Goal: Task Accomplishment & Management: Manage account settings

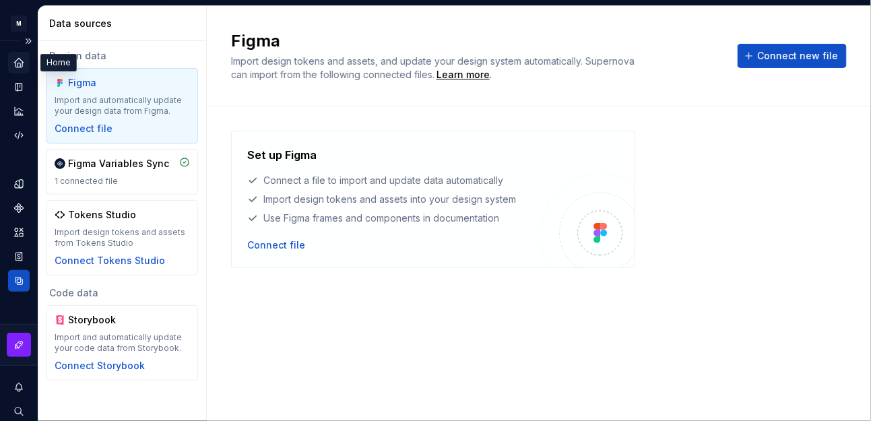
click at [9, 63] on div "Home" at bounding box center [19, 63] width 22 height 22
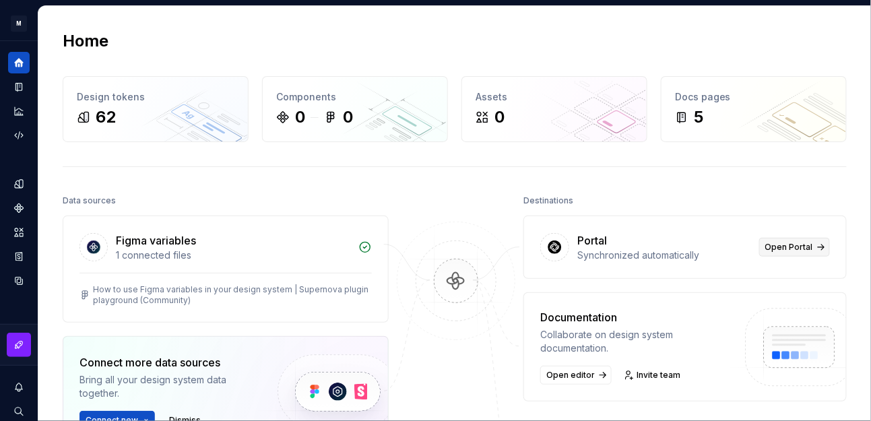
click at [777, 245] on span "Open Portal" at bounding box center [789, 247] width 48 height 11
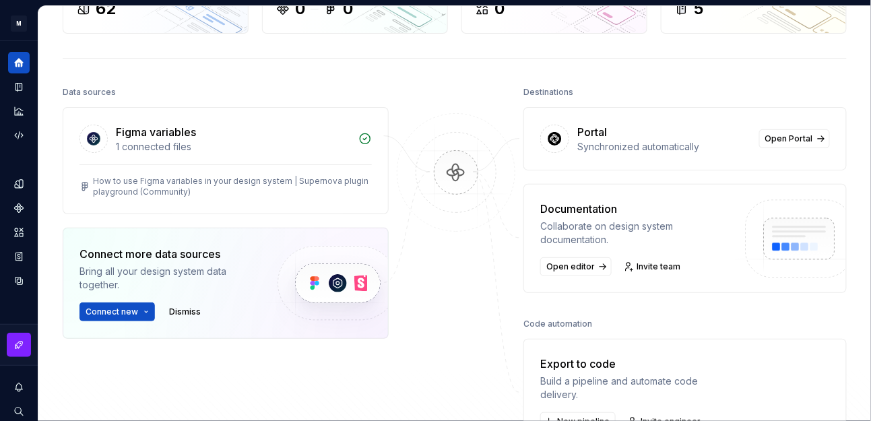
scroll to position [125, 0]
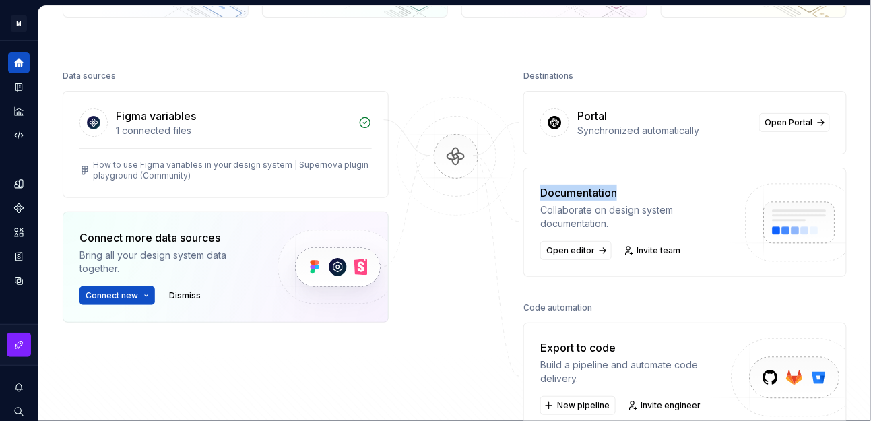
drag, startPoint x: 534, startPoint y: 194, endPoint x: 621, endPoint y: 193, distance: 86.9
click at [621, 193] on div "Documentation Collaborate on design system documentation. Open editor Invite te…" at bounding box center [684, 222] width 323 height 109
click at [549, 214] on div "Collaborate on design system documentation." at bounding box center [636, 216] width 193 height 27
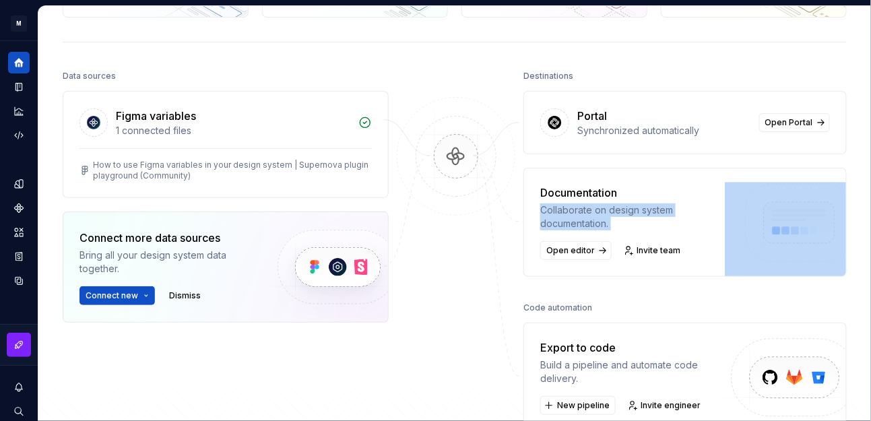
click at [549, 214] on div "Collaborate on design system documentation." at bounding box center [636, 216] width 193 height 27
click at [502, 224] on img at bounding box center [456, 170] width 131 height 146
click at [564, 226] on div "Collaborate on design system documentation." at bounding box center [636, 216] width 193 height 27
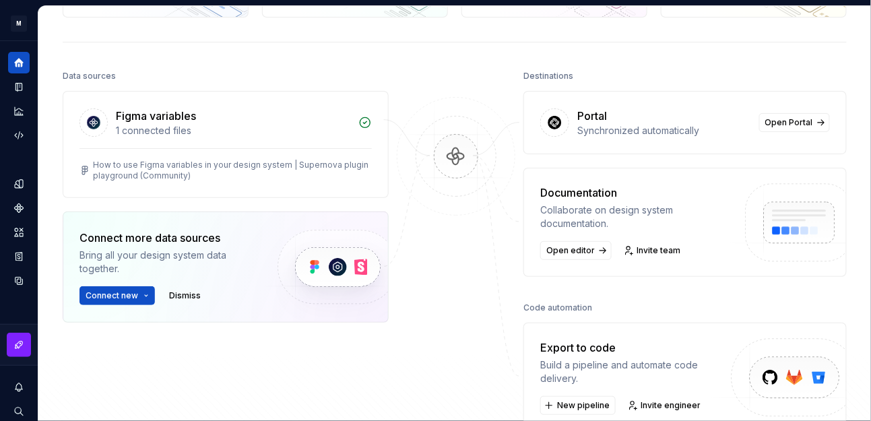
scroll to position [249, 0]
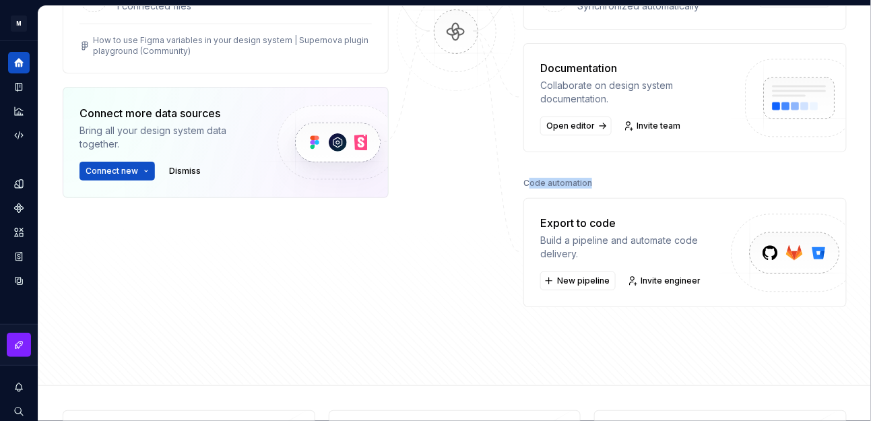
drag, startPoint x: 523, startPoint y: 182, endPoint x: 587, endPoint y: 182, distance: 64.0
click at [587, 182] on div "Code automation" at bounding box center [684, 183] width 323 height 19
click at [548, 219] on div "Export to code" at bounding box center [636, 223] width 193 height 16
click at [598, 226] on div "Export to code" at bounding box center [636, 223] width 193 height 16
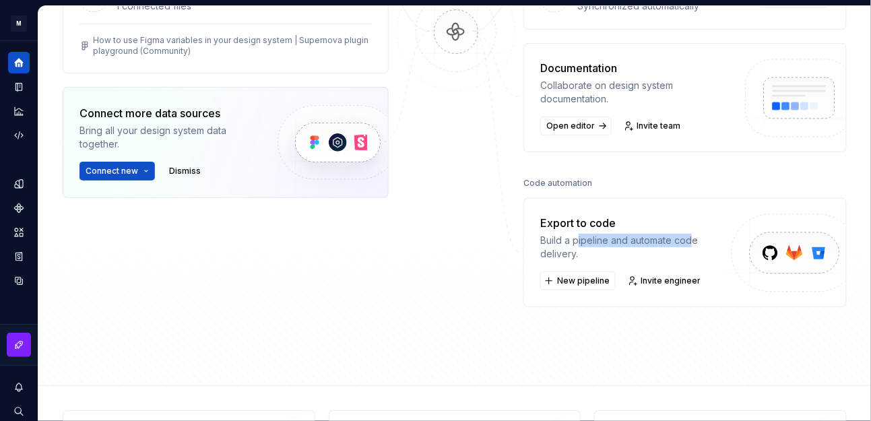
drag, startPoint x: 571, startPoint y: 235, endPoint x: 687, endPoint y: 234, distance: 115.9
click at [687, 234] on div "Build a pipeline and automate code delivery." at bounding box center [636, 247] width 193 height 27
click at [551, 251] on div "Build a pipeline and automate code delivery." at bounding box center [636, 247] width 193 height 27
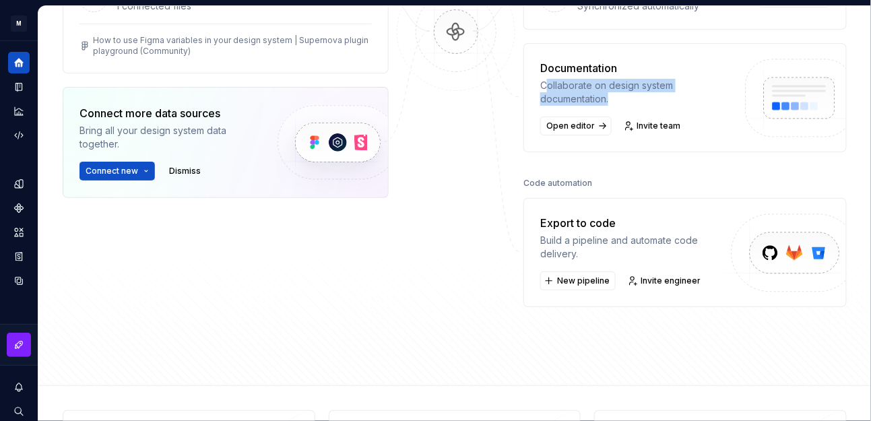
drag, startPoint x: 542, startPoint y: 78, endPoint x: 648, endPoint y: 95, distance: 107.8
click at [648, 95] on div "Collaborate on design system documentation." at bounding box center [636, 92] width 193 height 27
click at [447, 237] on div at bounding box center [456, 124] width 135 height 365
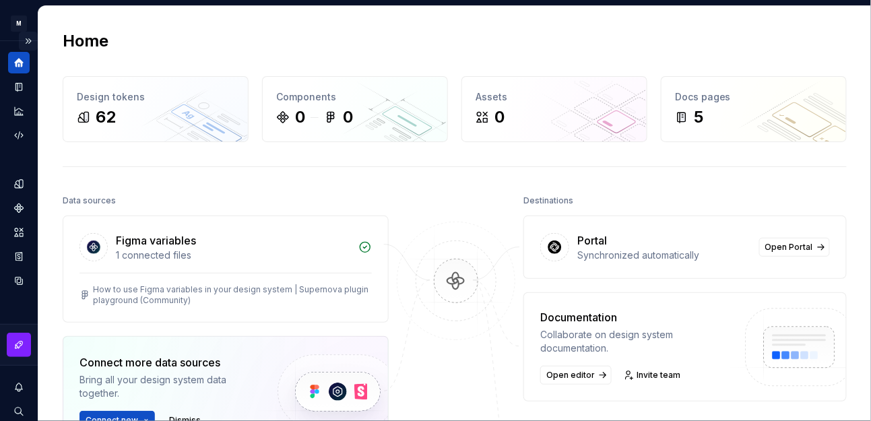
click at [19, 36] on button "Expand sidebar" at bounding box center [28, 41] width 19 height 19
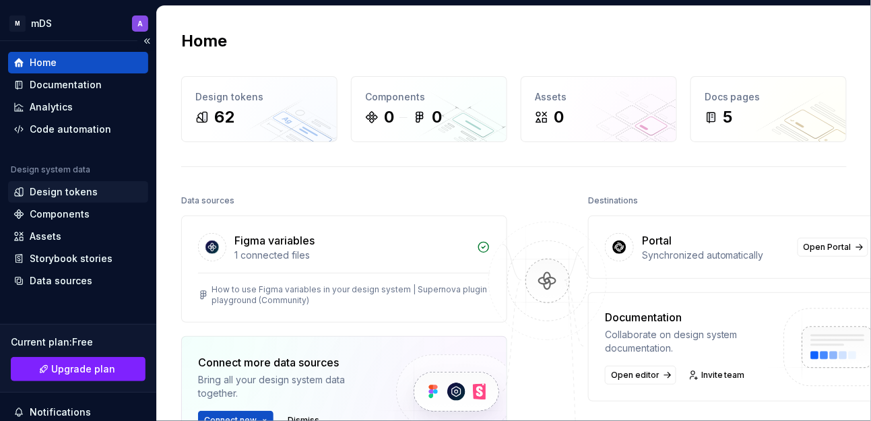
click at [94, 195] on div "Design tokens" at bounding box center [77, 191] width 129 height 13
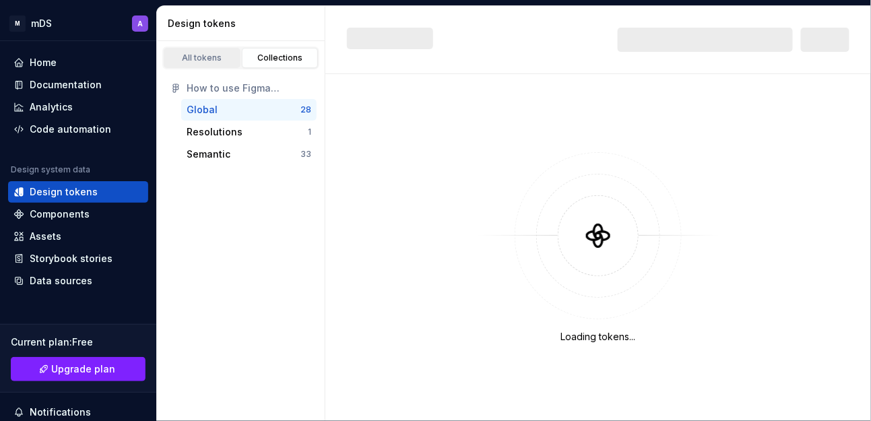
click at [198, 63] on div "All tokens" at bounding box center [201, 58] width 67 height 11
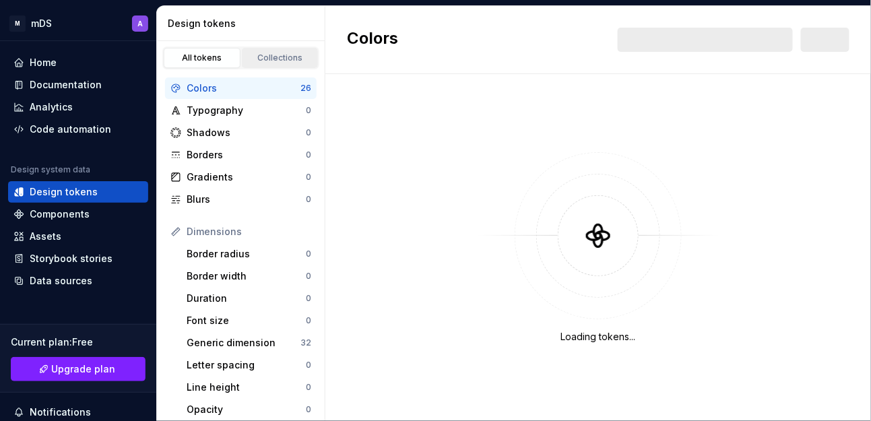
click at [261, 61] on div "Collections" at bounding box center [280, 58] width 67 height 11
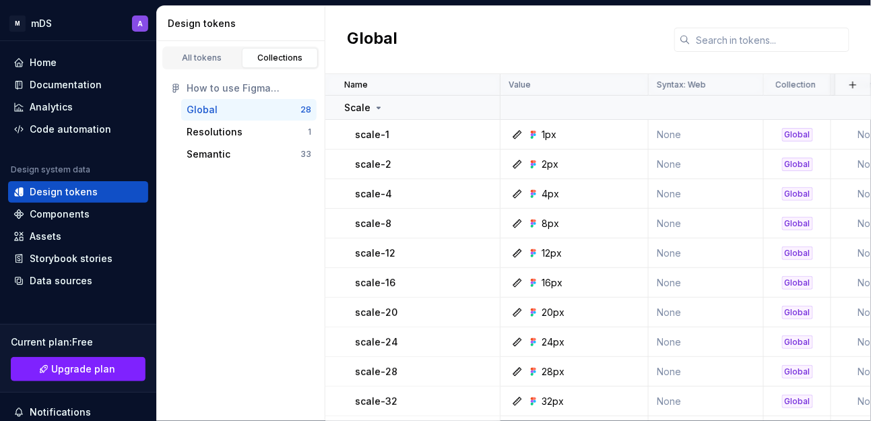
click at [488, 49] on div "Global" at bounding box center [598, 40] width 546 height 68
click at [53, 23] on html "M mDS A Home Documentation Analytics Code automation Design system data Design …" at bounding box center [435, 210] width 871 height 421
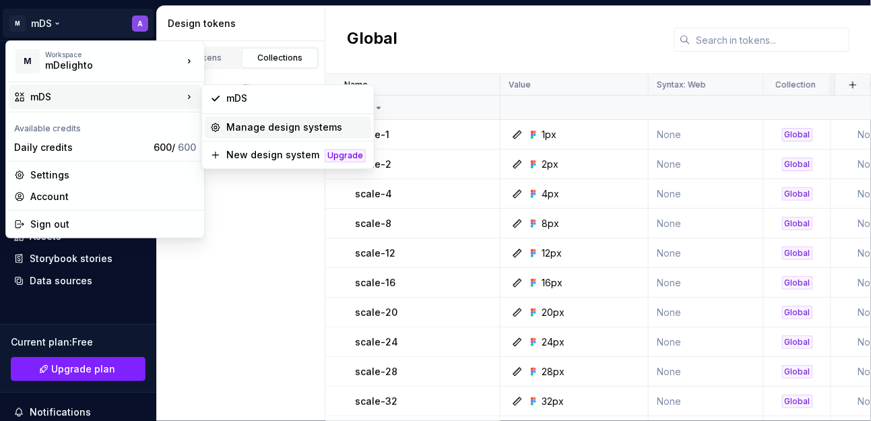
click at [313, 123] on div "Manage design systems" at bounding box center [295, 127] width 139 height 13
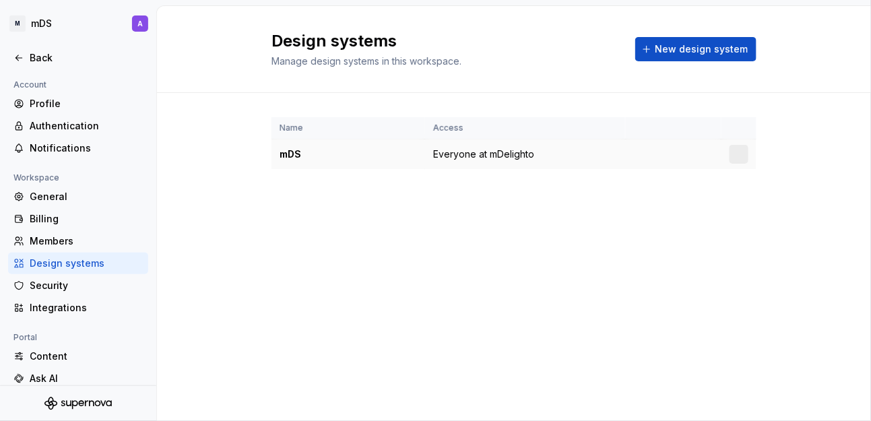
click at [740, 154] on div at bounding box center [739, 154] width 19 height 19
click at [741, 156] on html "M mDS A Back Account Profile Authentication Notifications Workspace General Bil…" at bounding box center [435, 210] width 871 height 421
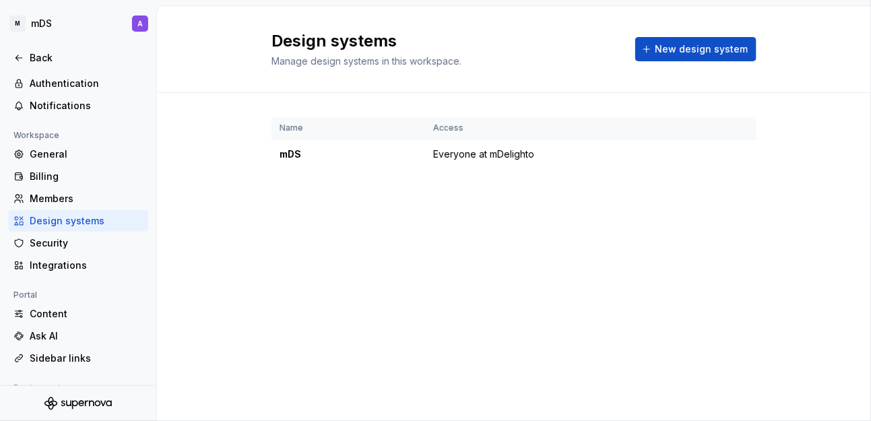
scroll to position [49, 0]
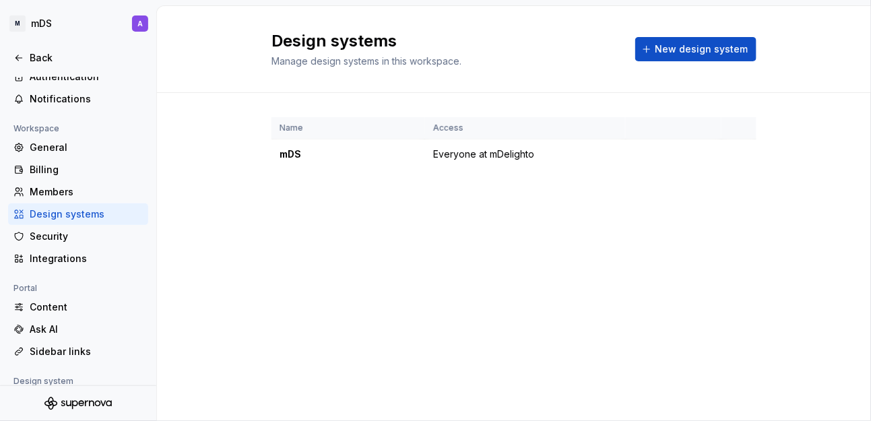
drag, startPoint x: 150, startPoint y: 135, endPoint x: 157, endPoint y: 166, distance: 31.7
click at [157, 166] on html "M mDS A Back Account Profile Authentication Notifications Workspace General Bil…" at bounding box center [435, 210] width 871 height 421
click at [737, 152] on html "M mDS A Back Account Profile Authentication Notifications Workspace General Bil…" at bounding box center [435, 210] width 871 height 421
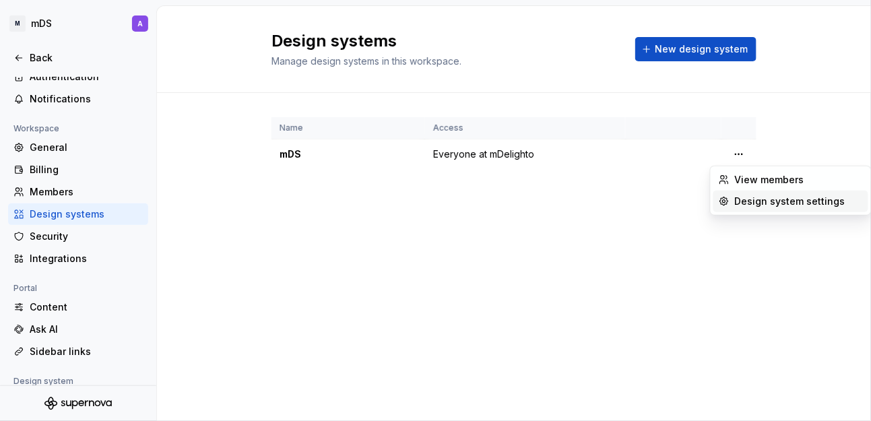
click at [801, 203] on div "Design system settings" at bounding box center [799, 201] width 128 height 13
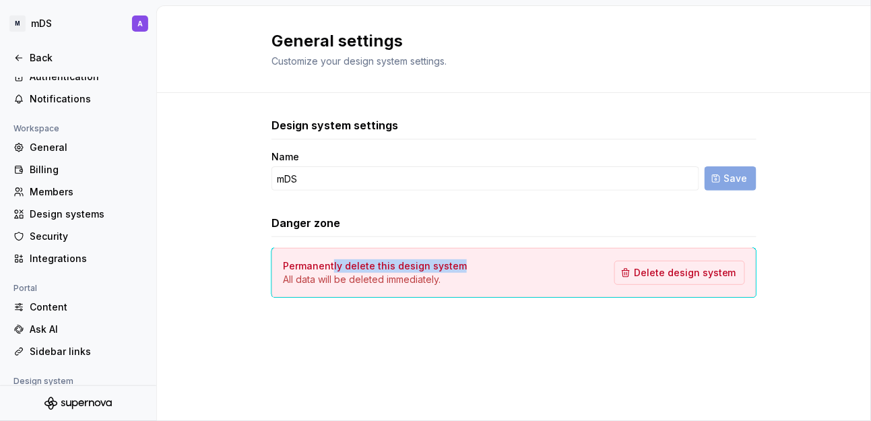
drag, startPoint x: 331, startPoint y: 269, endPoint x: 474, endPoint y: 268, distance: 142.8
click at [474, 268] on div "Permanently delete this design system All data will be deleted immediately. Del…" at bounding box center [514, 272] width 462 height 27
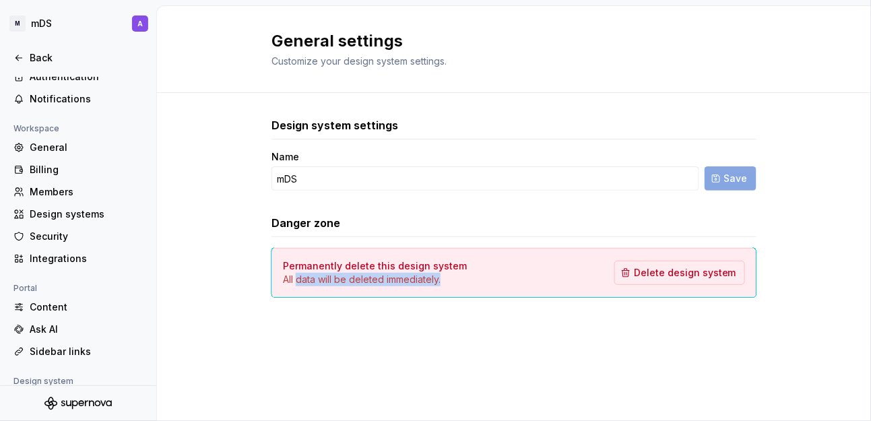
drag, startPoint x: 299, startPoint y: 279, endPoint x: 577, endPoint y: 277, distance: 277.6
click at [480, 278] on div "Permanently delete this design system All data will be deleted immediately. Del…" at bounding box center [514, 272] width 462 height 27
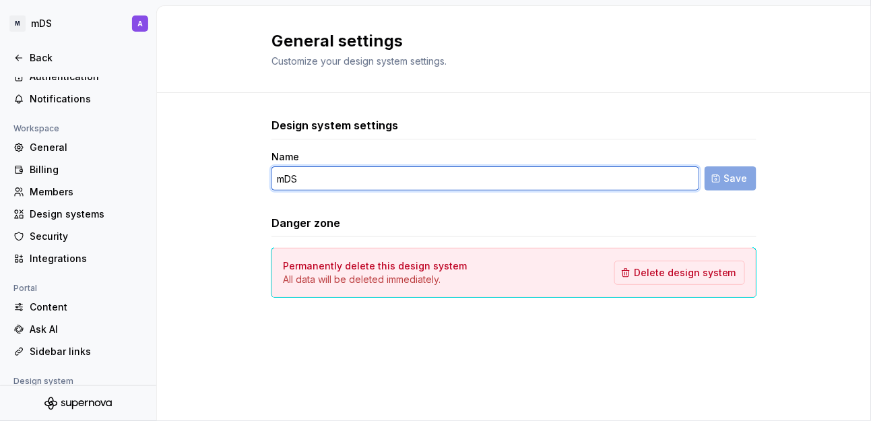
click at [327, 182] on input "mDS" at bounding box center [485, 178] width 428 height 24
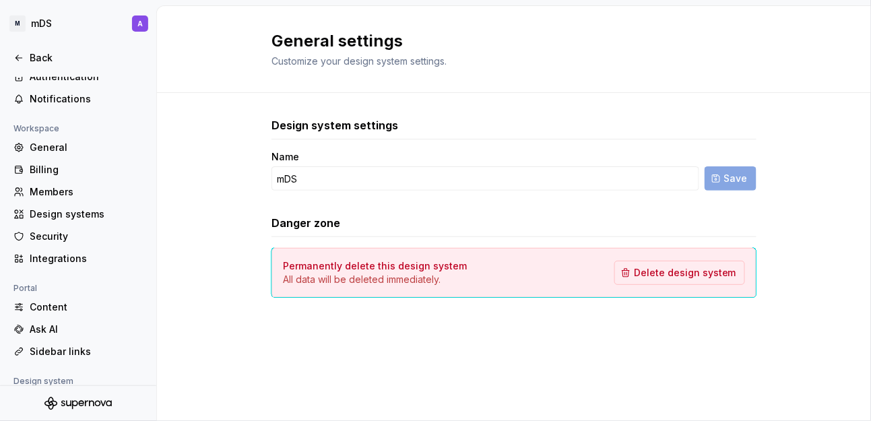
click at [292, 128] on h3 "Design system settings" at bounding box center [334, 125] width 127 height 16
click at [415, 124] on div "Design system settings" at bounding box center [513, 125] width 485 height 16
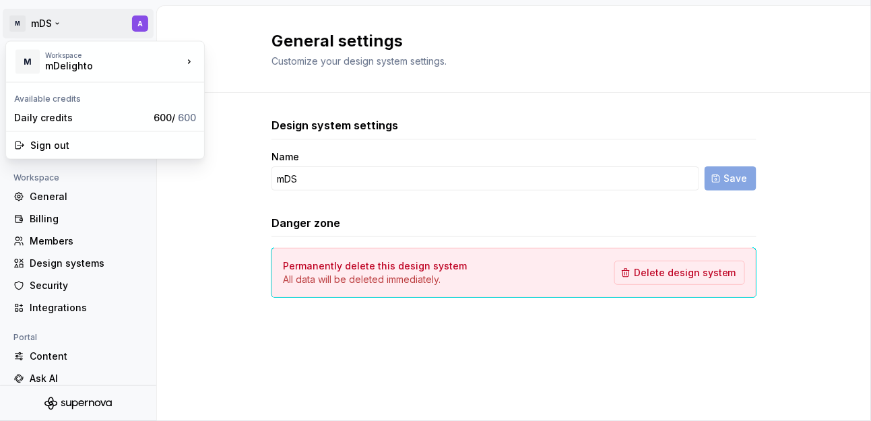
click at [136, 25] on html "M mDS A Back Account Profile Authentication Notifications Workspace General Bil…" at bounding box center [435, 210] width 871 height 421
click at [151, 201] on html "M mDS A Back Account Profile Authentication Notifications Workspace General Bil…" at bounding box center [435, 210] width 871 height 421
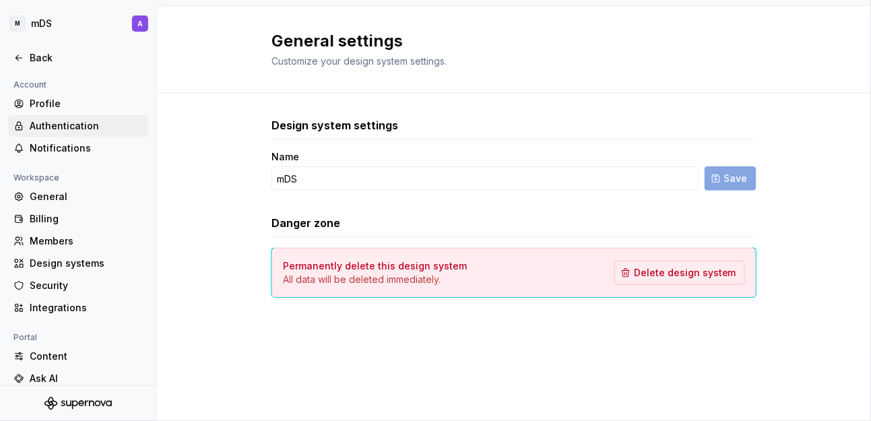
click at [103, 129] on div "Authentication" at bounding box center [86, 125] width 113 height 13
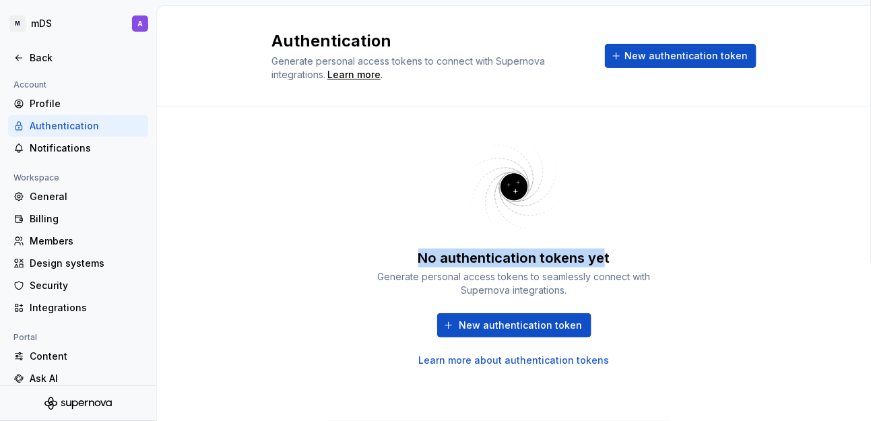
drag, startPoint x: 422, startPoint y: 258, endPoint x: 604, endPoint y: 258, distance: 181.9
click at [604, 258] on div "No authentication tokens yet" at bounding box center [514, 258] width 192 height 19
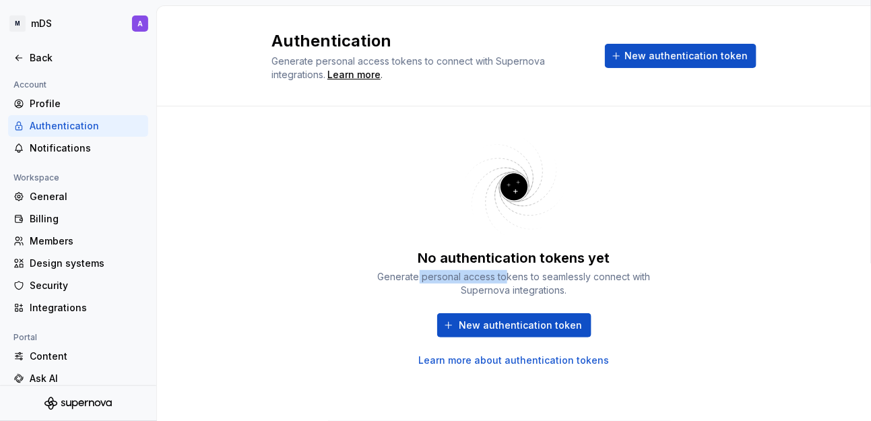
drag, startPoint x: 483, startPoint y: 277, endPoint x: 506, endPoint y: 277, distance: 22.9
click at [506, 277] on div "Generate personal access tokens to seamlessly connect with Supernova integratio…" at bounding box center [514, 283] width 283 height 27
click at [484, 293] on div "Generate personal access tokens to seamlessly connect with Supernova integratio…" at bounding box center [514, 283] width 283 height 27
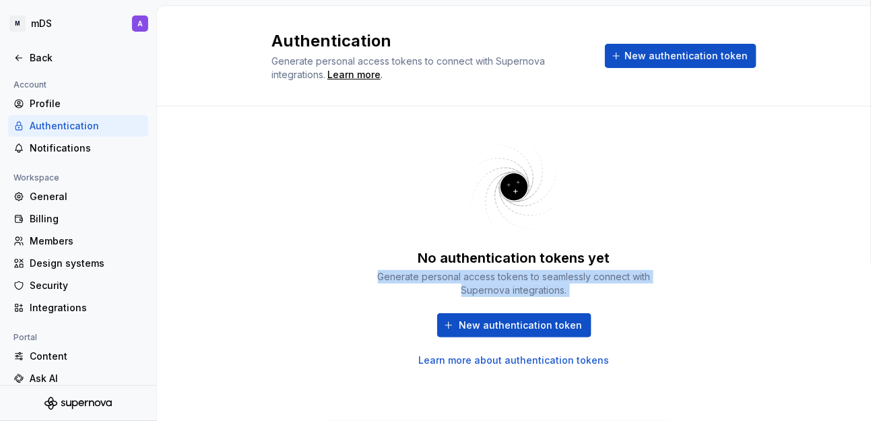
click at [484, 293] on div "Generate personal access tokens to seamlessly connect with Supernova integratio…" at bounding box center [514, 283] width 283 height 27
click at [570, 292] on div "Generate personal access tokens to seamlessly connect with Supernova integratio…" at bounding box center [514, 283] width 283 height 27
click at [430, 274] on div "Generate personal access tokens to seamlessly connect with Supernova integratio…" at bounding box center [514, 283] width 283 height 27
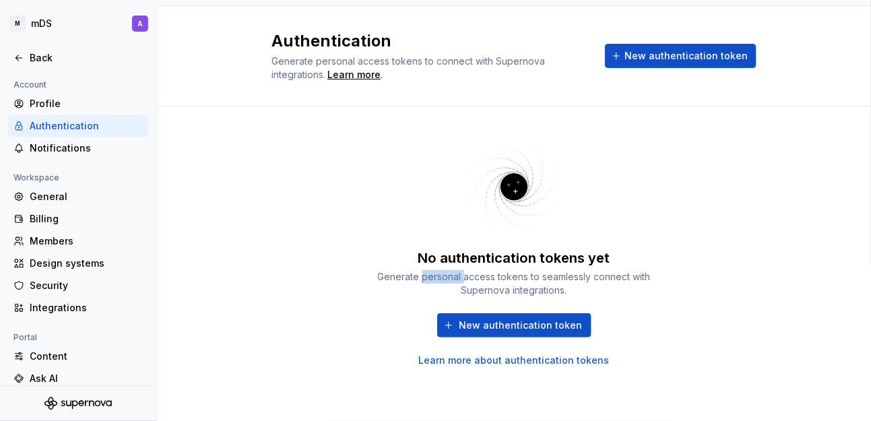
click at [430, 274] on div "Generate personal access tokens to seamlessly connect with Supernova integratio…" at bounding box center [514, 283] width 283 height 27
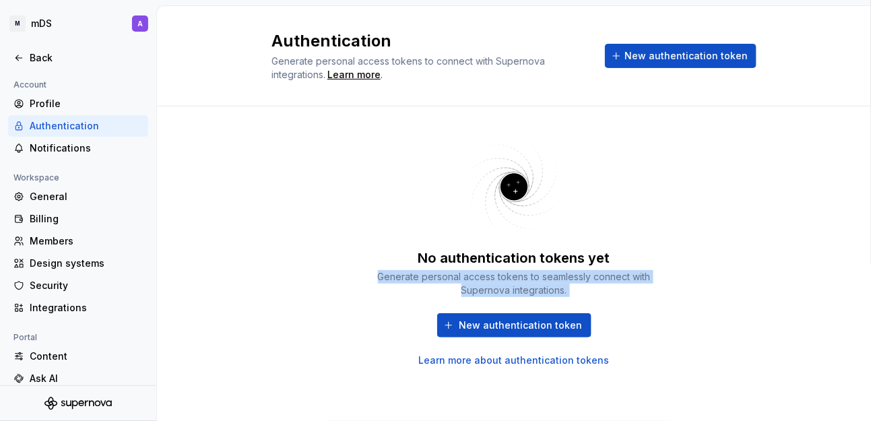
click at [430, 274] on div "Generate personal access tokens to seamlessly connect with Supernova integratio…" at bounding box center [514, 283] width 283 height 27
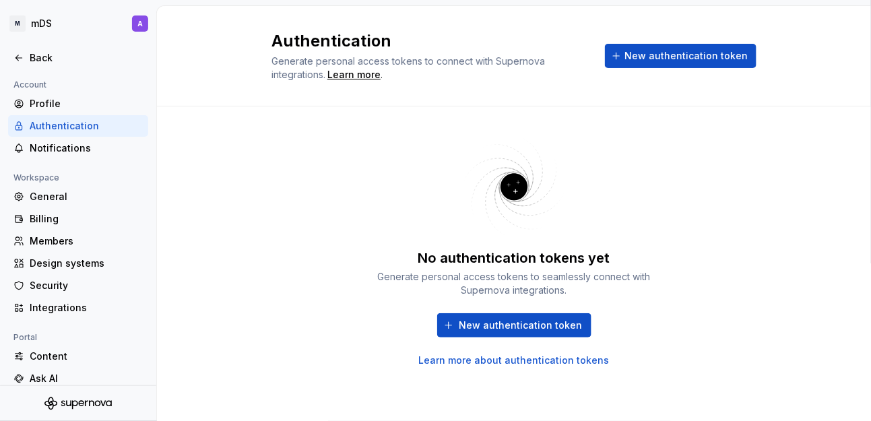
click at [282, 60] on span "Generate personal access tokens to connect with Supernova integrations." at bounding box center [409, 67] width 276 height 25
click at [385, 65] on span "Generate personal access tokens to connect with Supernova integrations." at bounding box center [409, 67] width 276 height 25
drag, startPoint x: 415, startPoint y: 65, endPoint x: 499, endPoint y: 64, distance: 83.5
click at [499, 64] on span "Generate personal access tokens to connect with Supernova integrations." at bounding box center [409, 67] width 276 height 25
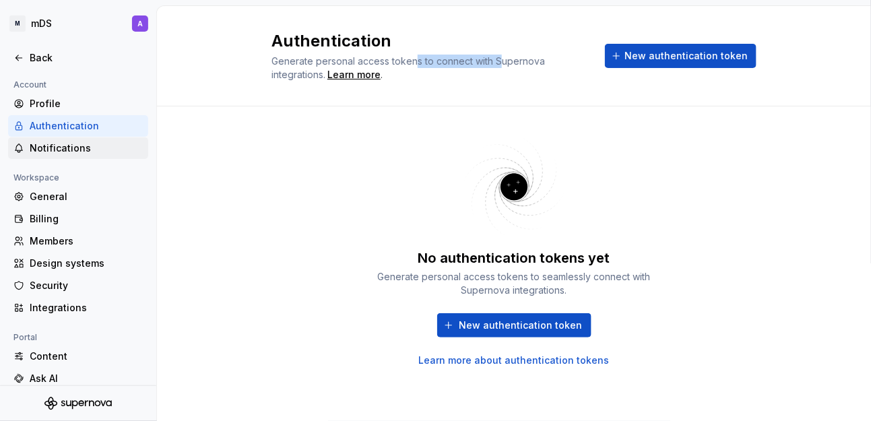
click at [92, 146] on div "Notifications" at bounding box center [86, 147] width 113 height 13
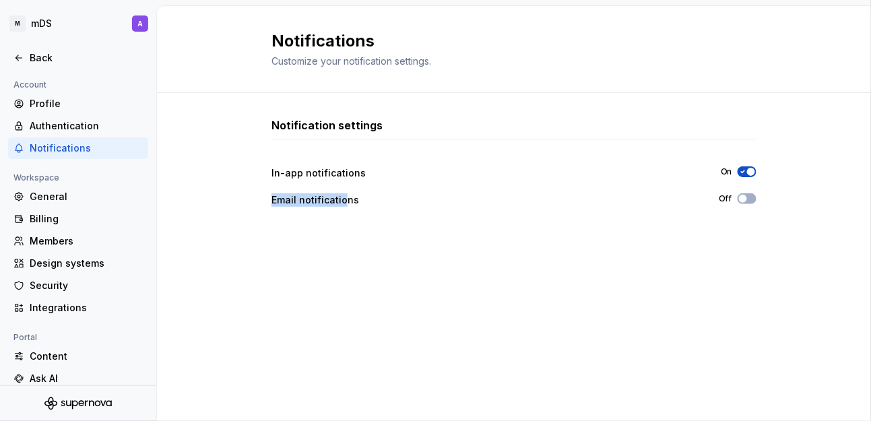
drag, startPoint x: 274, startPoint y: 201, endPoint x: 344, endPoint y: 205, distance: 70.2
click at [344, 205] on div "Email notifications" at bounding box center [482, 199] width 423 height 13
click at [322, 172] on div "In-app notifications" at bounding box center [483, 172] width 425 height 13
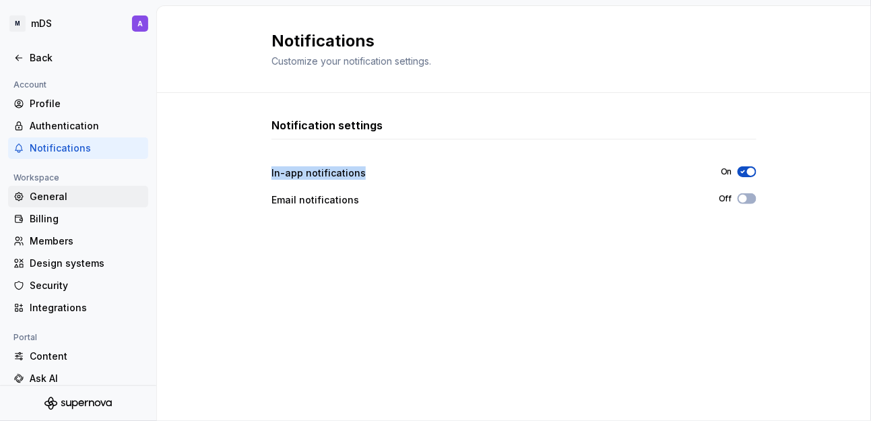
click at [78, 198] on div "General" at bounding box center [86, 196] width 113 height 13
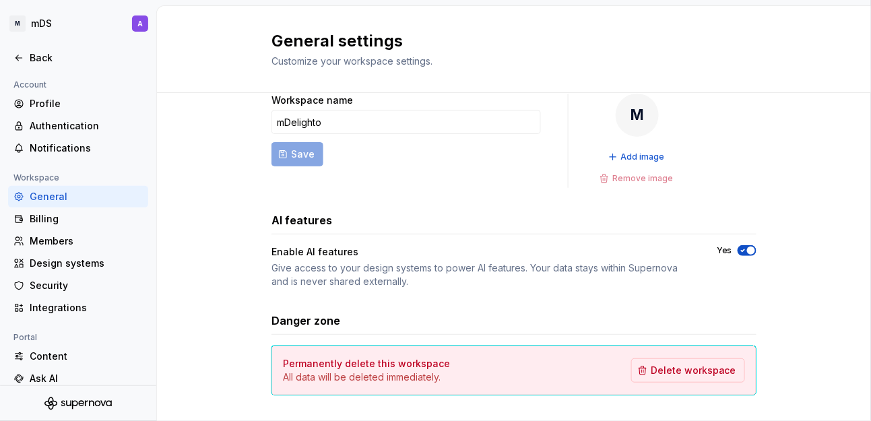
scroll to position [47, 0]
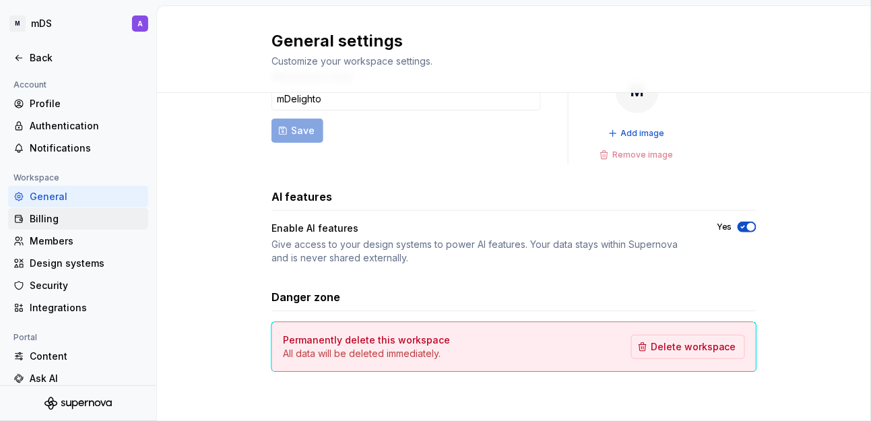
click at [69, 225] on div "Billing" at bounding box center [86, 218] width 113 height 13
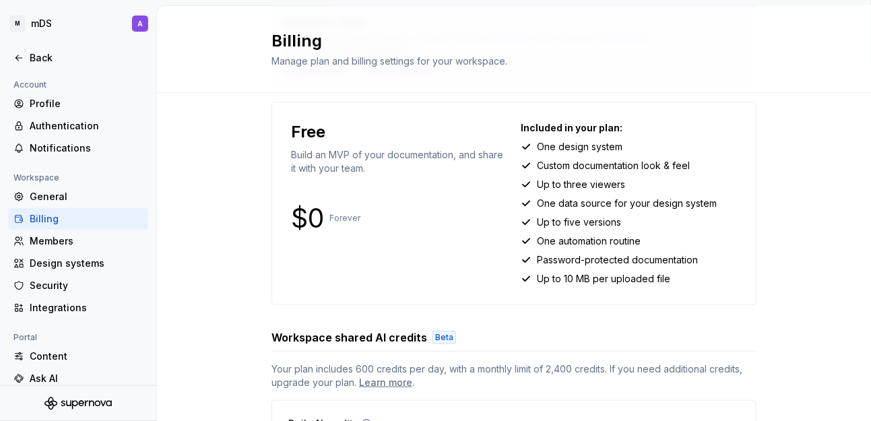
scroll to position [125, 0]
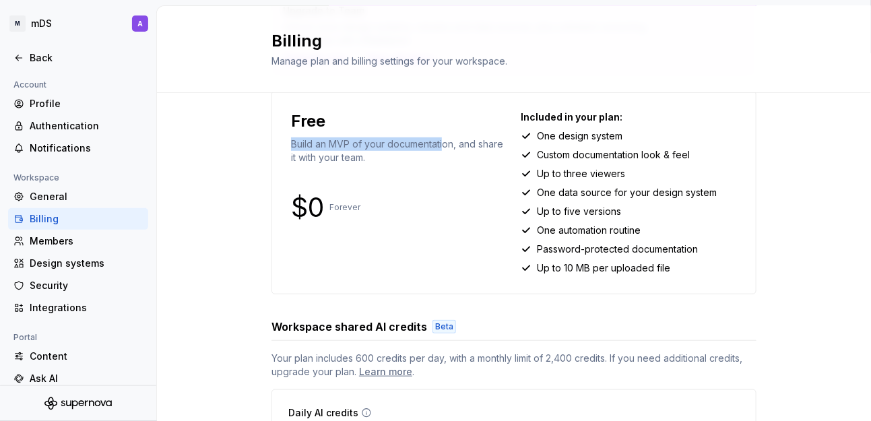
drag, startPoint x: 286, startPoint y: 145, endPoint x: 437, endPoint y: 143, distance: 151.6
click at [437, 143] on p "Build an MVP of your documentation, and share it with your team." at bounding box center [399, 150] width 216 height 27
drag, startPoint x: 286, startPoint y: 161, endPoint x: 365, endPoint y: 162, distance: 79.5
click at [365, 162] on p "Build an MVP of your documentation, and share it with your team." at bounding box center [399, 150] width 216 height 27
click at [336, 207] on p "Forever" at bounding box center [344, 207] width 31 height 11
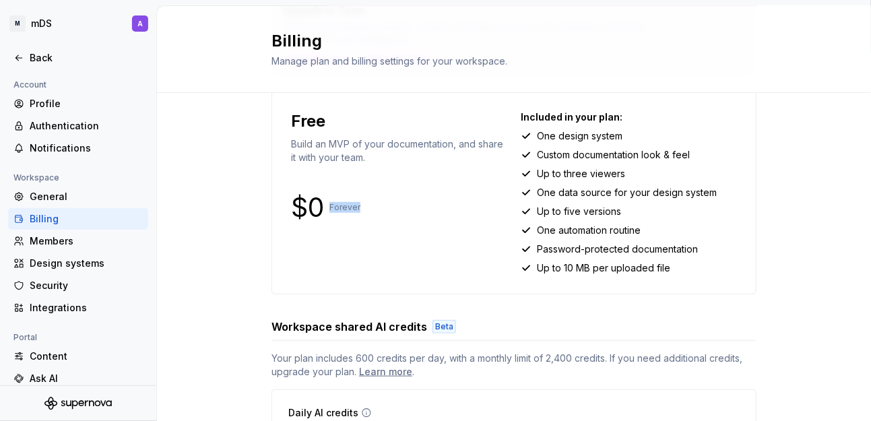
click at [336, 207] on p "Forever" at bounding box center [344, 207] width 31 height 11
click at [245, 195] on div "Upgrade to Team Unlock more design systems, viewers and data sources, plus unli…" at bounding box center [514, 237] width 714 height 538
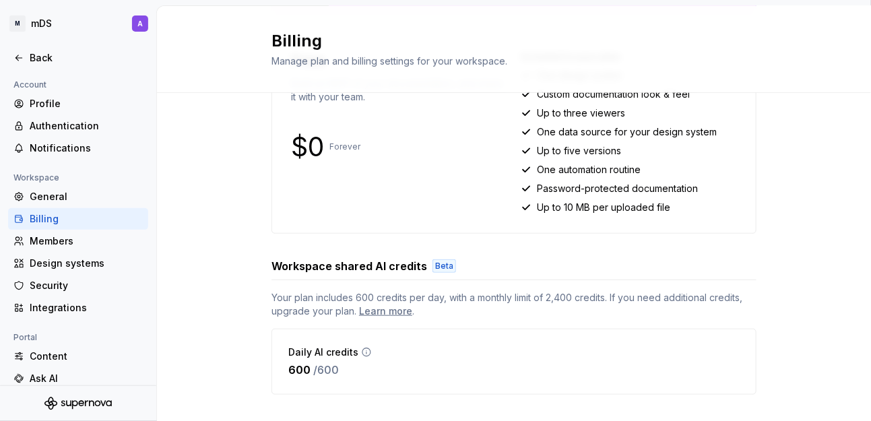
scroll to position [207, 0]
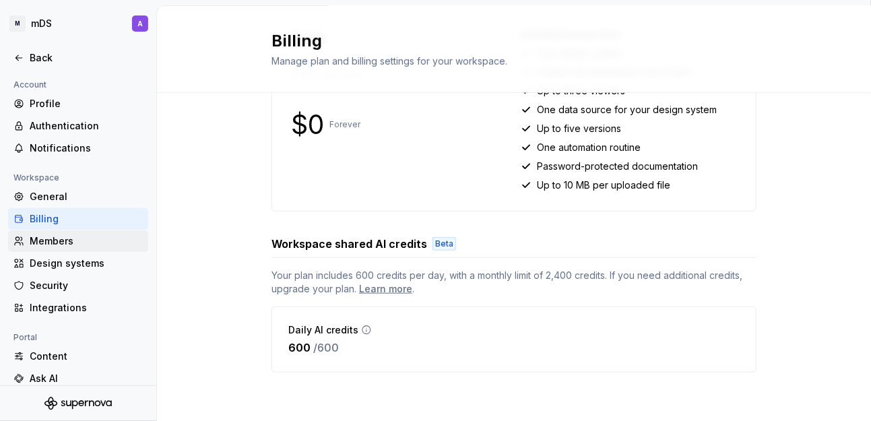
click at [56, 232] on div "Members" at bounding box center [78, 241] width 140 height 22
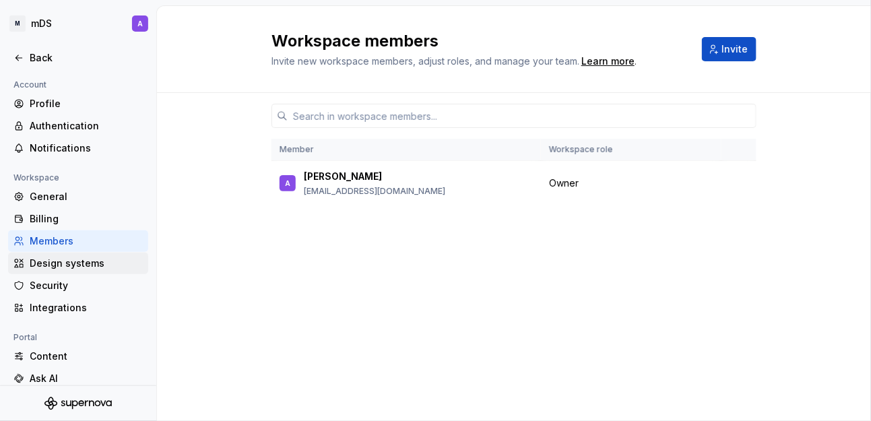
click at [72, 260] on div "Design systems" at bounding box center [86, 263] width 113 height 13
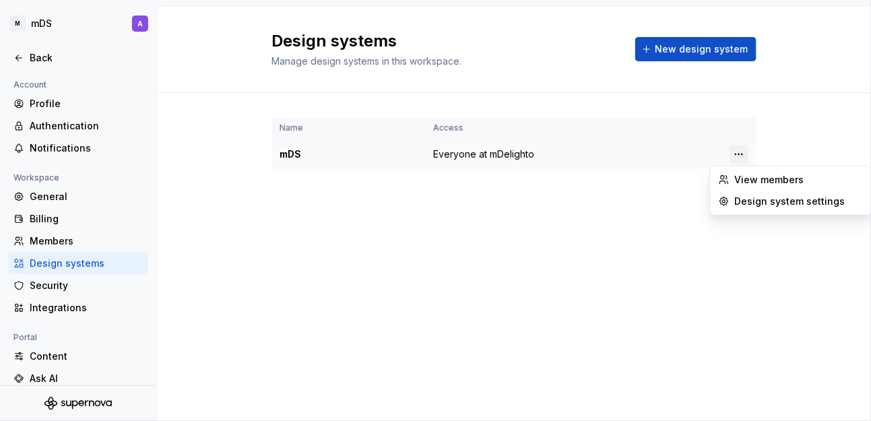
click at [736, 155] on html "M mDS A Back Account Profile Authentication Notifications Workspace General Bil…" at bounding box center [435, 210] width 871 height 421
click at [754, 184] on div "View members" at bounding box center [799, 179] width 128 height 13
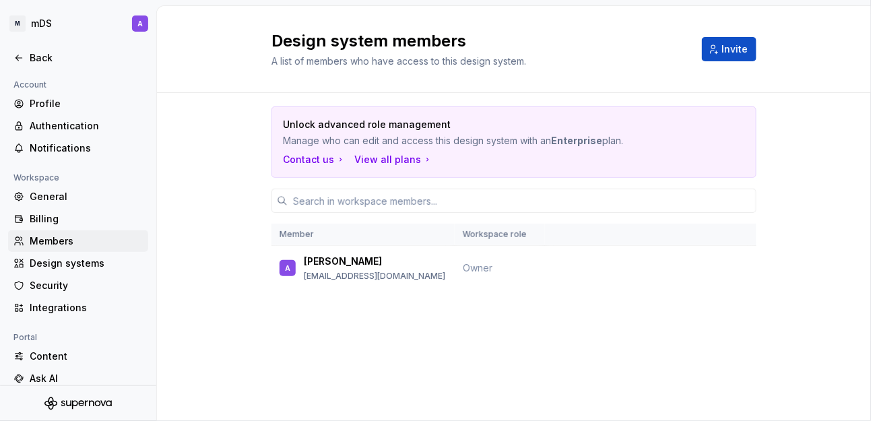
click at [82, 243] on div "Members" at bounding box center [86, 240] width 113 height 13
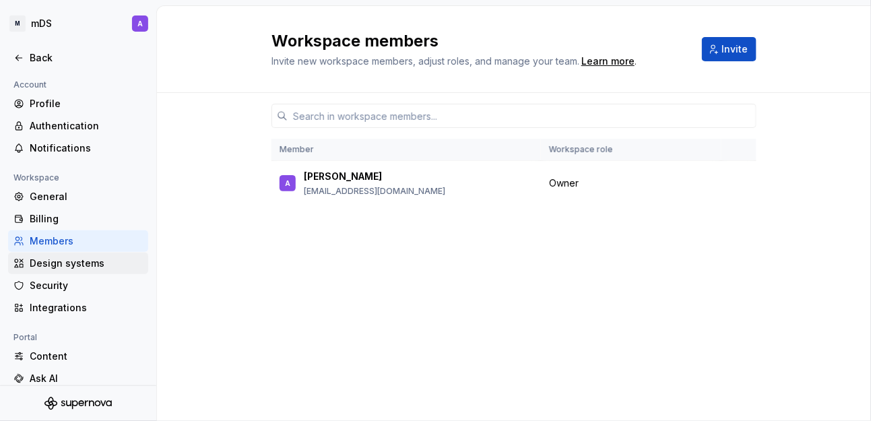
click at [77, 265] on div "Design systems" at bounding box center [86, 263] width 113 height 13
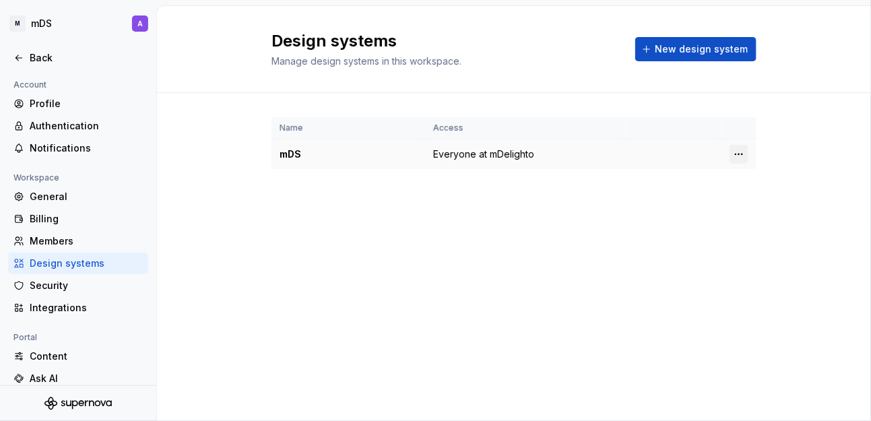
click at [742, 158] on html "M mDS A Back Account Profile Authentication Notifications Workspace General Bil…" at bounding box center [435, 210] width 871 height 421
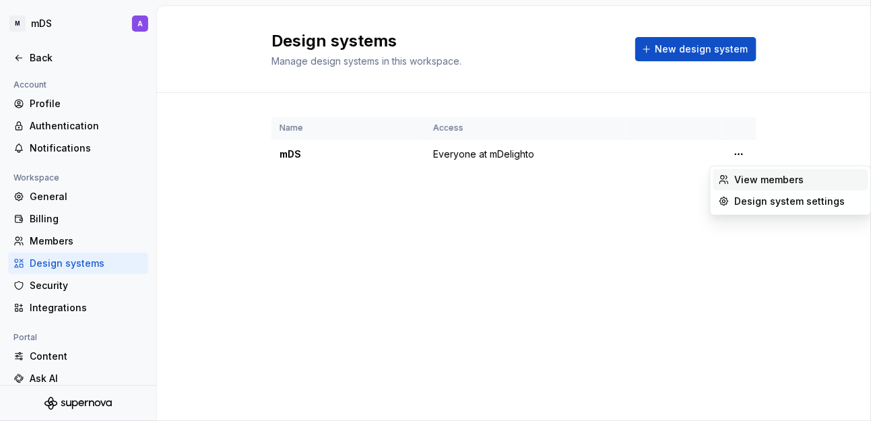
click at [743, 183] on div "View members" at bounding box center [799, 179] width 128 height 13
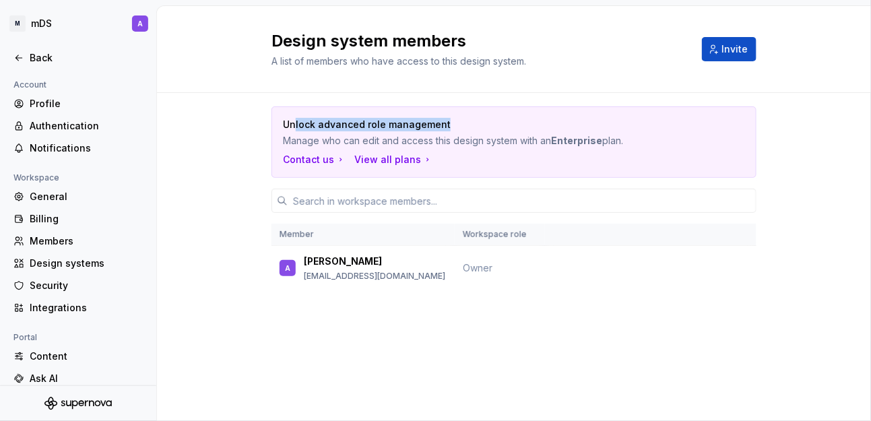
drag, startPoint x: 294, startPoint y: 128, endPoint x: 459, endPoint y: 128, distance: 164.4
click at [459, 128] on p "Unlock advanced role management" at bounding box center [467, 124] width 368 height 13
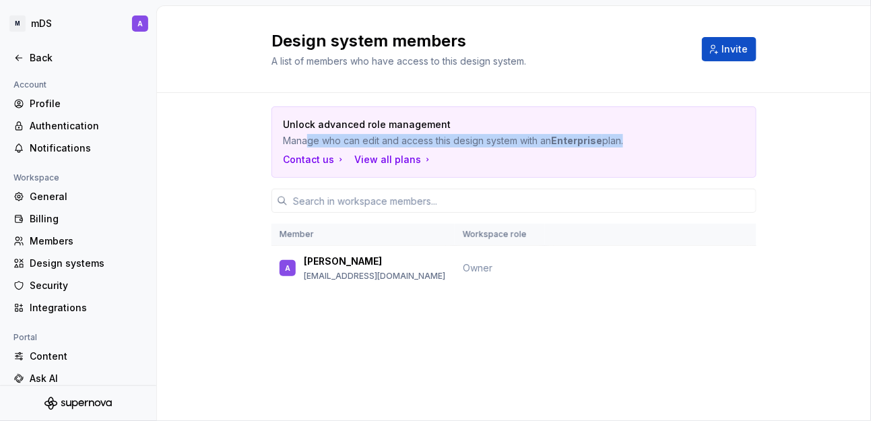
drag, startPoint x: 389, startPoint y: 141, endPoint x: 620, endPoint y: 148, distance: 231.8
click at [624, 145] on p "Manage who can edit and access this design system with an Enterprise plan." at bounding box center [467, 140] width 368 height 13
click at [548, 145] on p "Manage who can edit and access this design system with an Enterprise plan." at bounding box center [467, 140] width 368 height 13
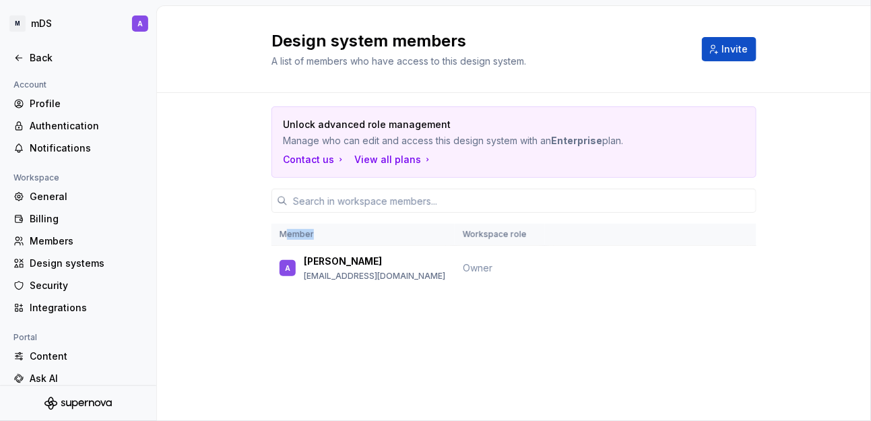
drag, startPoint x: 284, startPoint y: 235, endPoint x: 330, endPoint y: 235, distance: 45.8
click at [330, 235] on th "Member" at bounding box center [362, 235] width 183 height 22
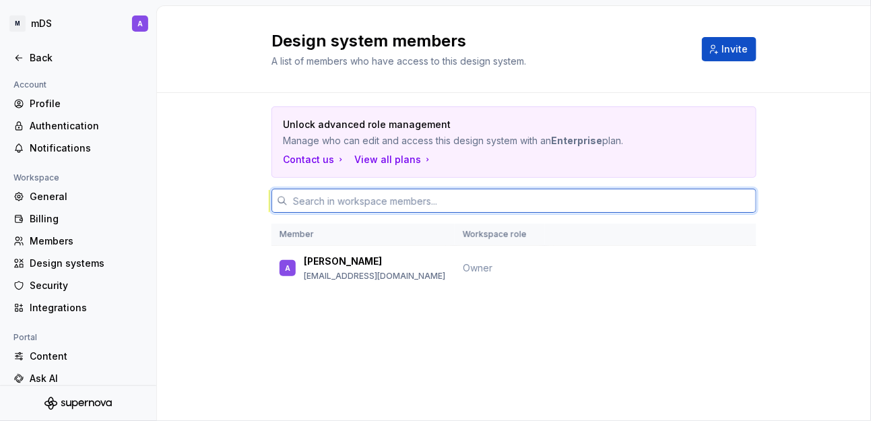
click at [363, 205] on input "text" at bounding box center [522, 201] width 469 height 24
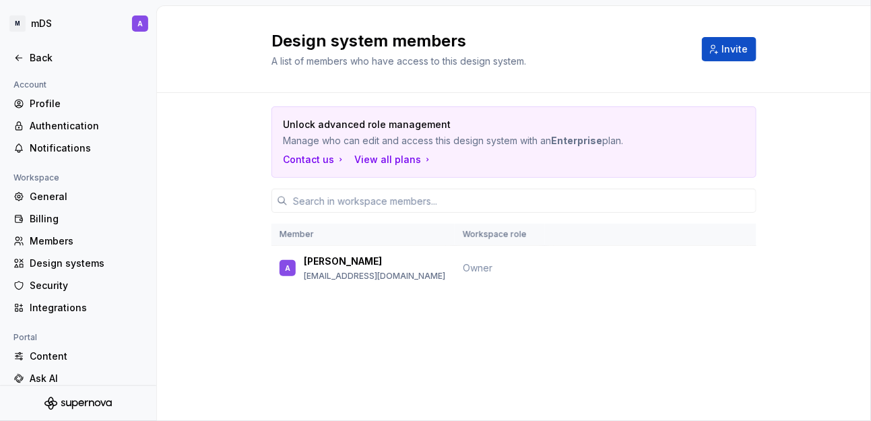
drag, startPoint x: 687, startPoint y: 299, endPoint x: 620, endPoint y: 302, distance: 67.4
click at [687, 299] on div "Unlock advanced role management Manage who can edit and access this design syst…" at bounding box center [513, 217] width 485 height 249
click at [75, 263] on div "Design systems" at bounding box center [86, 263] width 113 height 13
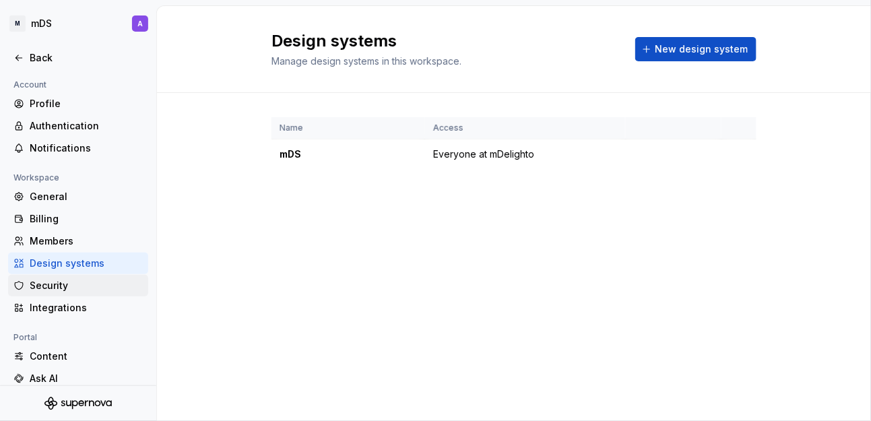
click at [65, 289] on div "Security" at bounding box center [86, 285] width 113 height 13
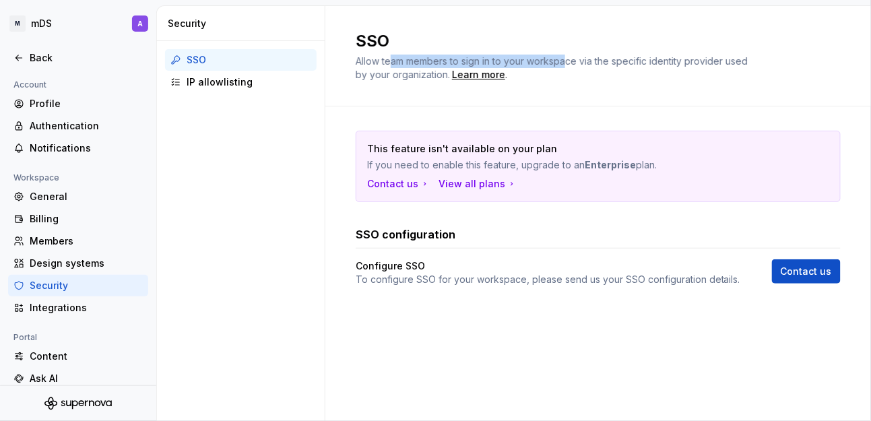
drag, startPoint x: 389, startPoint y: 59, endPoint x: 574, endPoint y: 59, distance: 185.3
click at [569, 59] on span "Allow team members to sign in to your workspace via the specific identity provi…" at bounding box center [553, 67] width 395 height 25
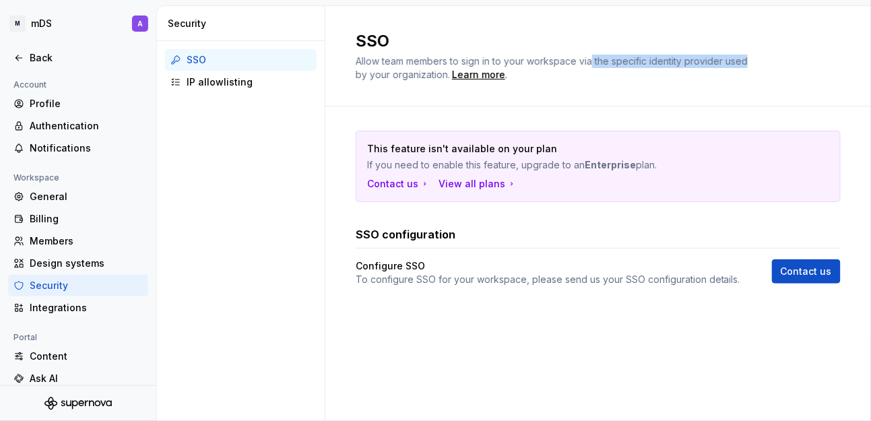
drag, startPoint x: 594, startPoint y: 59, endPoint x: 746, endPoint y: 65, distance: 151.7
click at [746, 65] on span "Allow team members to sign in to your workspace via the specific identity provi…" at bounding box center [553, 67] width 395 height 25
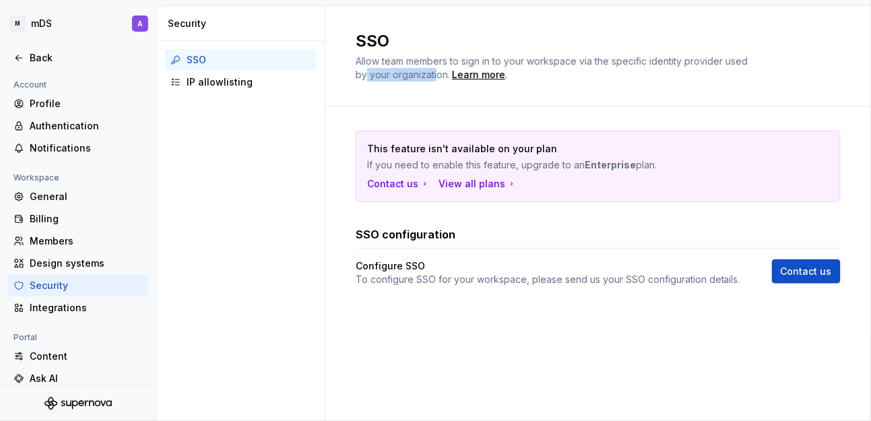
drag, startPoint x: 367, startPoint y: 75, endPoint x: 436, endPoint y: 77, distance: 68.7
click at [436, 77] on span "Allow team members to sign in to your workspace via the specific identity provi…" at bounding box center [553, 67] width 395 height 25
drag, startPoint x: 380, startPoint y: 149, endPoint x: 541, endPoint y: 146, distance: 161.0
click at [541, 146] on p "This feature isn't available on your plan" at bounding box center [551, 148] width 368 height 13
drag, startPoint x: 386, startPoint y: 166, endPoint x: 508, endPoint y: 164, distance: 122.0
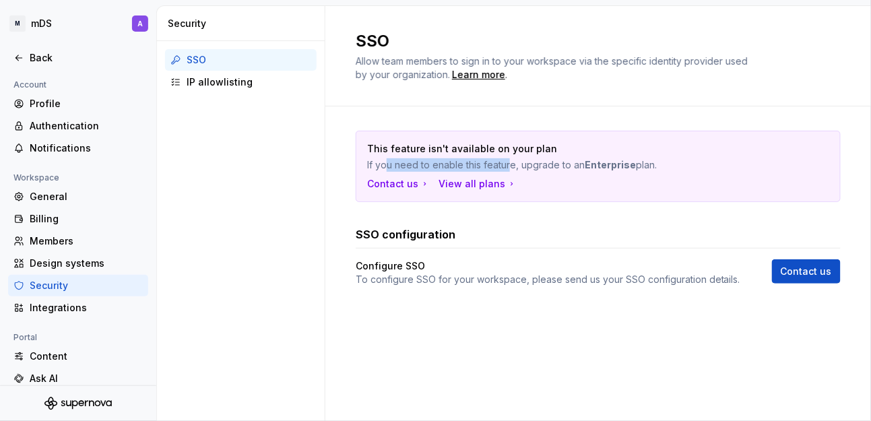
click at [508, 164] on p "If you need to enable this feature, upgrade to an Enterprise plan." at bounding box center [551, 164] width 368 height 13
drag, startPoint x: 530, startPoint y: 164, endPoint x: 628, endPoint y: 162, distance: 97.7
click at [633, 161] on p "If you need to enable this feature, upgrade to an Enterprise plan." at bounding box center [551, 164] width 368 height 13
drag, startPoint x: 356, startPoint y: 230, endPoint x: 470, endPoint y: 230, distance: 113.9
click at [470, 230] on div "SSO configuration" at bounding box center [598, 234] width 485 height 16
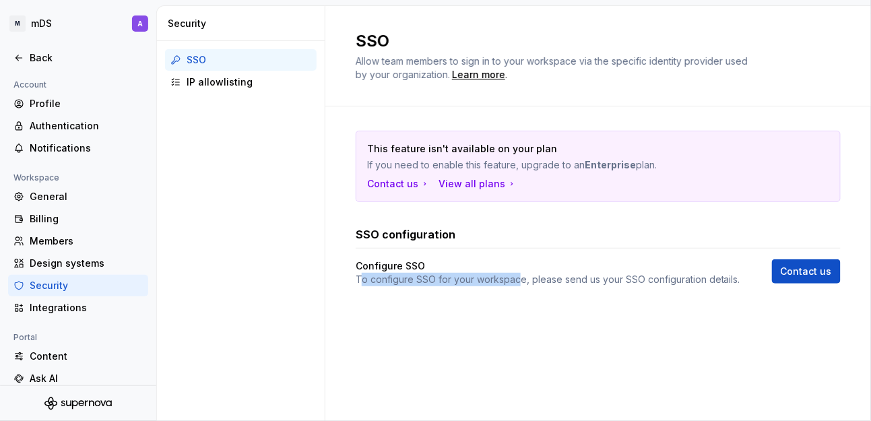
drag, startPoint x: 362, startPoint y: 283, endPoint x: 521, endPoint y: 277, distance: 158.4
click at [521, 277] on p "To configure SSO for your workspace, please send us your SSO configuration deta…" at bounding box center [548, 279] width 385 height 13
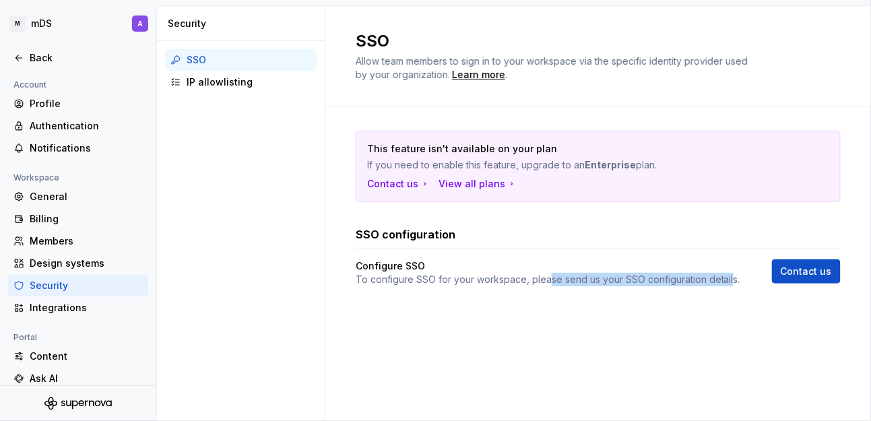
drag, startPoint x: 548, startPoint y: 277, endPoint x: 730, endPoint y: 277, distance: 181.9
click at [730, 277] on p "To configure SSO for your workspace, please send us your SSO configuration deta…" at bounding box center [548, 279] width 385 height 13
click at [627, 277] on p "To configure SSO for your workspace, please send us your SSO configuration deta…" at bounding box center [548, 279] width 385 height 13
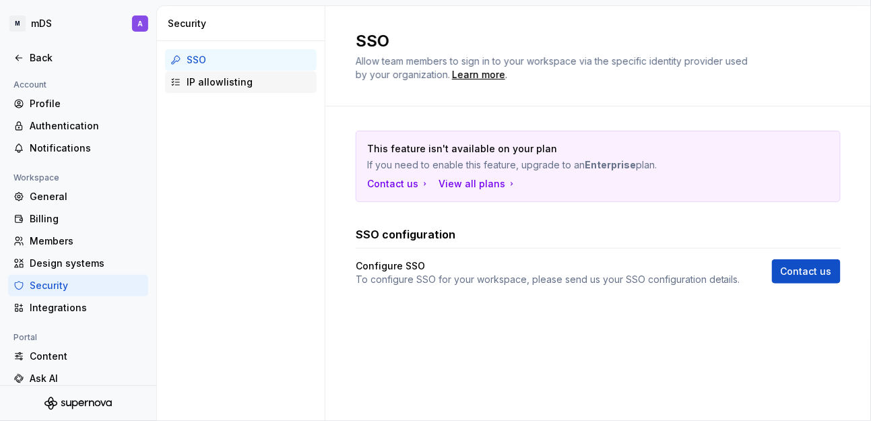
click at [207, 81] on div "IP allowlisting" at bounding box center [249, 81] width 125 height 13
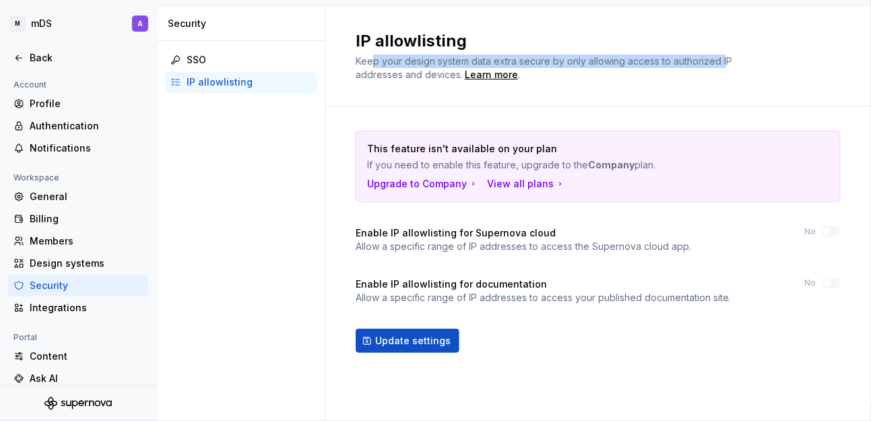
drag, startPoint x: 373, startPoint y: 61, endPoint x: 723, endPoint y: 65, distance: 349.6
click at [723, 65] on span "Keep your design system data extra secure by only allowing access to authorized…" at bounding box center [545, 67] width 379 height 25
click at [664, 65] on span "Keep your design system data extra secure by only allowing access to authorized…" at bounding box center [545, 67] width 379 height 25
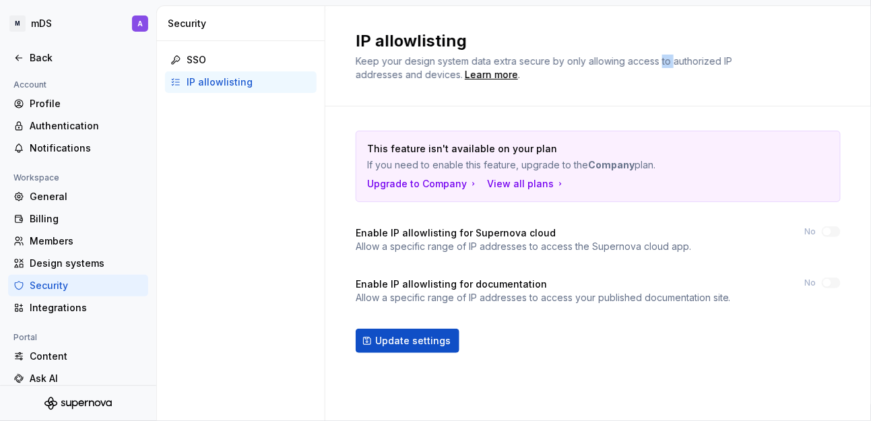
click at [664, 65] on span "Keep your design system data extra secure by only allowing access to authorized…" at bounding box center [545, 67] width 379 height 25
drag, startPoint x: 362, startPoint y: 235, endPoint x: 458, endPoint y: 230, distance: 96.5
click at [458, 230] on h4 "Enable IP allowlisting for Supernova cloud" at bounding box center [456, 232] width 200 height 13
click at [422, 228] on h4 "Enable IP allowlisting for Supernova cloud" at bounding box center [456, 232] width 200 height 13
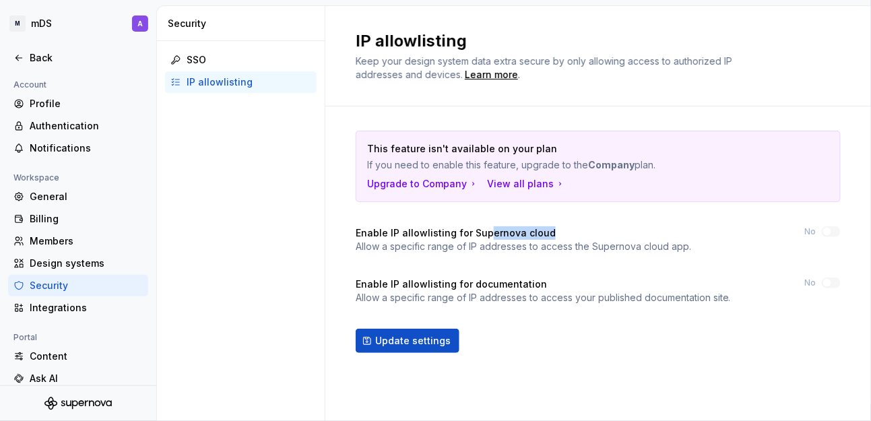
drag, startPoint x: 485, startPoint y: 230, endPoint x: 556, endPoint y: 226, distance: 71.5
click at [556, 226] on div "Enable IP allowlisting for Supernova cloud" at bounding box center [523, 232] width 335 height 13
drag, startPoint x: 369, startPoint y: 281, endPoint x: 571, endPoint y: 283, distance: 201.4
click at [571, 283] on div "Enable IP allowlisting for documentation" at bounding box center [543, 284] width 375 height 13
click at [486, 285] on h4 "Enable IP allowlisting for documentation" at bounding box center [451, 284] width 191 height 13
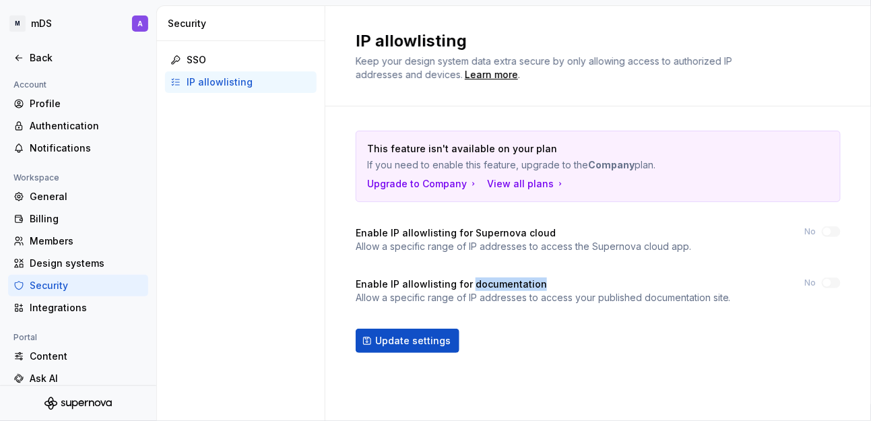
click at [486, 285] on h4 "Enable IP allowlisting for documentation" at bounding box center [451, 284] width 191 height 13
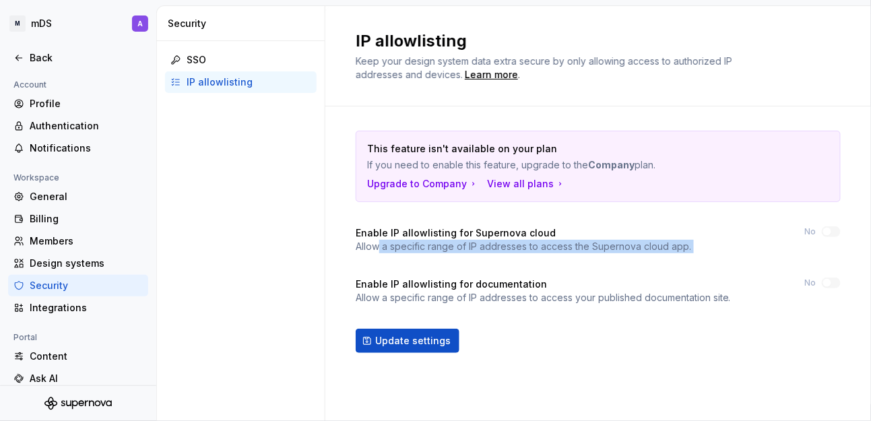
drag, startPoint x: 377, startPoint y: 243, endPoint x: 752, endPoint y: 241, distance: 375.2
click at [752, 241] on div "Enable IP allowlisting for Supernova cloud Allow a specific range of IP address…" at bounding box center [598, 239] width 485 height 27
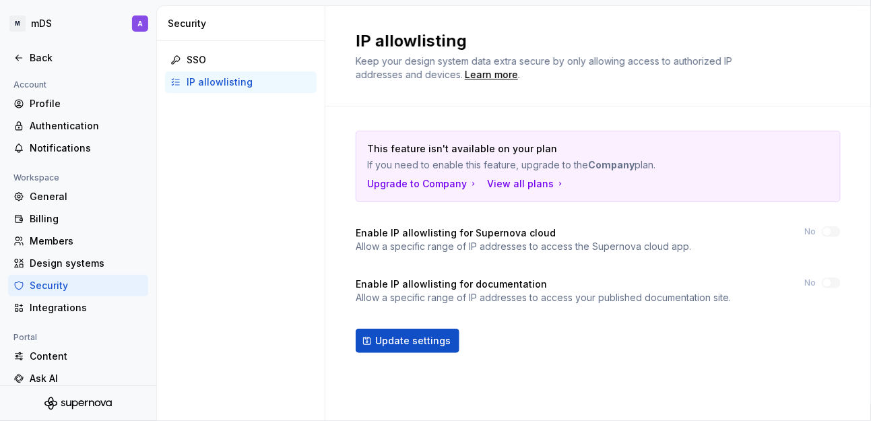
click at [548, 292] on p "Allow a specific range of IP addresses to access your published documentation s…" at bounding box center [543, 297] width 375 height 13
click at [53, 302] on div "Integrations" at bounding box center [86, 307] width 113 height 13
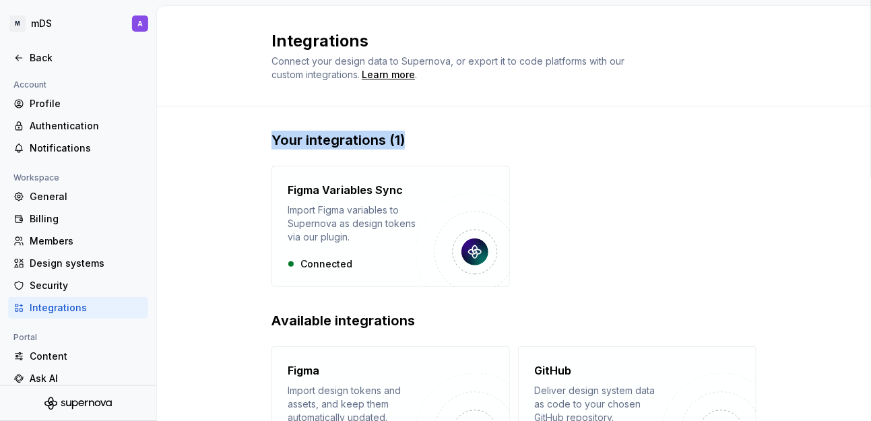
drag, startPoint x: 267, startPoint y: 141, endPoint x: 439, endPoint y: 147, distance: 171.2
click at [439, 147] on h2 "Your integrations (1)" at bounding box center [513, 140] width 485 height 19
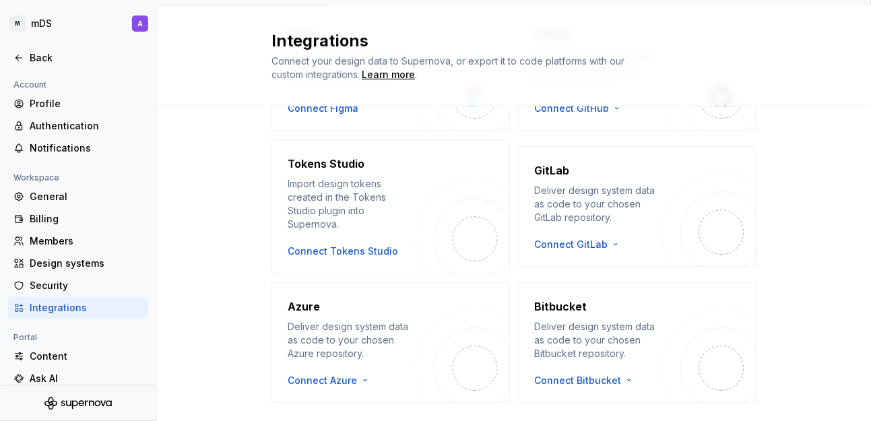
scroll to position [355, 0]
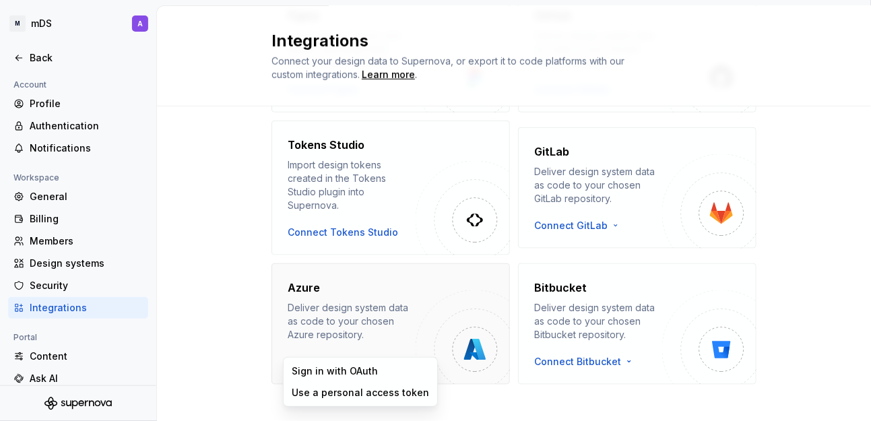
click at [355, 349] on html "M mDS A Back Account Profile Authentication Notifications Workspace General Bil…" at bounding box center [435, 210] width 871 height 421
click at [486, 399] on html "M mDS A Back Account Profile Authentication Notifications Workspace General Bil…" at bounding box center [435, 210] width 871 height 421
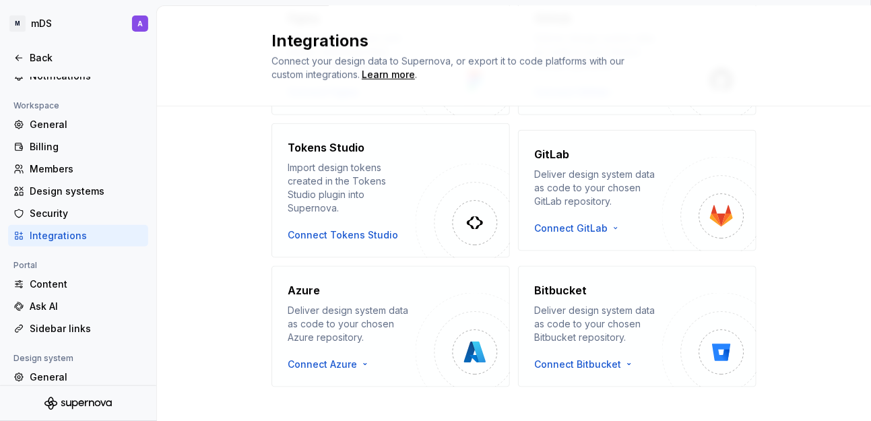
scroll to position [105, 0]
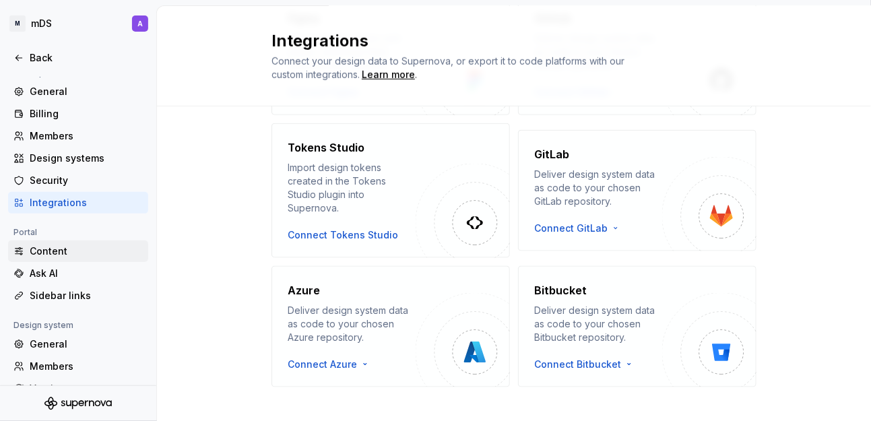
click at [83, 253] on div "Content" at bounding box center [86, 251] width 113 height 13
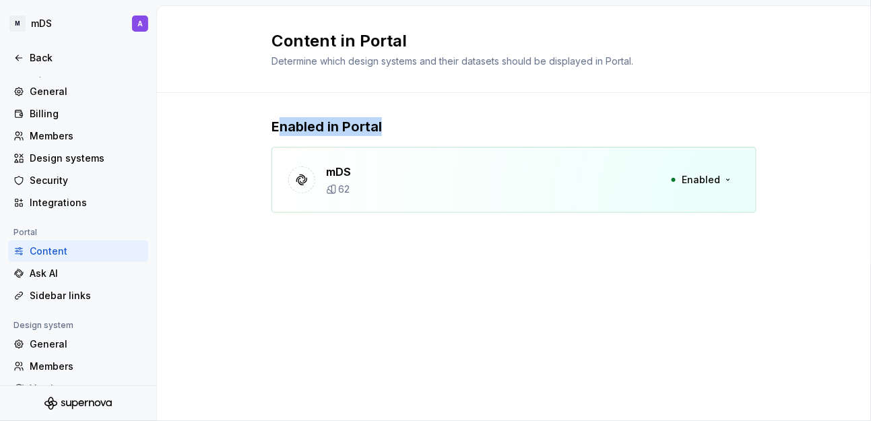
drag, startPoint x: 279, startPoint y: 128, endPoint x: 424, endPoint y: 128, distance: 144.8
click at [424, 128] on p "Enabled in Portal" at bounding box center [513, 126] width 485 height 19
click at [79, 274] on div "Ask AI" at bounding box center [86, 273] width 113 height 13
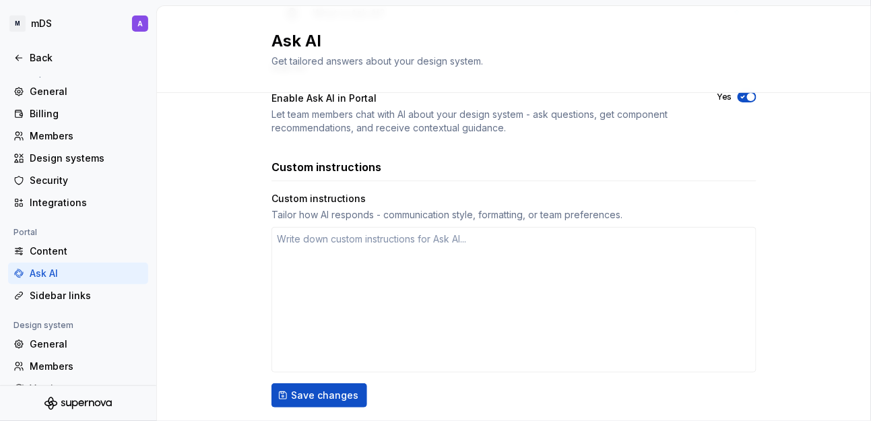
scroll to position [247, 0]
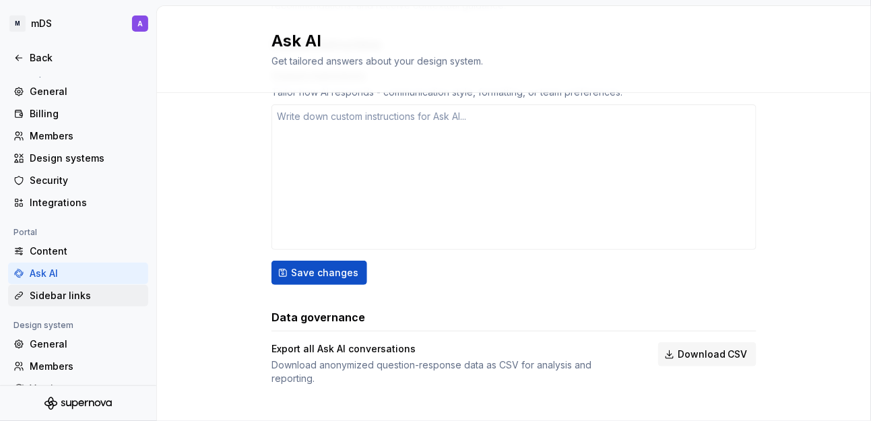
click at [78, 293] on div "Sidebar links" at bounding box center [86, 295] width 113 height 13
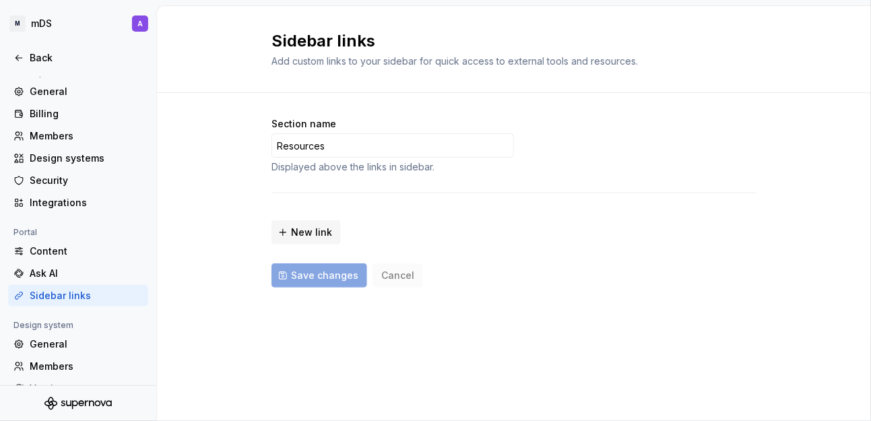
click at [205, 150] on div "Section name Resources Displayed above the links in sidebar. New link Save chan…" at bounding box center [514, 216] width 714 height 246
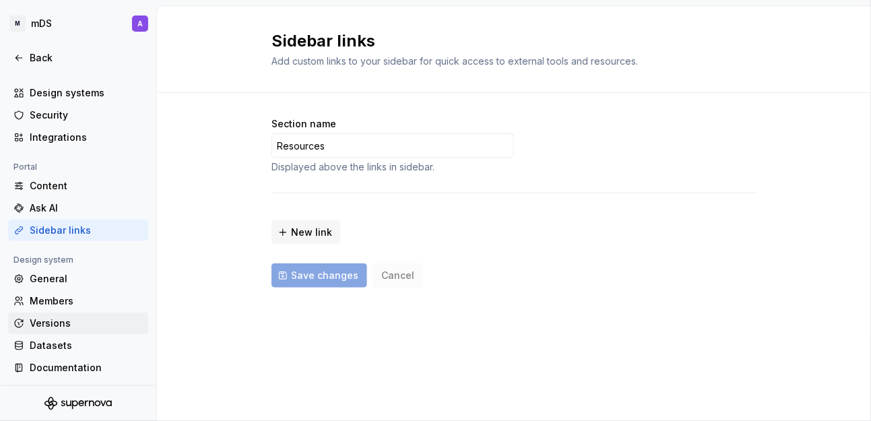
click at [97, 327] on div "Versions" at bounding box center [86, 323] width 113 height 13
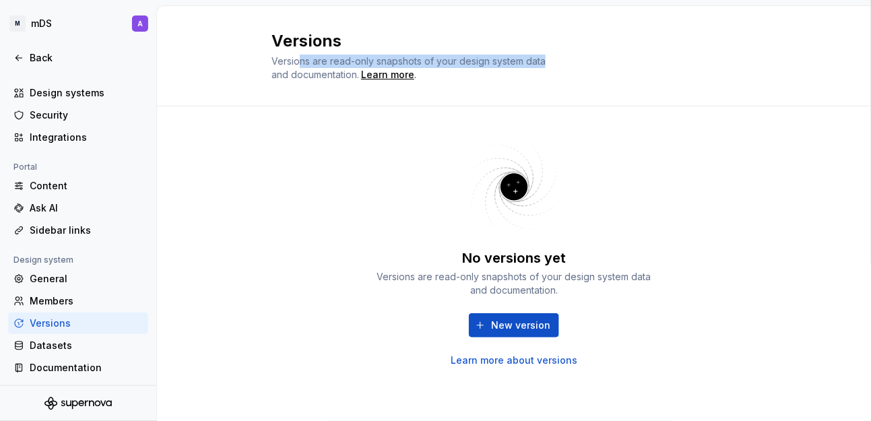
drag, startPoint x: 302, startPoint y: 57, endPoint x: 544, endPoint y: 59, distance: 241.9
click at [544, 59] on span "Versions are read-only snapshots of your design system data and documentation." at bounding box center [408, 67] width 274 height 25
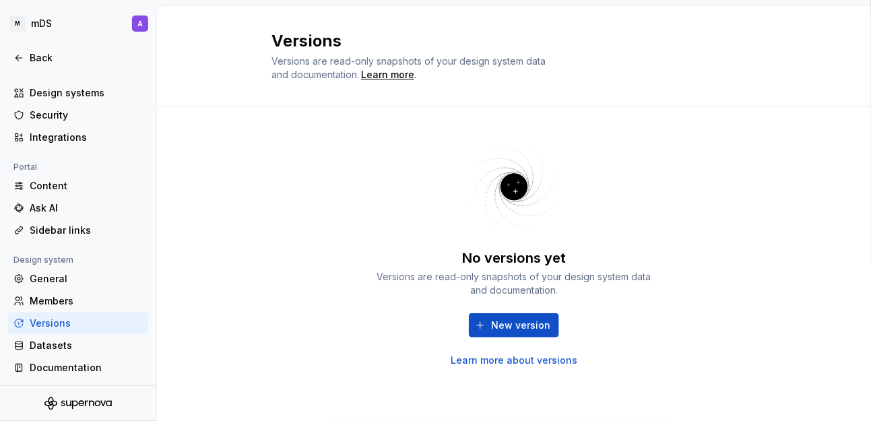
click at [304, 76] on span "Versions are read-only snapshots of your design system data and documentation." at bounding box center [408, 67] width 274 height 25
click at [56, 344] on div "Datasets" at bounding box center [86, 345] width 113 height 13
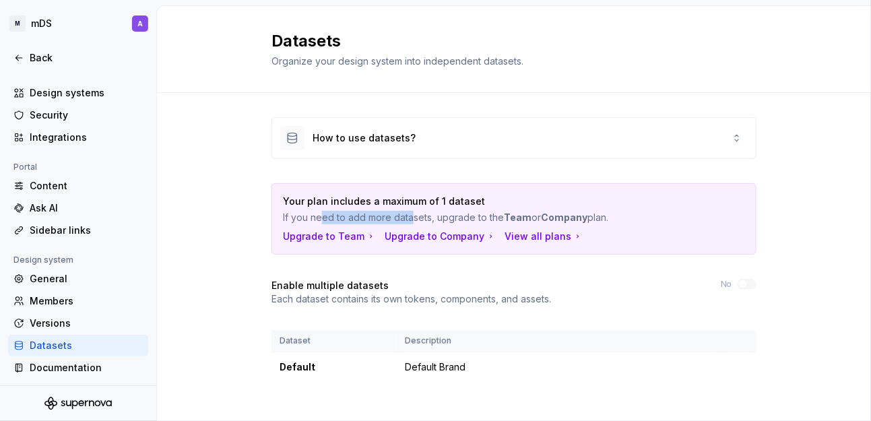
drag, startPoint x: 317, startPoint y: 213, endPoint x: 404, endPoint y: 214, distance: 86.2
click at [404, 214] on p "If you need to add more datasets, upgrade to the Team or Company plan." at bounding box center [467, 217] width 368 height 13
drag, startPoint x: 457, startPoint y: 213, endPoint x: 584, endPoint y: 213, distance: 127.3
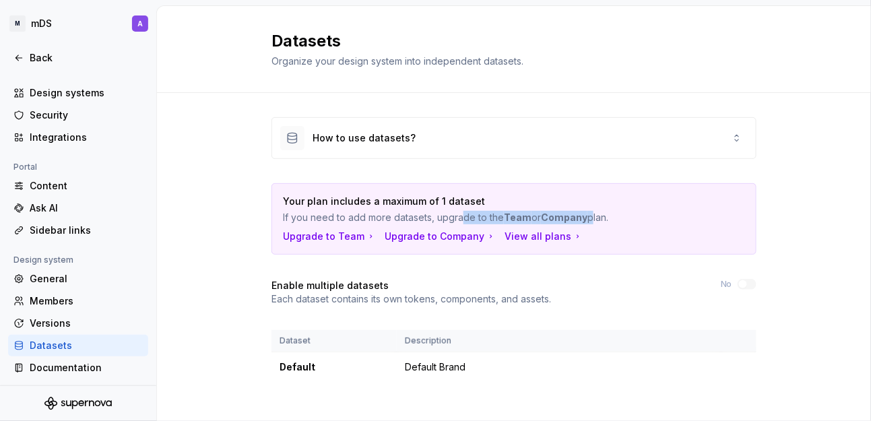
click at [584, 213] on p "If you need to add more datasets, upgrade to the Team or Company plan." at bounding box center [467, 217] width 368 height 13
click at [193, 202] on div "How to use datasets? Your plan includes a maximum of 1 dataset If you need to a…" at bounding box center [514, 263] width 714 height 340
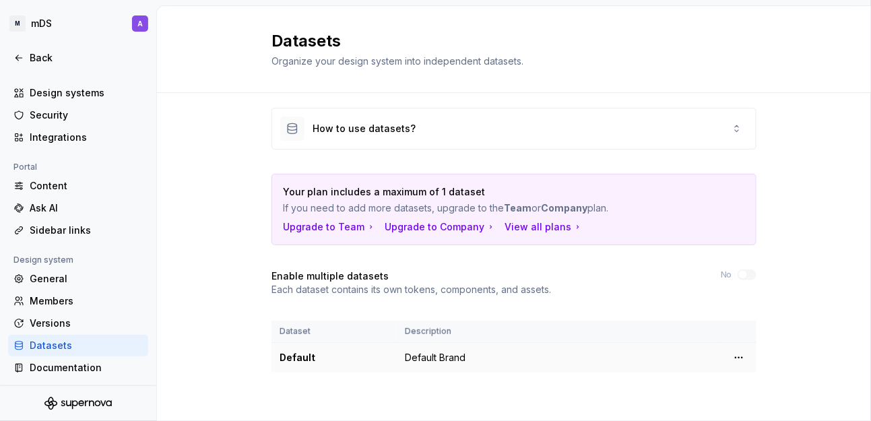
click at [426, 354] on td "Default Brand" at bounding box center [559, 358] width 325 height 30
click at [733, 357] on html "M mDS A Back Account Profile Authentication Notifications Workspace General Bil…" at bounding box center [435, 210] width 871 height 421
click at [771, 385] on div "Edit details" at bounding box center [793, 381] width 88 height 13
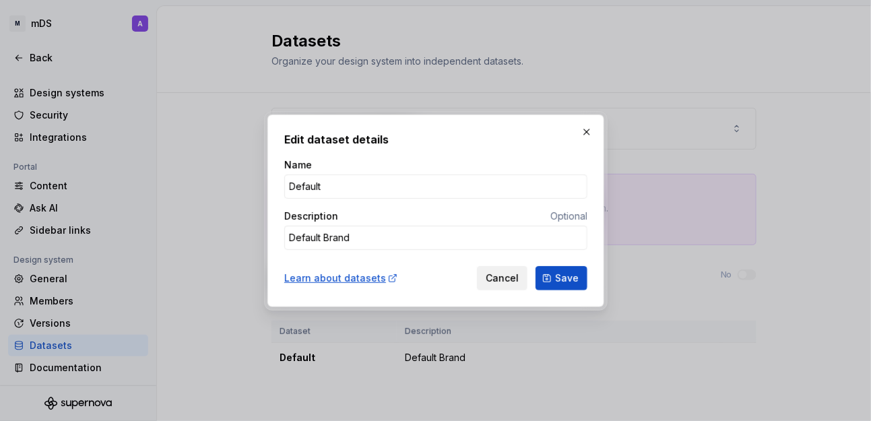
click at [501, 278] on span "Cancel" at bounding box center [502, 277] width 33 height 13
type textarea "*"
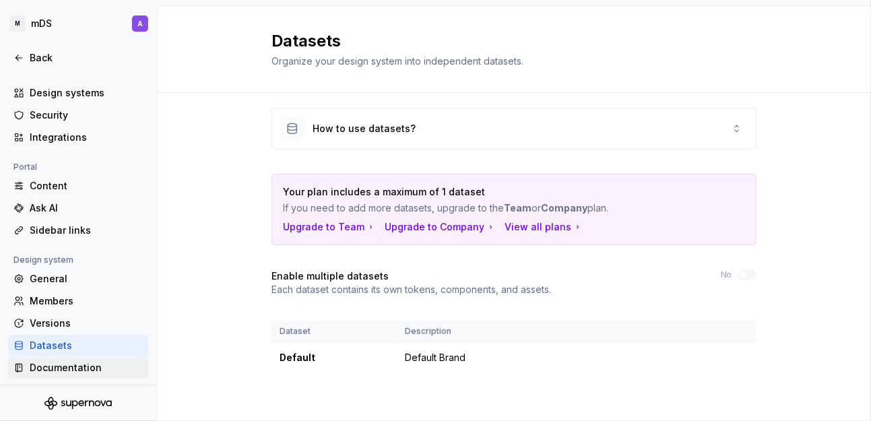
click at [78, 374] on div "Documentation" at bounding box center [78, 368] width 140 height 22
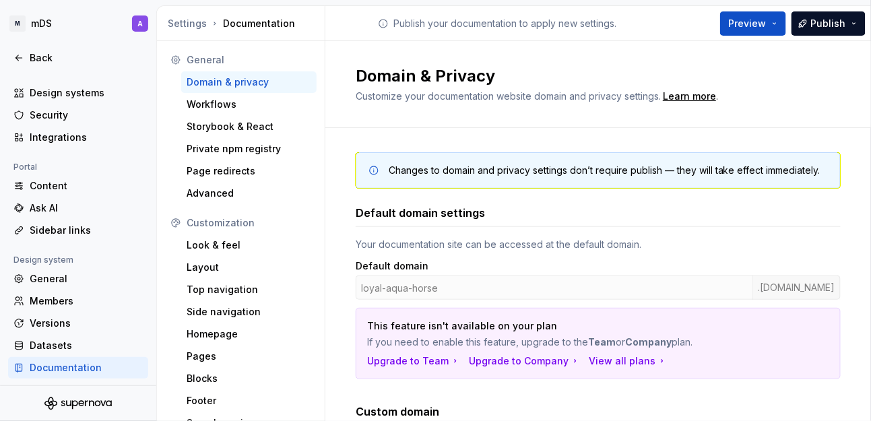
scroll to position [80, 0]
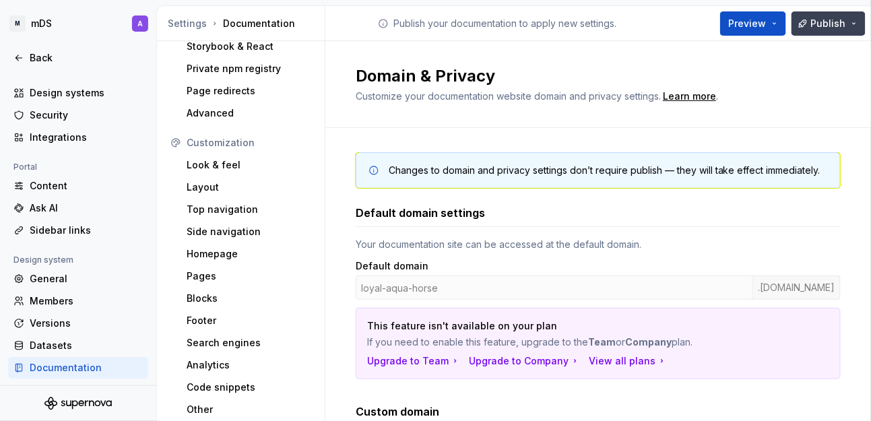
click at [858, 21] on button "Publish" at bounding box center [829, 23] width 74 height 24
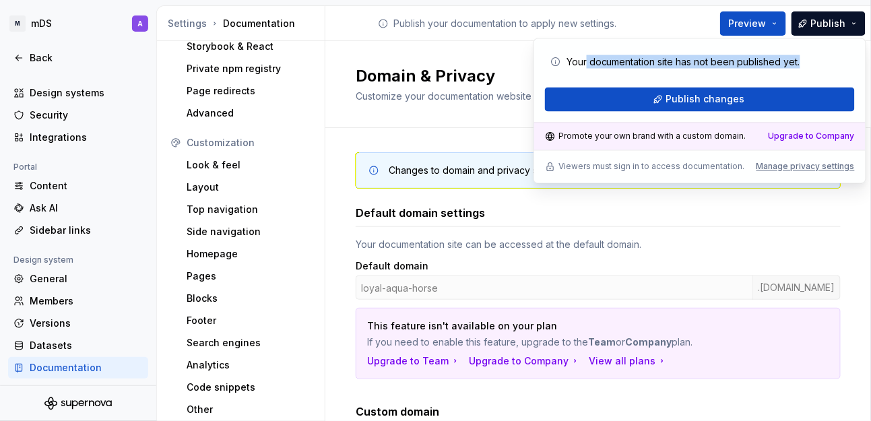
drag, startPoint x: 625, startPoint y: 63, endPoint x: 811, endPoint y: 63, distance: 185.9
click at [811, 63] on div "Your documentation site has not been published yet." at bounding box center [699, 62] width 299 height 24
click at [743, 63] on p "Your documentation site has not been published yet." at bounding box center [684, 61] width 234 height 13
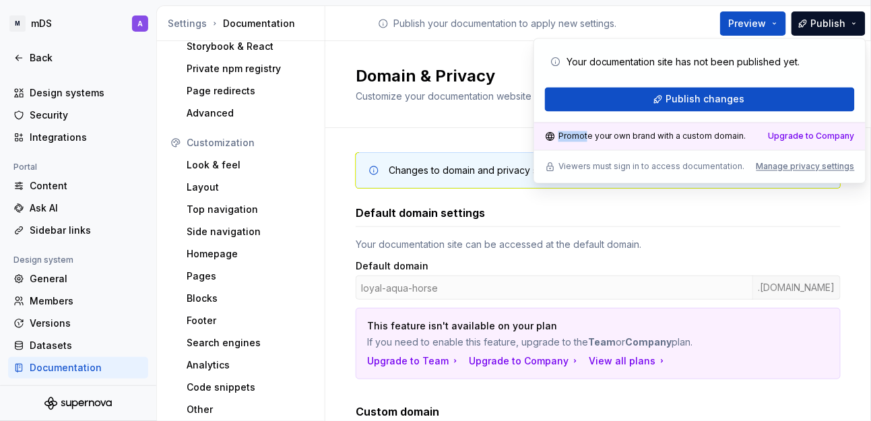
drag, startPoint x: 586, startPoint y: 135, endPoint x: 742, endPoint y: 136, distance: 155.6
click at [742, 136] on div "Promote your own brand with a custom domain. Upgrade to Company" at bounding box center [699, 137] width 331 height 28
drag, startPoint x: 579, startPoint y: 168, endPoint x: 748, endPoint y: 188, distance: 171.0
click at [732, 168] on p "Viewers must sign in to access documentation." at bounding box center [651, 167] width 187 height 11
click at [712, 220] on div "Default domain settings" at bounding box center [598, 213] width 485 height 16
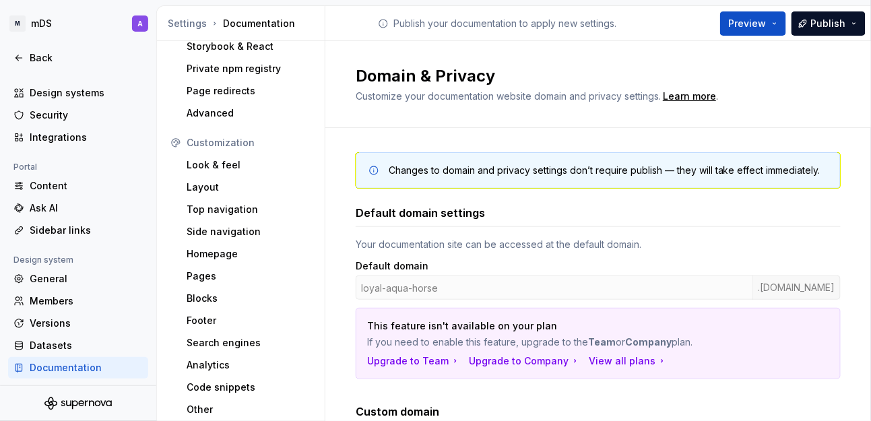
click at [870, 21] on div "Preview Publish" at bounding box center [770, 23] width 202 height 34
click at [864, 26] on button "Publish" at bounding box center [829, 23] width 74 height 24
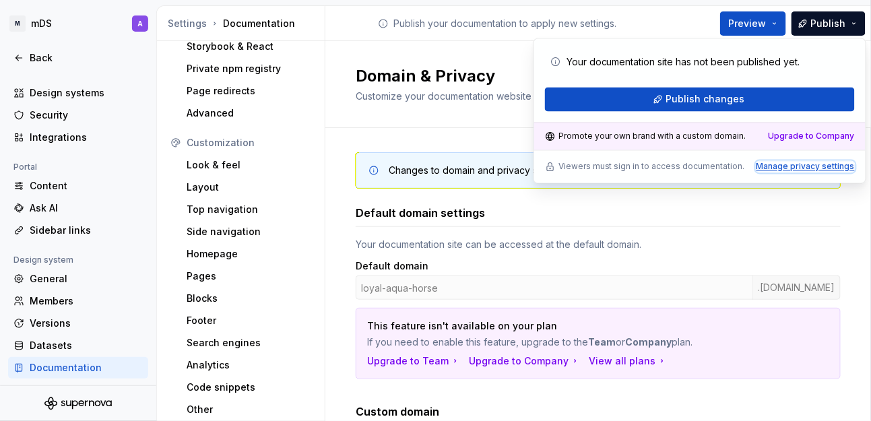
click at [821, 166] on div "Manage privacy settings" at bounding box center [806, 167] width 98 height 11
click at [440, 123] on div "Domain & Privacy Customize your documentation website domain and privacy settin…" at bounding box center [598, 84] width 546 height 87
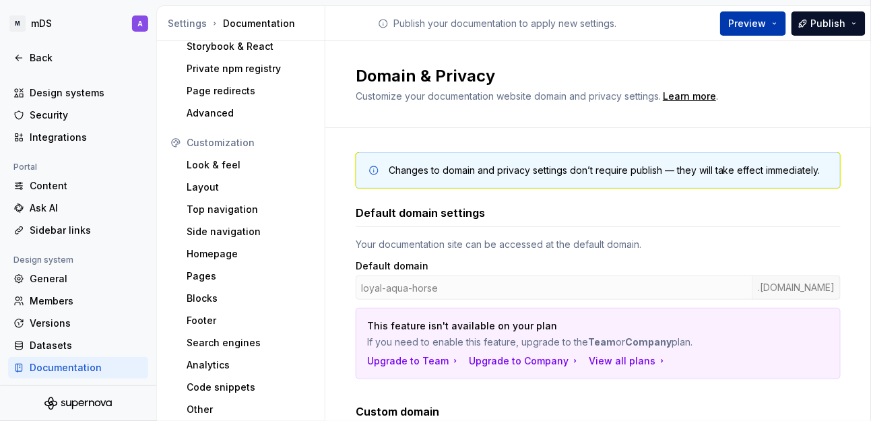
click at [778, 21] on button "Preview" at bounding box center [753, 23] width 66 height 24
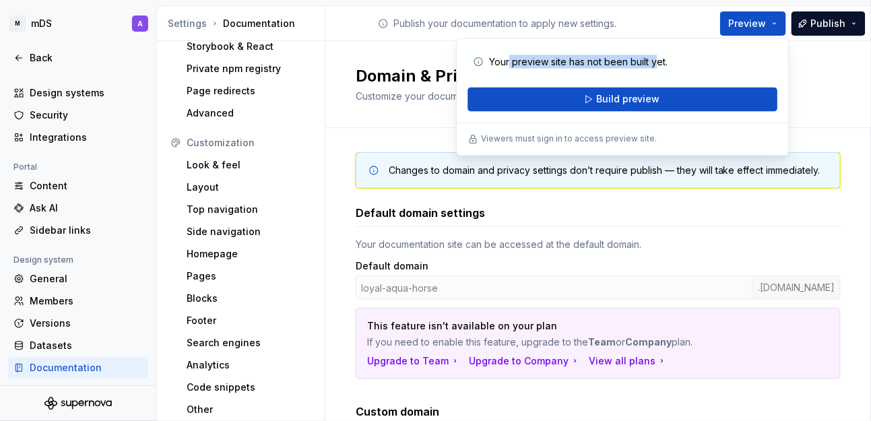
drag, startPoint x: 508, startPoint y: 60, endPoint x: 657, endPoint y: 57, distance: 148.9
click at [657, 57] on p "Your preview site has not been built yet." at bounding box center [578, 61] width 179 height 13
click at [627, 59] on p "Your preview site has not been built yet." at bounding box center [578, 61] width 179 height 13
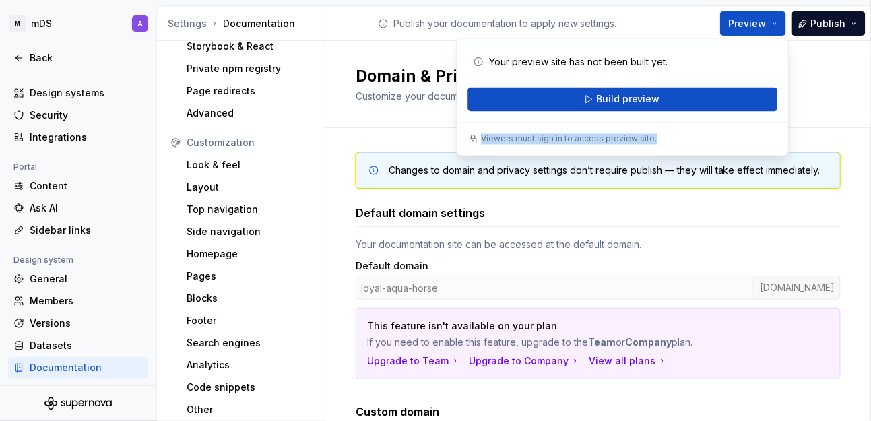
drag, startPoint x: 480, startPoint y: 139, endPoint x: 689, endPoint y: 131, distance: 209.0
click at [678, 135] on div "Viewers must sign in to access preview site." at bounding box center [623, 139] width 310 height 11
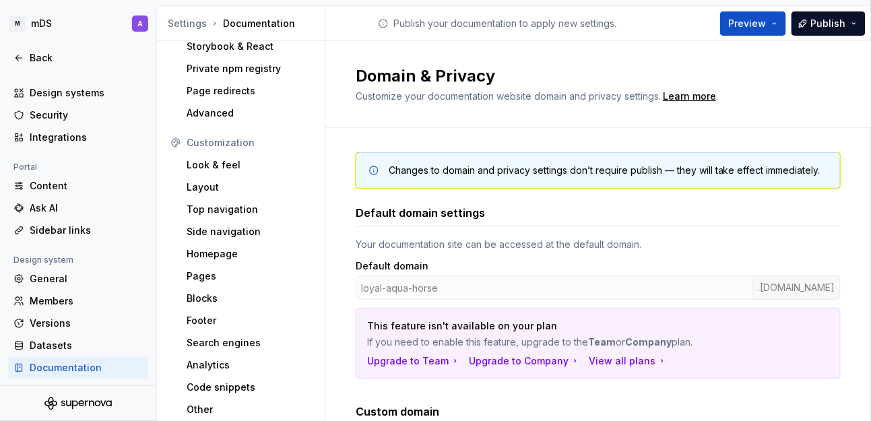
click at [832, 122] on div "Domain & Privacy Customize your documentation website domain and privacy settin…" at bounding box center [598, 84] width 546 height 87
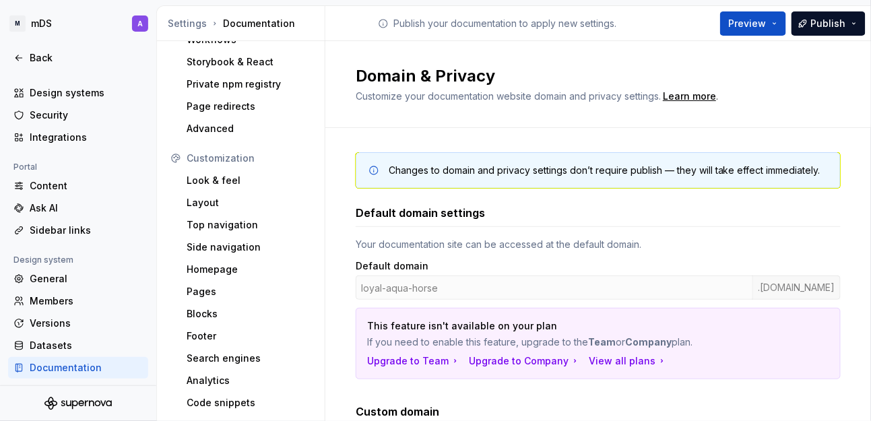
scroll to position [0, 0]
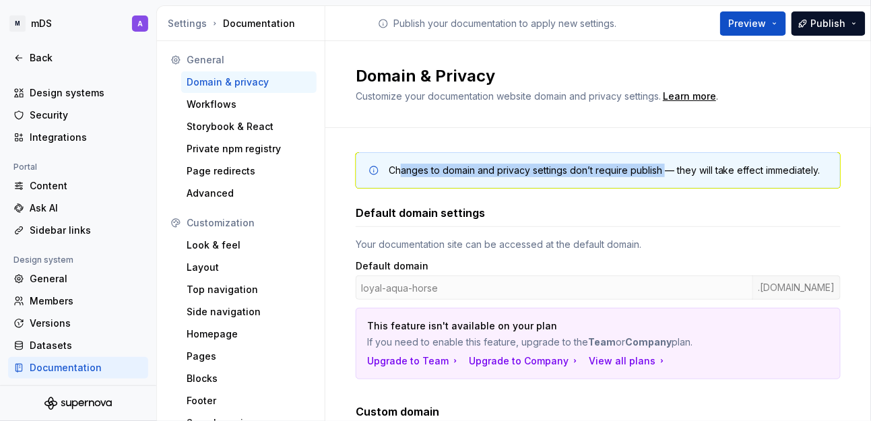
drag, startPoint x: 393, startPoint y: 174, endPoint x: 661, endPoint y: 179, distance: 268.2
click at [661, 179] on div "Changes to domain and privacy settings don’t require publish — they will take e…" at bounding box center [598, 170] width 485 height 36
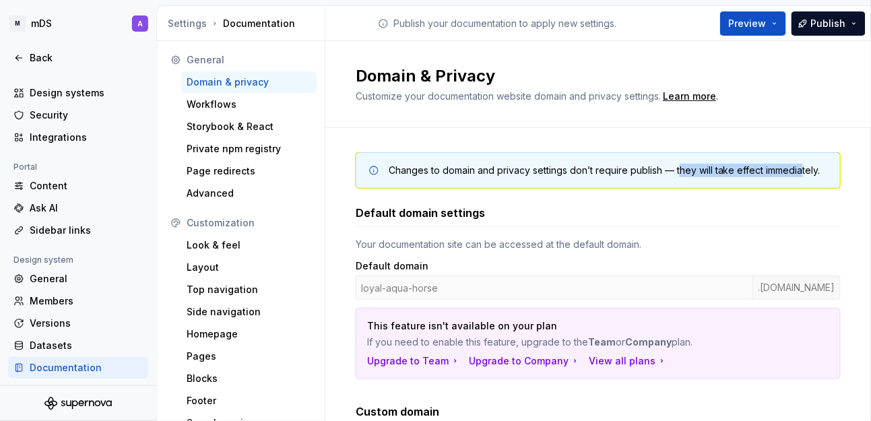
drag, startPoint x: 686, startPoint y: 175, endPoint x: 796, endPoint y: 177, distance: 109.8
click at [796, 177] on div "Changes to domain and privacy settings don’t require publish — they will take e…" at bounding box center [598, 170] width 485 height 36
click at [229, 107] on div "Workflows" at bounding box center [249, 104] width 125 height 13
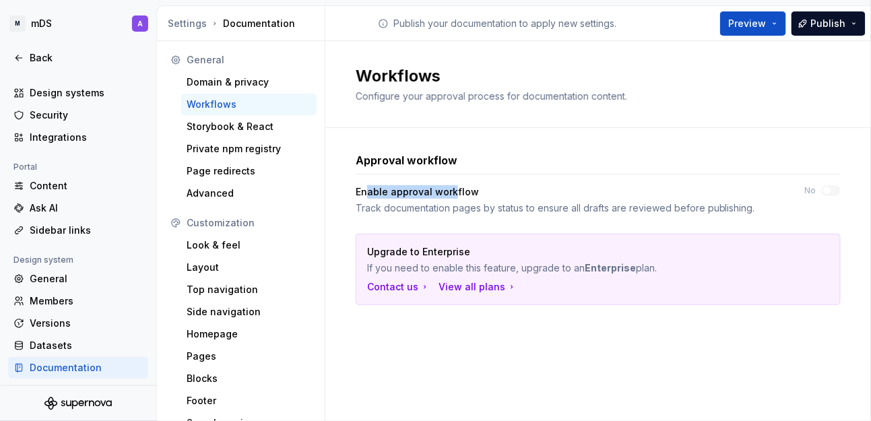
drag, startPoint x: 365, startPoint y: 185, endPoint x: 454, endPoint y: 181, distance: 89.0
click at [454, 181] on div "Approval workflow Enable approval workflow Track documentation pages by status …" at bounding box center [598, 228] width 485 height 153
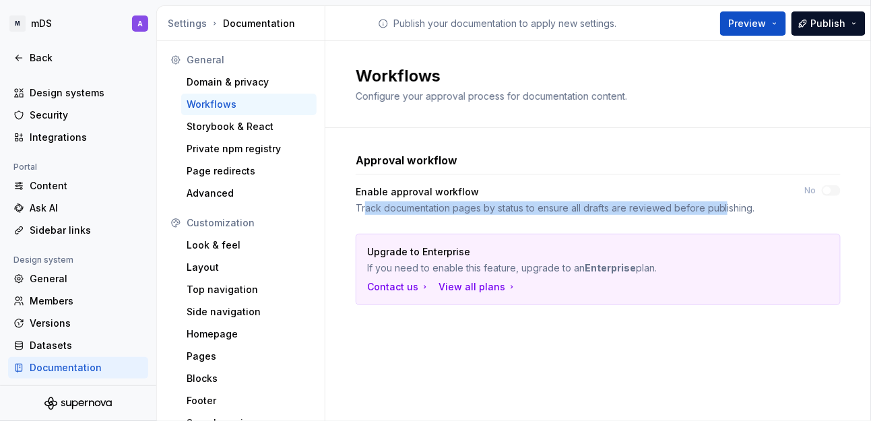
drag, startPoint x: 366, startPoint y: 211, endPoint x: 722, endPoint y: 199, distance: 355.9
click at [722, 199] on div "Enable approval workflow Track documentation pages by status to ensure all draf…" at bounding box center [568, 200] width 425 height 30
click at [684, 207] on div "Track documentation pages by status to ensure all drafts are reviewed before pu…" at bounding box center [568, 207] width 425 height 13
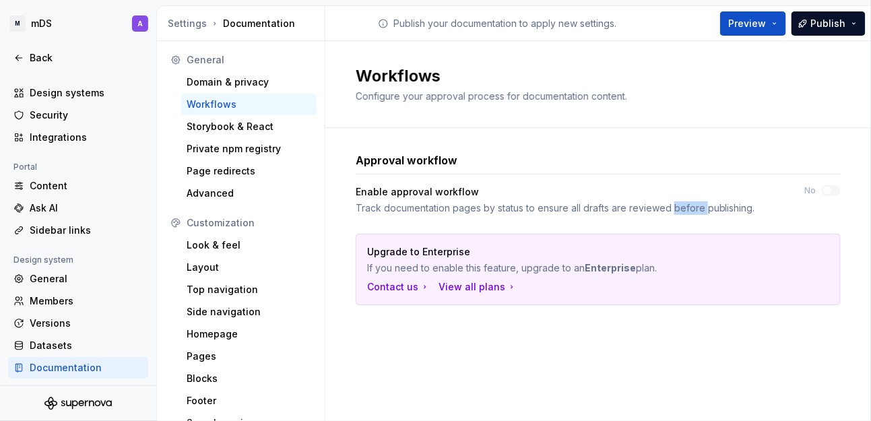
click at [684, 207] on div "Track documentation pages by status to ensure all drafts are reviewed before pu…" at bounding box center [568, 207] width 425 height 13
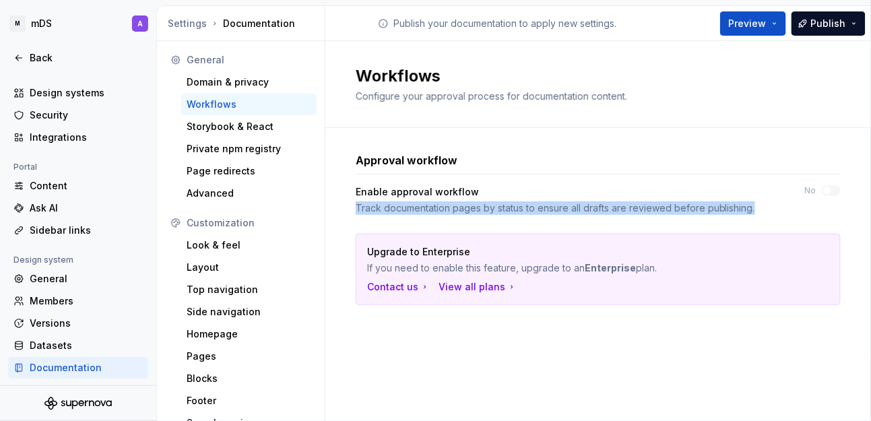
click at [684, 207] on div "Track documentation pages by status to ensure all drafts are reviewed before pu…" at bounding box center [568, 207] width 425 height 13
click at [221, 126] on div "Storybook & React" at bounding box center [249, 126] width 125 height 13
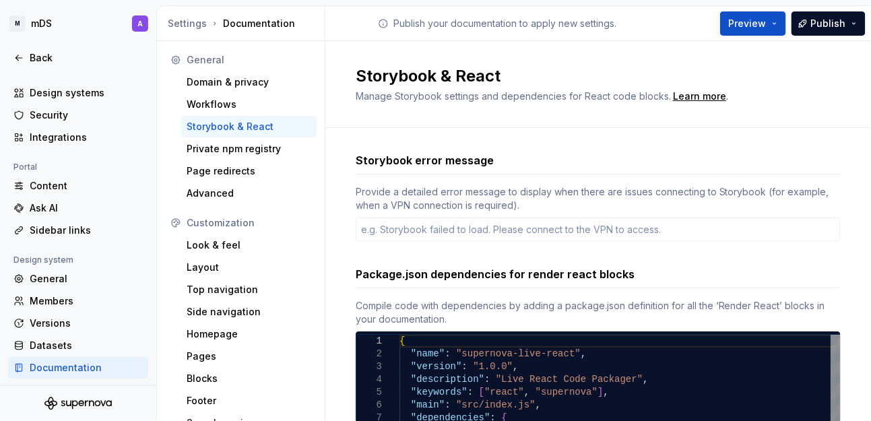
type textarea "*"
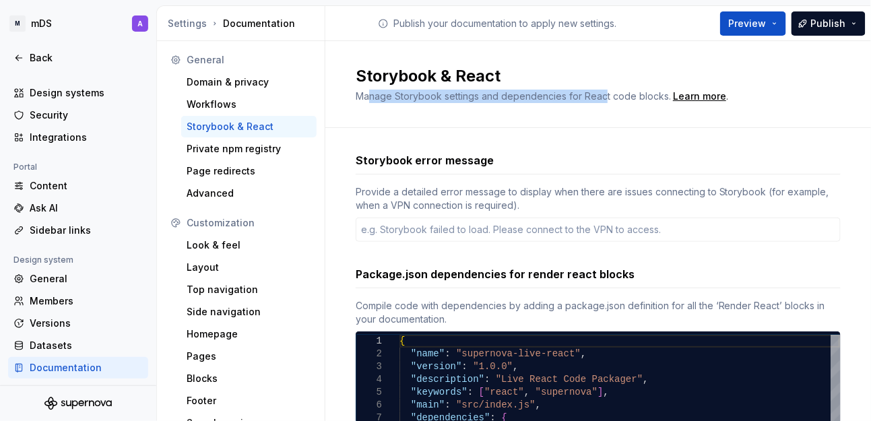
drag, startPoint x: 362, startPoint y: 97, endPoint x: 598, endPoint y: 100, distance: 235.8
click at [598, 100] on span "Manage Storybook settings and dependencies for React code blocks." at bounding box center [513, 95] width 315 height 11
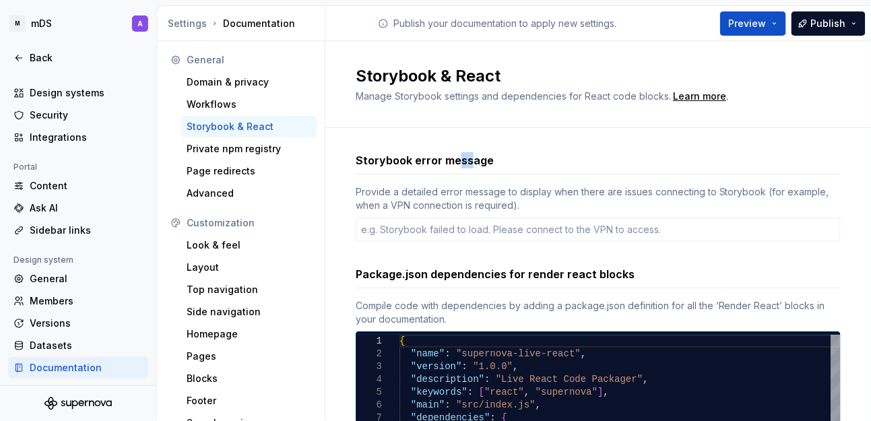
click at [464, 160] on h3 "Storybook error message" at bounding box center [425, 160] width 138 height 16
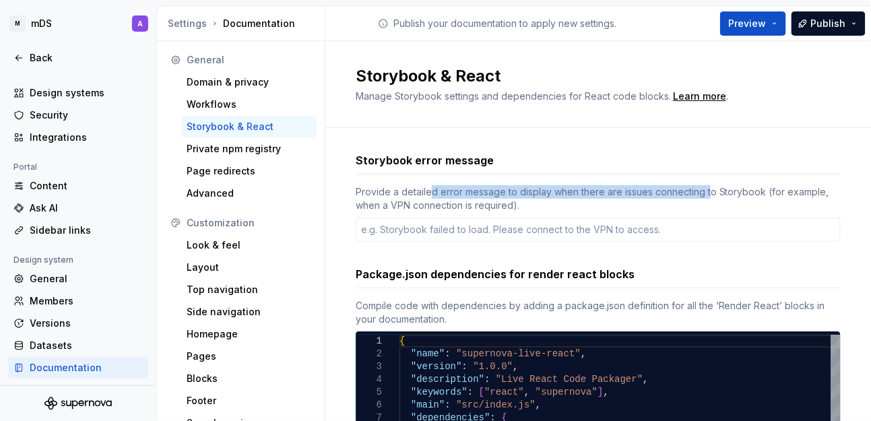
drag, startPoint x: 424, startPoint y: 191, endPoint x: 703, endPoint y: 189, distance: 278.2
click at [703, 189] on div "Provide a detailed error message to display when there are issues connecting to…" at bounding box center [598, 198] width 485 height 27
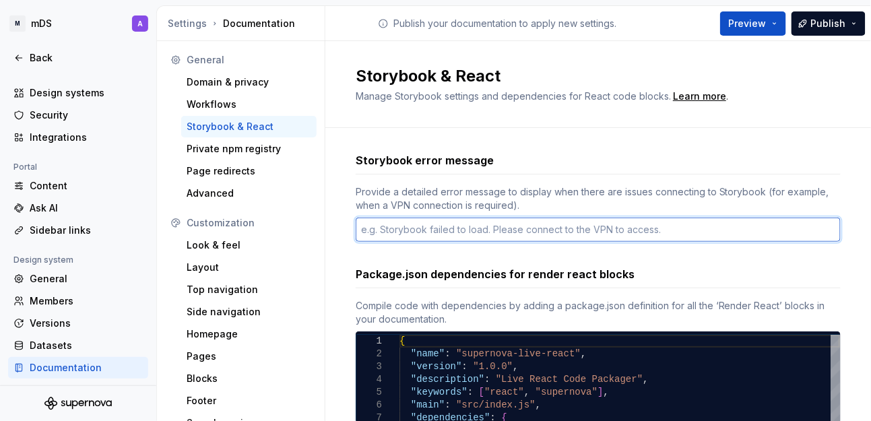
drag, startPoint x: 380, startPoint y: 233, endPoint x: 474, endPoint y: 228, distance: 93.8
click at [474, 228] on textarea at bounding box center [598, 230] width 485 height 24
drag, startPoint x: 497, startPoint y: 228, endPoint x: 637, endPoint y: 236, distance: 140.4
click at [636, 234] on textarea at bounding box center [598, 230] width 485 height 24
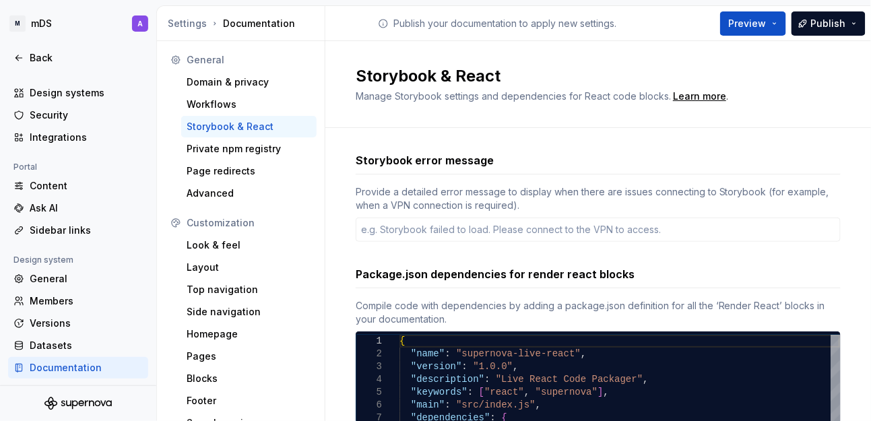
click at [645, 268] on div "Package.json dependencies for render react blocks" at bounding box center [598, 274] width 485 height 16
drag, startPoint x: 347, startPoint y: 156, endPoint x: 466, endPoint y: 156, distance: 118.6
click at [466, 156] on div "Storybook error message Provide a detailed error message to display when there …" at bounding box center [598, 392] width 546 height 528
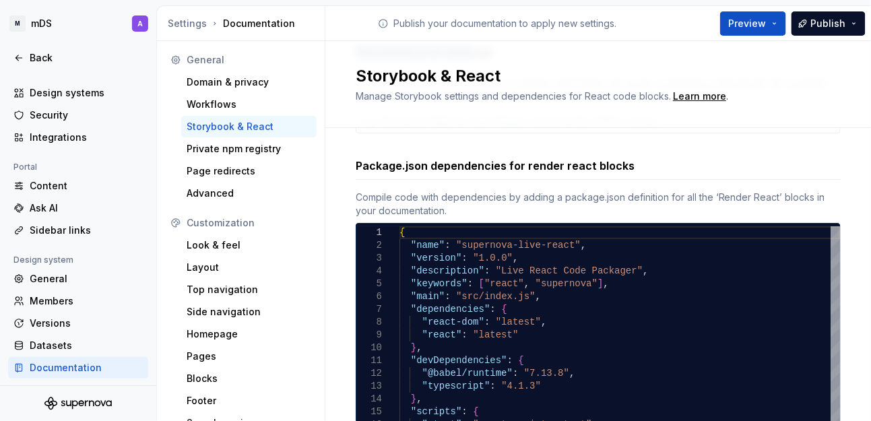
scroll to position [125, 0]
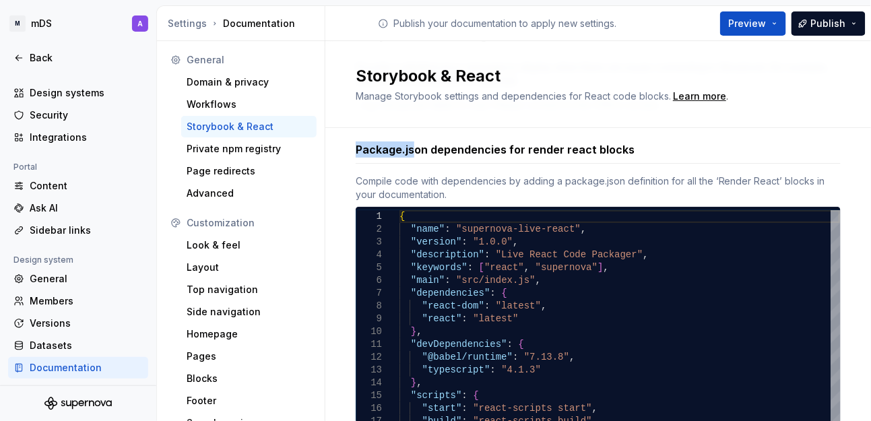
drag, startPoint x: 348, startPoint y: 152, endPoint x: 428, endPoint y: 156, distance: 80.2
click at [410, 152] on div "Storybook error message Provide a detailed error message to display when there …" at bounding box center [598, 267] width 546 height 528
drag, startPoint x: 453, startPoint y: 161, endPoint x: 530, endPoint y: 154, distance: 77.1
click at [590, 162] on div "Package.json dependencies for render react blocks" at bounding box center [598, 152] width 485 height 22
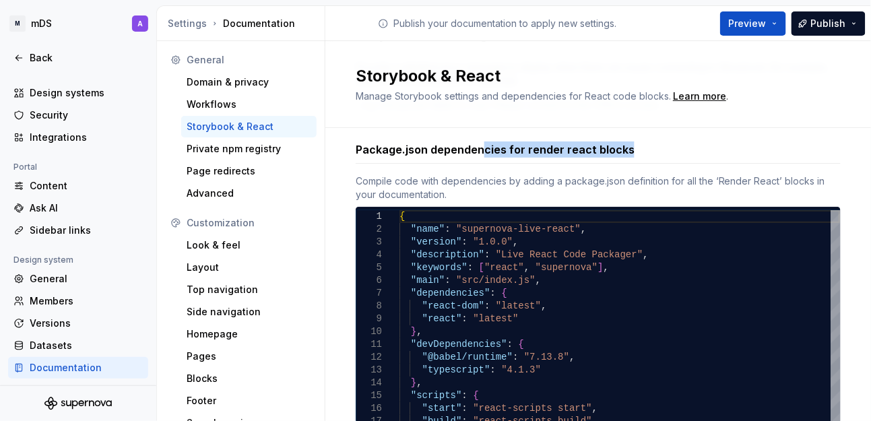
drag, startPoint x: 478, startPoint y: 154, endPoint x: 635, endPoint y: 157, distance: 157.0
click at [635, 157] on div "Package.json dependencies for render react blocks" at bounding box center [598, 152] width 485 height 22
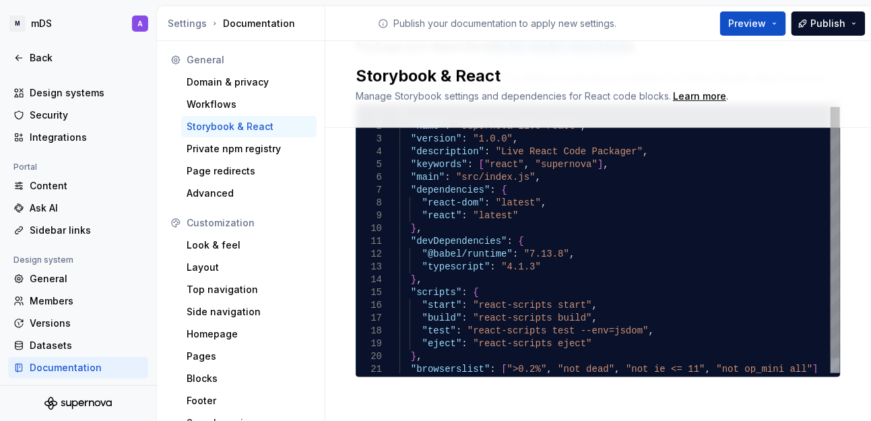
type textarea "**********"
click at [591, 242] on div ""name" : "supernova-live-react" , "version" : "1.0.0" , "description" : "Live R…" at bounding box center [619, 248] width 441 height 282
click at [833, 131] on div at bounding box center [835, 232] width 9 height 251
click at [831, 107] on div at bounding box center [835, 232] width 9 height 251
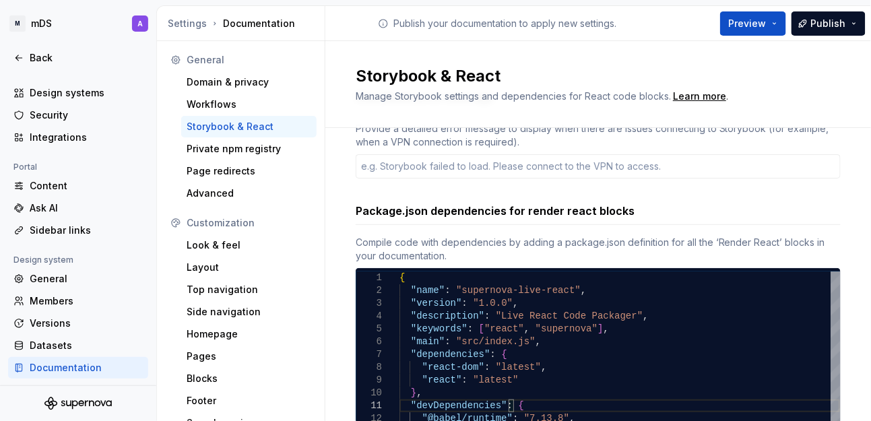
scroll to position [61, 0]
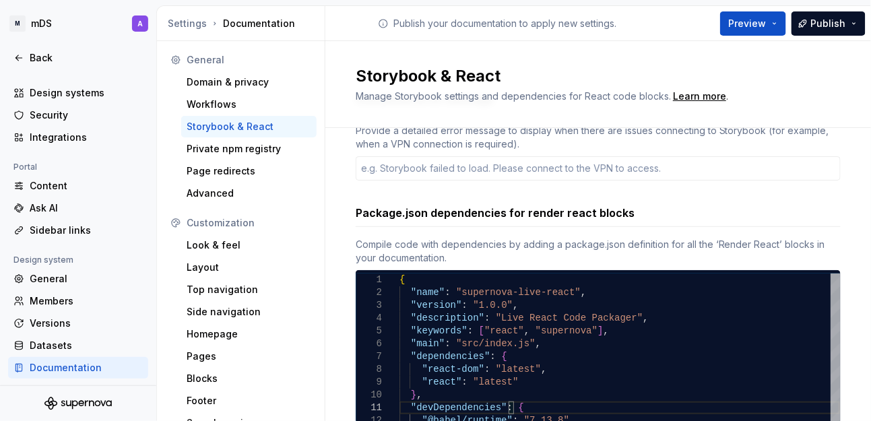
click at [831, 309] on div at bounding box center [835, 399] width 9 height 251
click at [831, 290] on div at bounding box center [835, 399] width 9 height 251
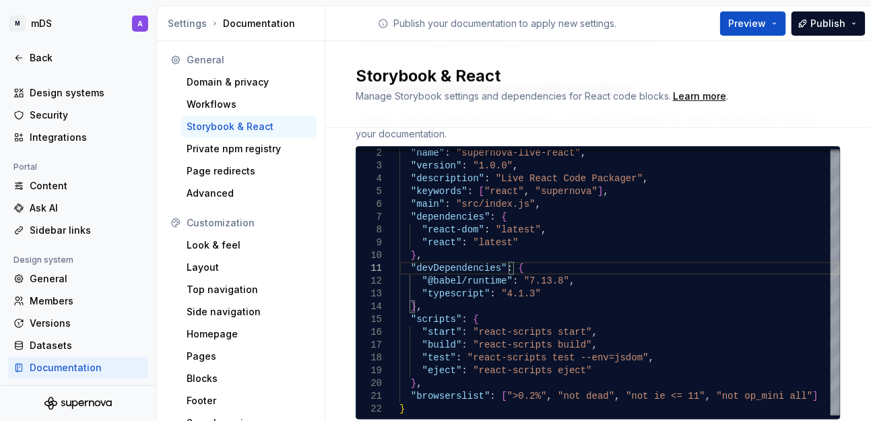
scroll to position [228, 0]
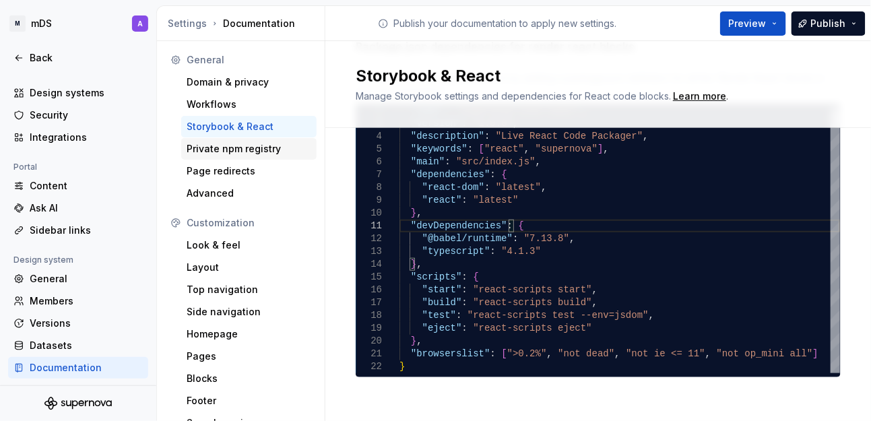
click at [207, 148] on div "Private npm registry" at bounding box center [249, 148] width 125 height 13
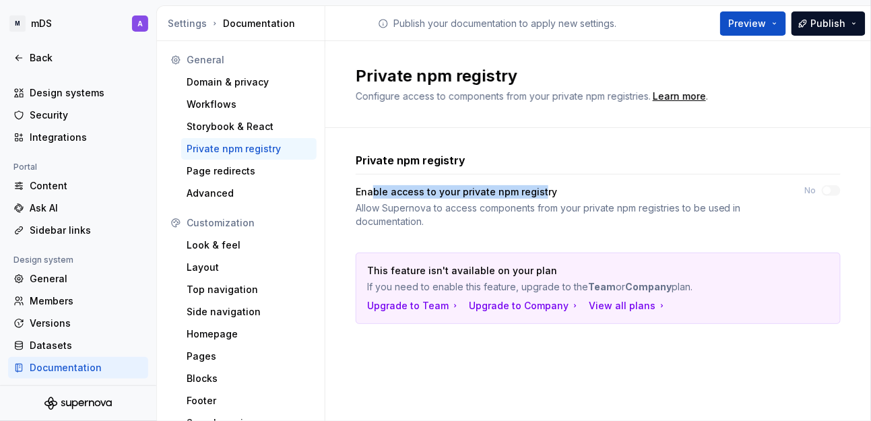
drag, startPoint x: 374, startPoint y: 190, endPoint x: 540, endPoint y: 188, distance: 166.4
click at [540, 188] on div "Enable access to your private npm registry" at bounding box center [568, 191] width 425 height 13
click at [412, 202] on div "Allow Supernova to access components from your private npm registries to be use…" at bounding box center [568, 214] width 425 height 27
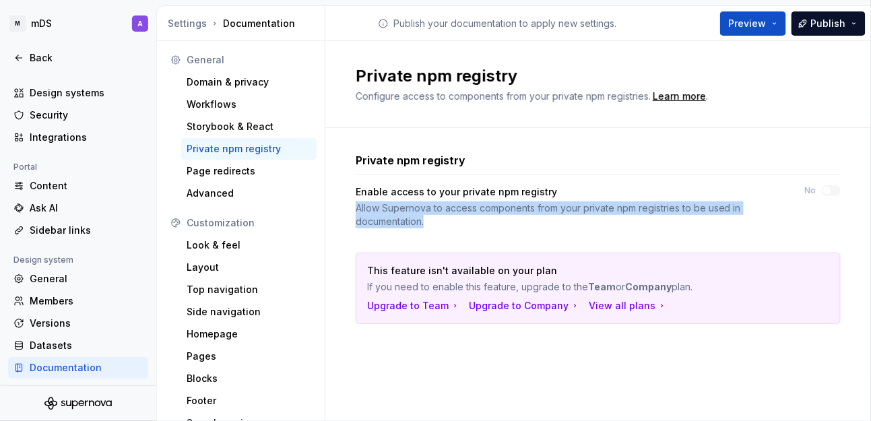
click at [412, 202] on div "Allow Supernova to access components from your private npm registries to be use…" at bounding box center [568, 214] width 425 height 27
click at [490, 212] on div "Allow Supernova to access components from your private npm registries to be use…" at bounding box center [568, 214] width 425 height 27
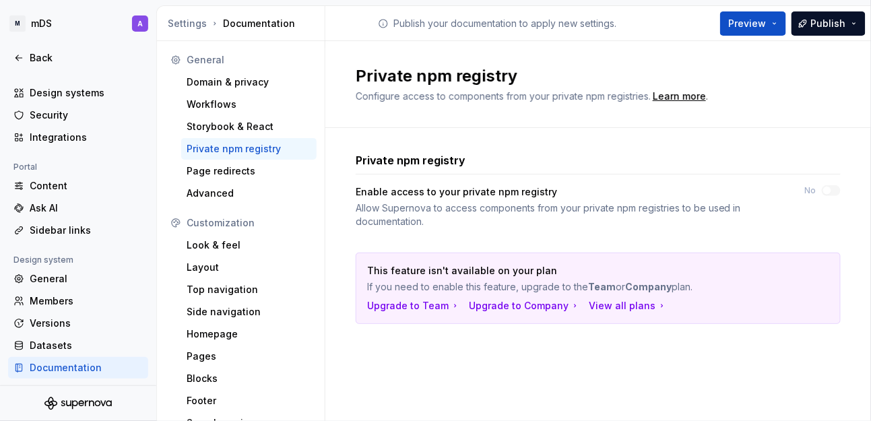
drag, startPoint x: 463, startPoint y: 207, endPoint x: 595, endPoint y: 214, distance: 131.5
click at [595, 214] on div "Allow Supernova to access components from your private npm registries to be use…" at bounding box center [568, 214] width 425 height 27
drag, startPoint x: 362, startPoint y: 93, endPoint x: 514, endPoint y: 95, distance: 151.6
click at [476, 99] on span "Configure access to components from your private npm registries." at bounding box center [503, 95] width 295 height 11
click at [553, 95] on span "Configure access to components from your private npm registries." at bounding box center [503, 95] width 295 height 11
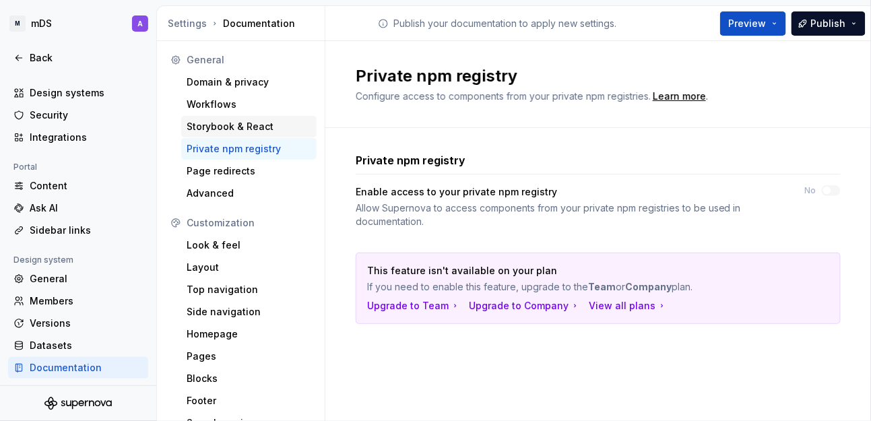
click at [237, 131] on div "Storybook & React" at bounding box center [249, 126] width 125 height 13
type textarea "*"
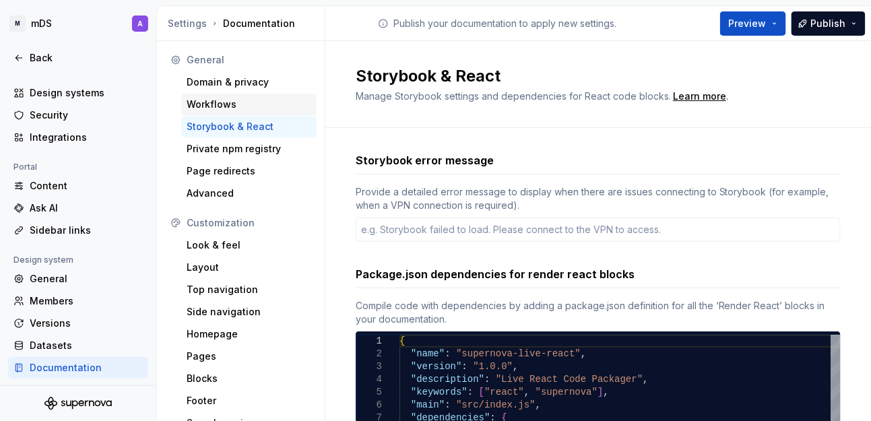
click at [232, 106] on div "Workflows" at bounding box center [249, 104] width 125 height 13
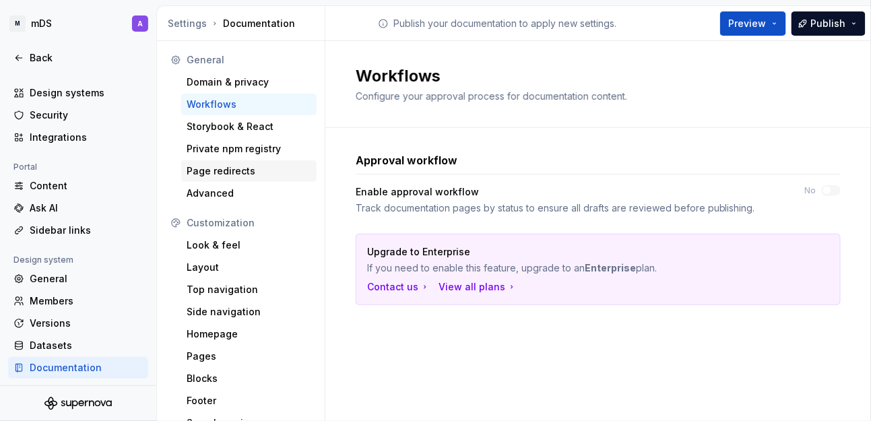
click at [249, 170] on div "Page redirects" at bounding box center [249, 170] width 125 height 13
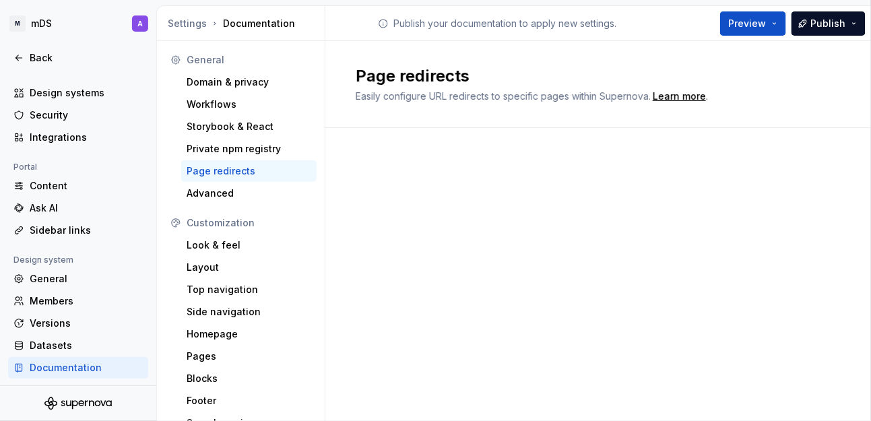
click at [236, 174] on div "Page redirects" at bounding box center [249, 170] width 125 height 13
drag, startPoint x: 408, startPoint y: 100, endPoint x: 571, endPoint y: 99, distance: 162.4
click at [571, 99] on span "Easily configure URL redirects to specific pages within Supernova." at bounding box center [503, 95] width 295 height 11
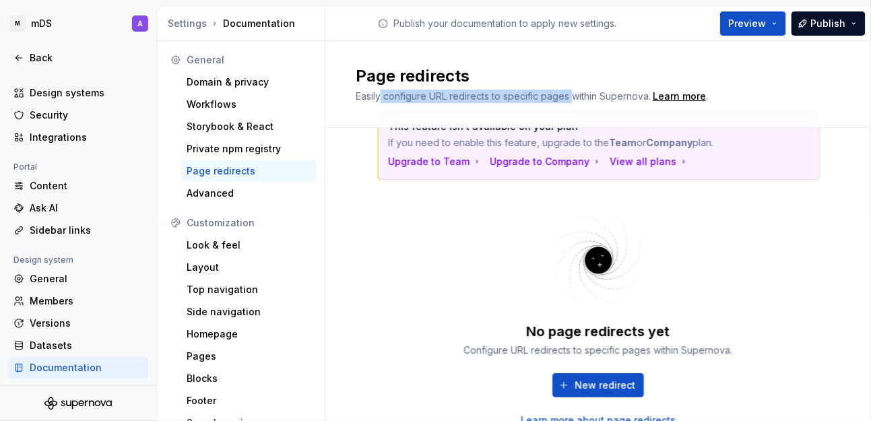
scroll to position [7, 0]
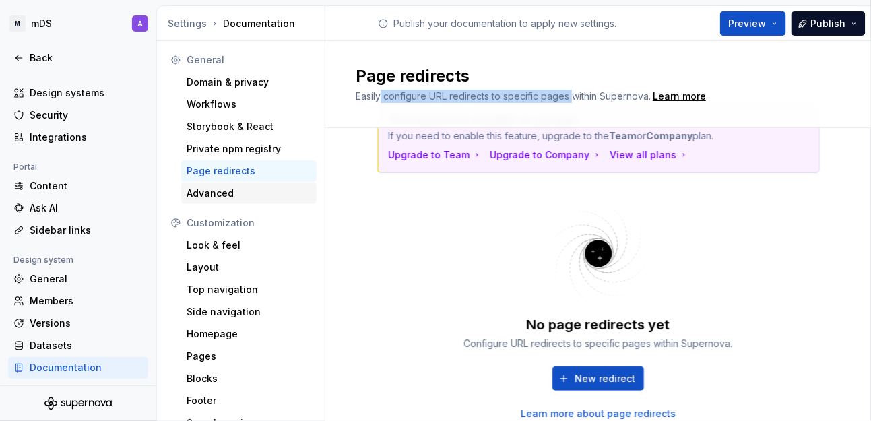
click at [252, 197] on div "Advanced" at bounding box center [249, 193] width 125 height 13
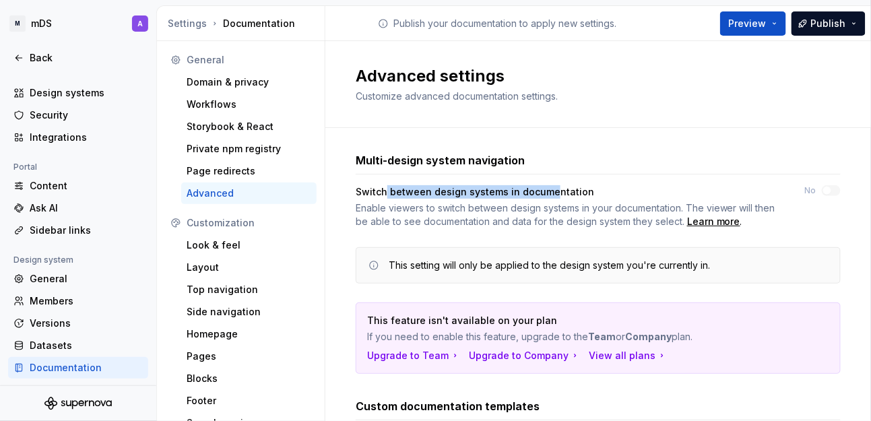
drag, startPoint x: 380, startPoint y: 191, endPoint x: 547, endPoint y: 193, distance: 167.1
click at [547, 193] on div "Switch between design systems in documentation" at bounding box center [568, 191] width 425 height 13
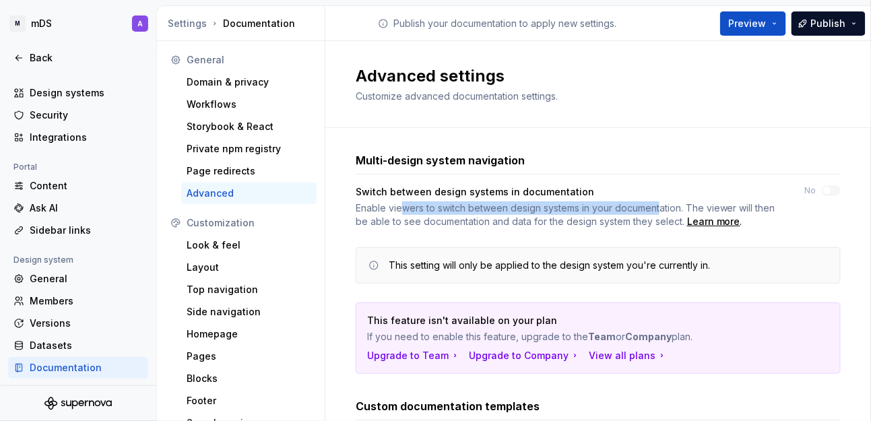
drag, startPoint x: 397, startPoint y: 212, endPoint x: 654, endPoint y: 205, distance: 256.7
click at [654, 205] on div "Enable viewers to switch between design systems in your documentation. The view…" at bounding box center [568, 214] width 425 height 27
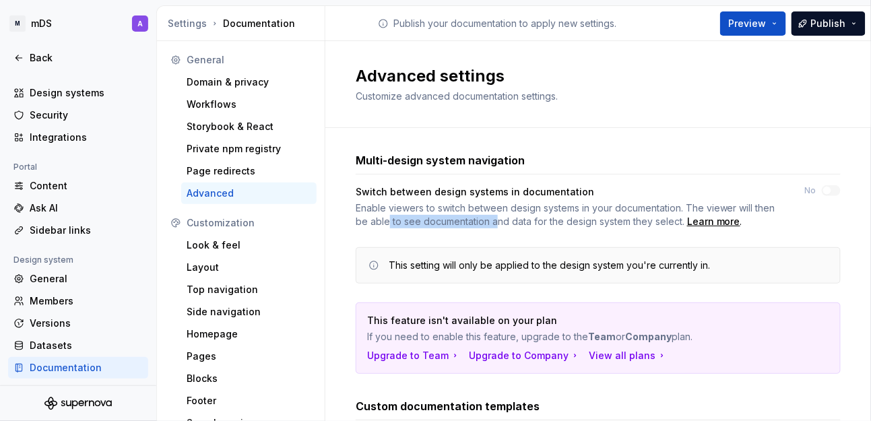
drag, startPoint x: 382, startPoint y: 222, endPoint x: 488, endPoint y: 220, distance: 105.8
click at [488, 220] on div "Enable viewers to switch between design systems in your documentation. The view…" at bounding box center [568, 214] width 425 height 27
drag, startPoint x: 532, startPoint y: 221, endPoint x: 662, endPoint y: 221, distance: 130.0
click at [662, 221] on div "Enable viewers to switch between design systems in your documentation. The view…" at bounding box center [568, 214] width 425 height 27
click at [519, 221] on div "Enable viewers to switch between design systems in your documentation. The view…" at bounding box center [568, 214] width 425 height 27
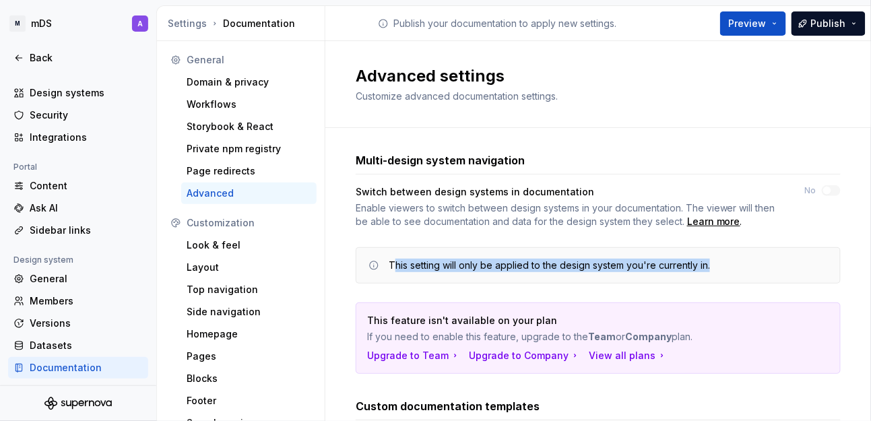
drag, startPoint x: 389, startPoint y: 260, endPoint x: 713, endPoint y: 265, distance: 323.4
click at [713, 265] on div "This setting will only be applied to the design system you're currently in." at bounding box center [609, 265] width 441 height 13
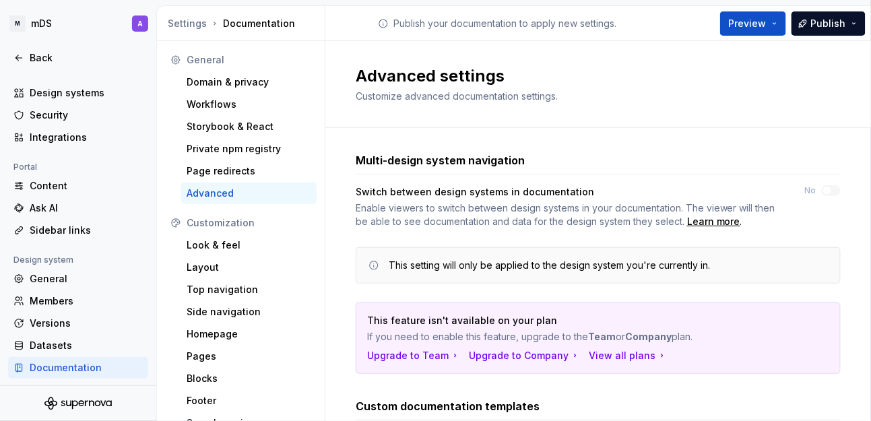
click at [512, 212] on div "Enable viewers to switch between design systems in your documentation. The view…" at bounding box center [568, 214] width 425 height 27
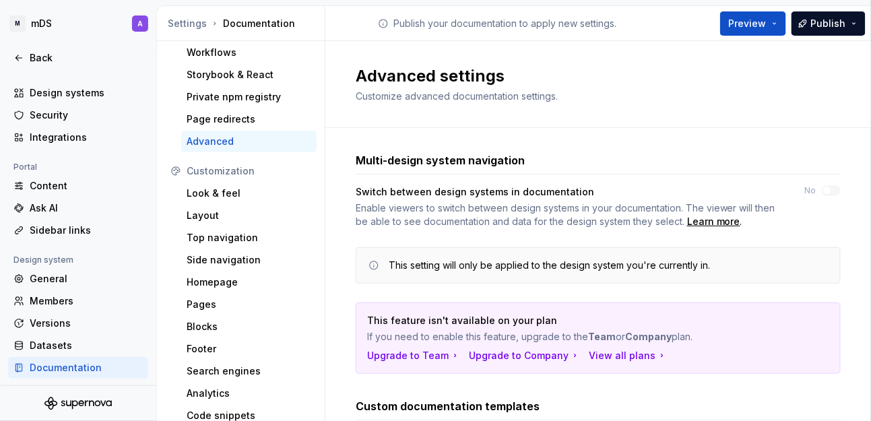
scroll to position [80, 0]
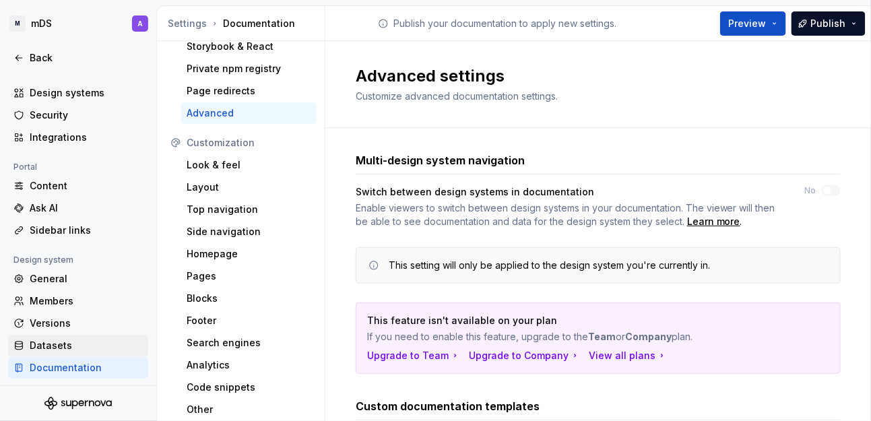
click at [33, 347] on div "Datasets" at bounding box center [86, 345] width 113 height 13
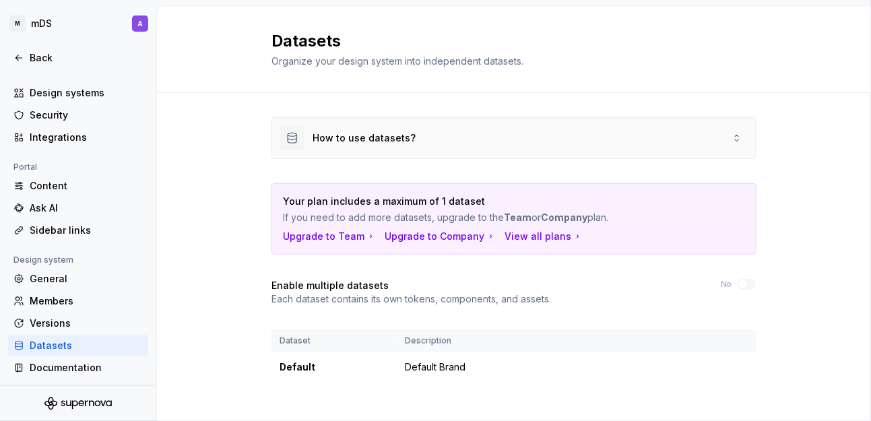
click at [699, 146] on div "How to use datasets?" at bounding box center [514, 138] width 484 height 40
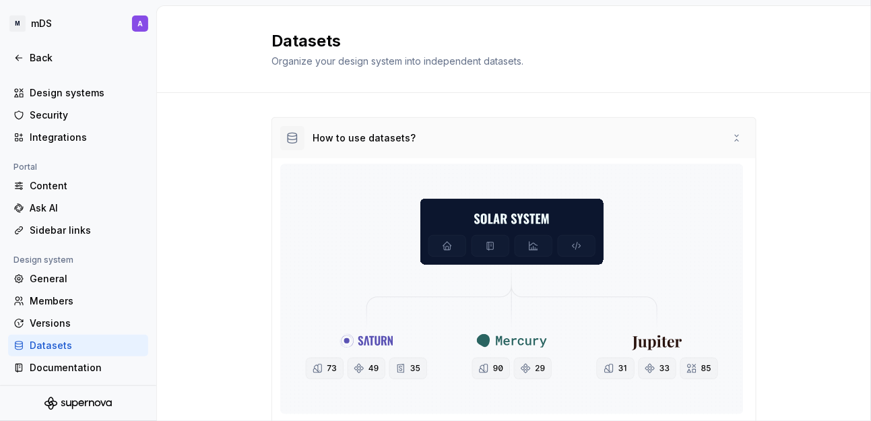
click at [699, 146] on div "How to use datasets?" at bounding box center [514, 138] width 484 height 40
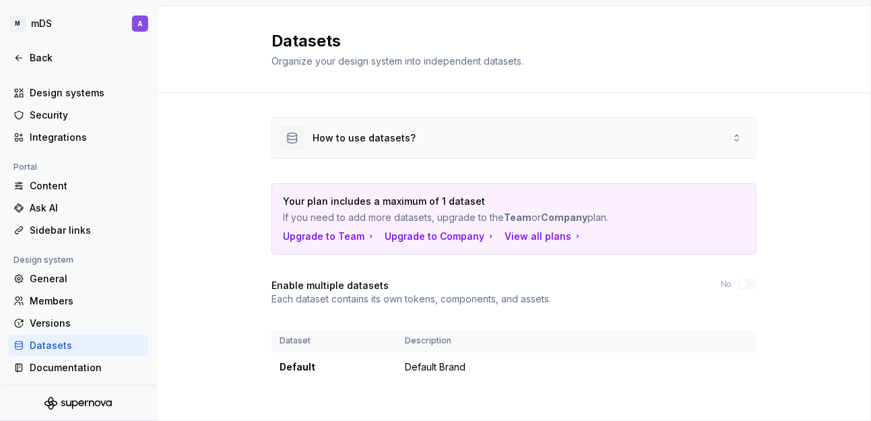
click at [699, 146] on div "How to use datasets?" at bounding box center [514, 138] width 484 height 40
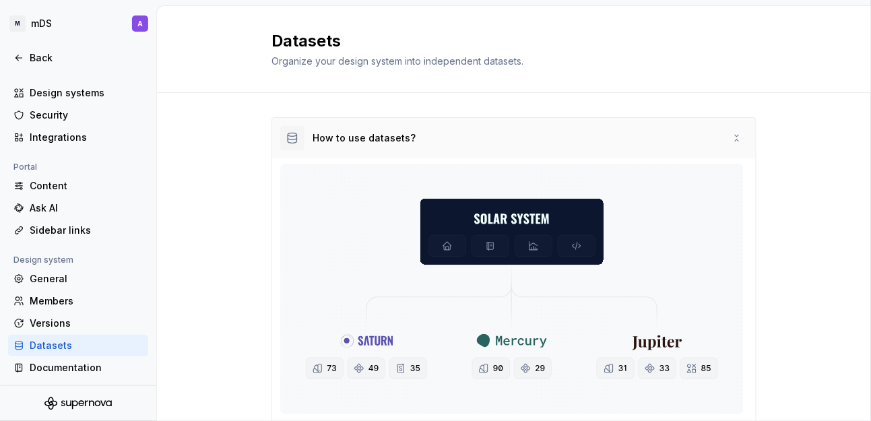
click at [663, 139] on div "How to use datasets?" at bounding box center [514, 138] width 484 height 40
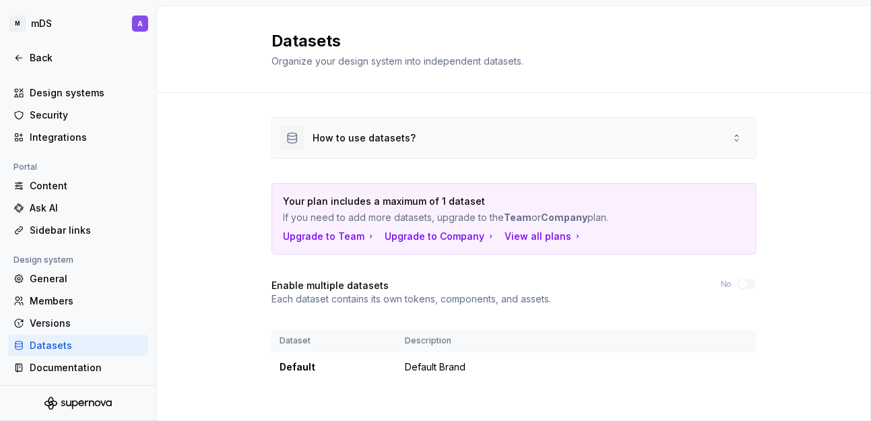
click at [320, 132] on div "How to use datasets?" at bounding box center [364, 137] width 103 height 13
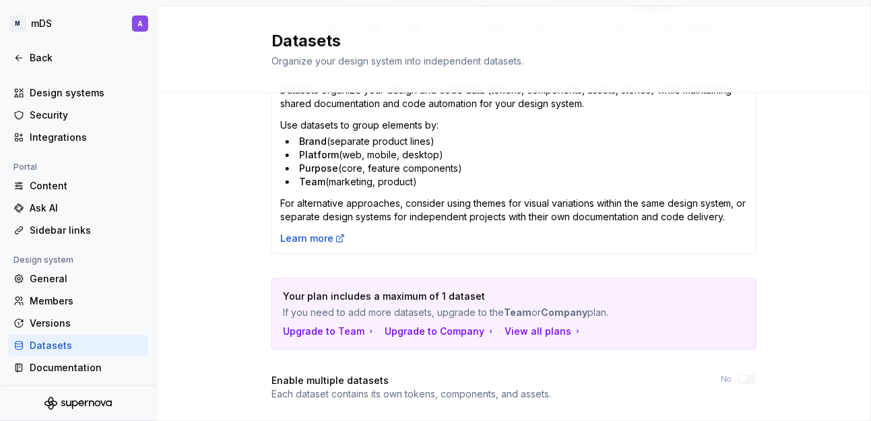
scroll to position [327, 0]
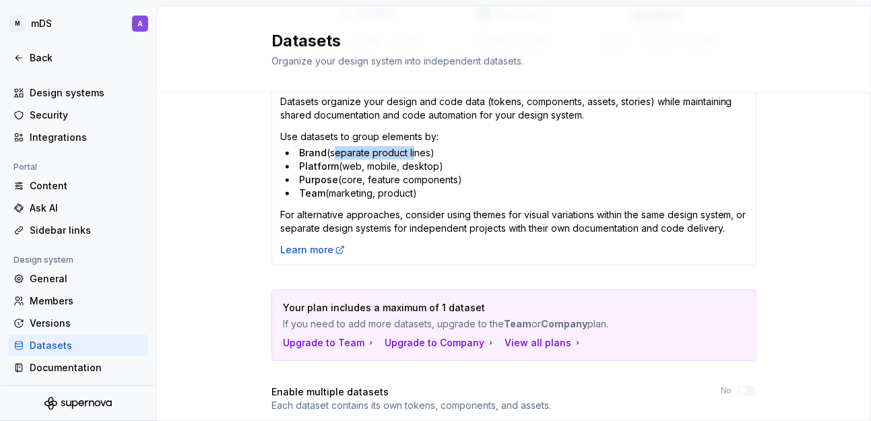
drag, startPoint x: 325, startPoint y: 150, endPoint x: 406, endPoint y: 150, distance: 81.5
click at [406, 150] on li "Brand (separate product lines)" at bounding box center [517, 152] width 462 height 13
click at [319, 163] on span "Platform" at bounding box center [319, 165] width 40 height 11
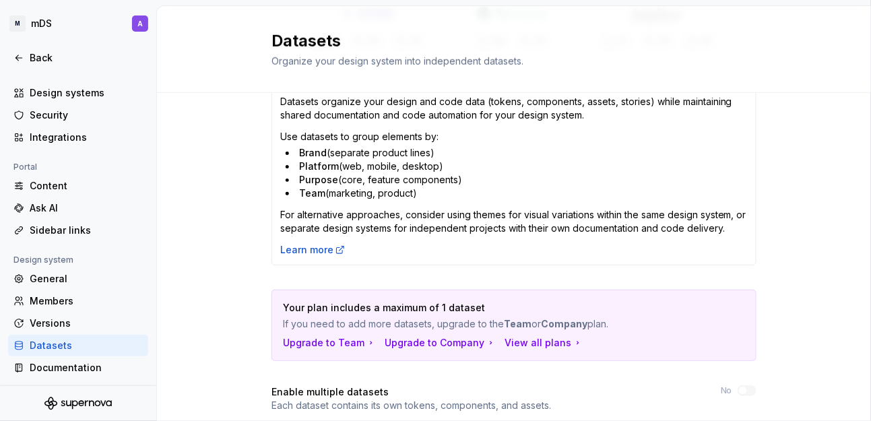
click at [313, 174] on span "Purpose" at bounding box center [318, 179] width 39 height 11
click at [379, 185] on li "Purpose (core, feature components)" at bounding box center [517, 179] width 462 height 13
drag, startPoint x: 292, startPoint y: 194, endPoint x: 408, endPoint y: 191, distance: 115.2
click at [408, 191] on li "Team (marketing, product)" at bounding box center [517, 193] width 462 height 13
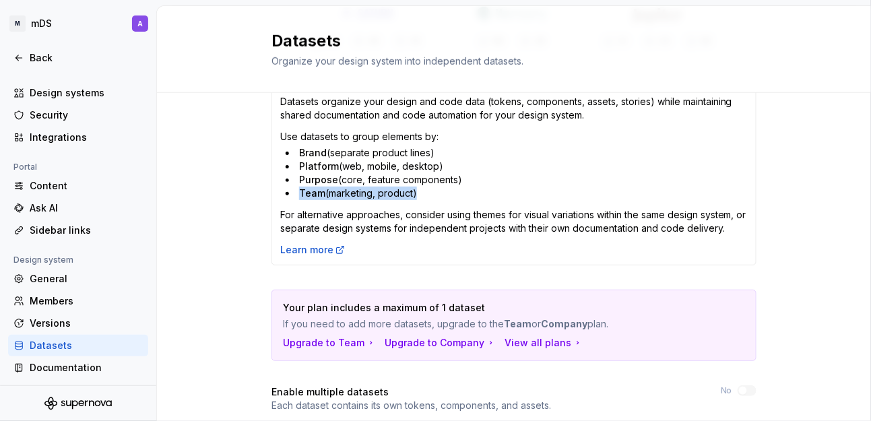
click at [374, 191] on li "Team (marketing, product)" at bounding box center [517, 193] width 462 height 13
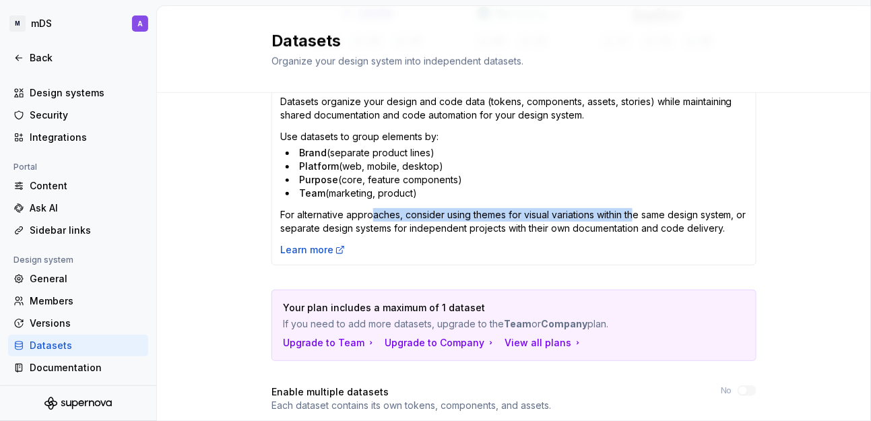
drag, startPoint x: 365, startPoint y: 213, endPoint x: 733, endPoint y: 218, distance: 367.9
click at [647, 217] on p "For alternative approaches, consider using themes for visual variations within …" at bounding box center [514, 221] width 468 height 27
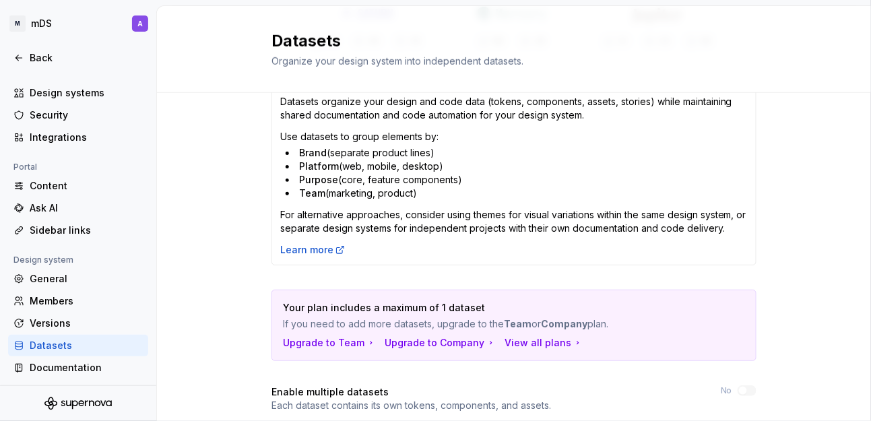
click at [733, 218] on p "For alternative approaches, consider using themes for visual variations within …" at bounding box center [514, 221] width 468 height 27
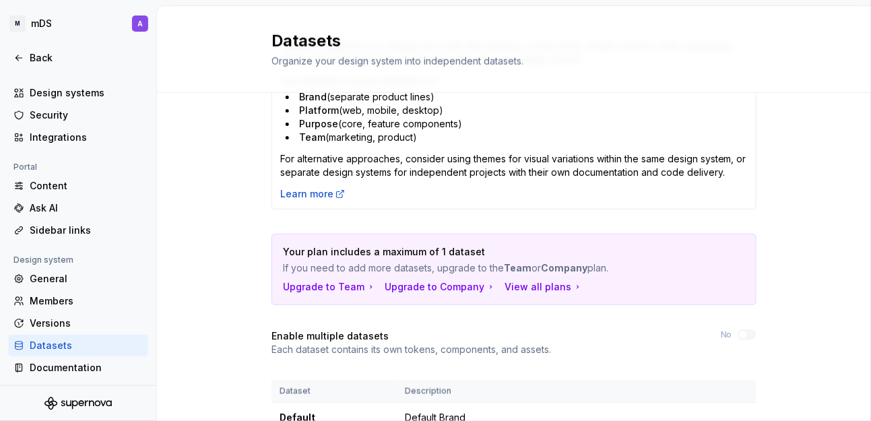
scroll to position [444, 0]
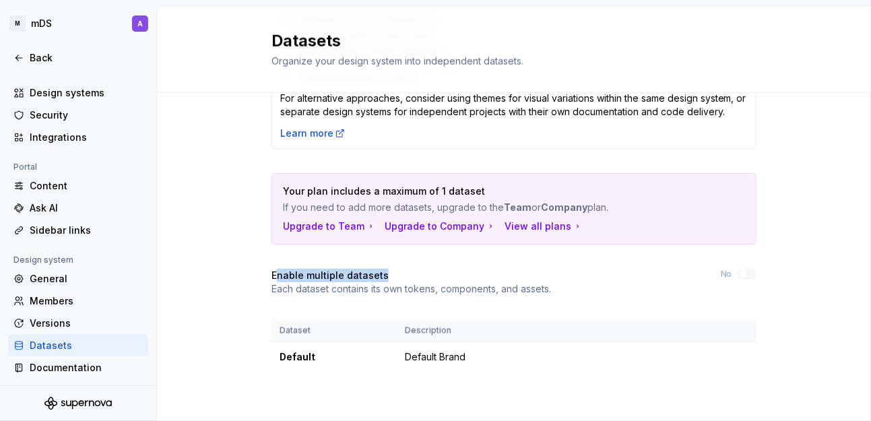
drag, startPoint x: 269, startPoint y: 267, endPoint x: 374, endPoint y: 269, distance: 105.1
click at [374, 269] on h4 "Enable multiple datasets" at bounding box center [329, 275] width 117 height 13
click at [276, 292] on p "Each dataset contains its own tokens, components, and assets." at bounding box center [411, 288] width 280 height 13
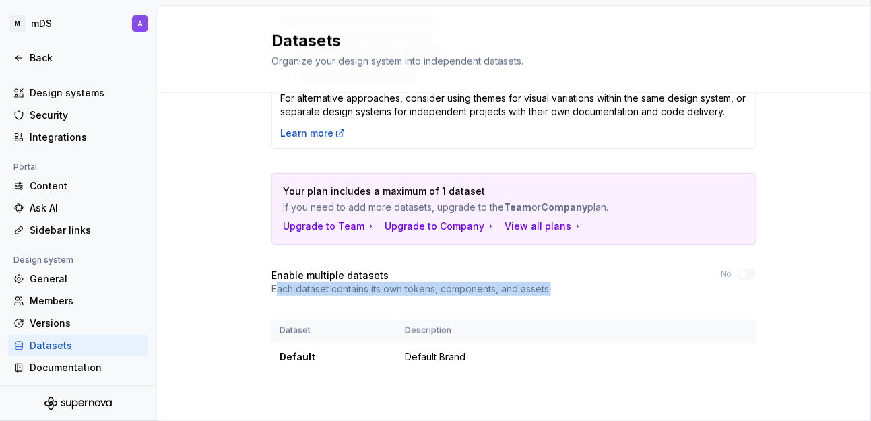
drag, startPoint x: 274, startPoint y: 290, endPoint x: 568, endPoint y: 288, distance: 293.7
click at [555, 291] on div "Enable multiple datasets Each dataset contains its own tokens, components, and …" at bounding box center [513, 282] width 485 height 27
click at [51, 322] on div "Versions" at bounding box center [86, 323] width 113 height 13
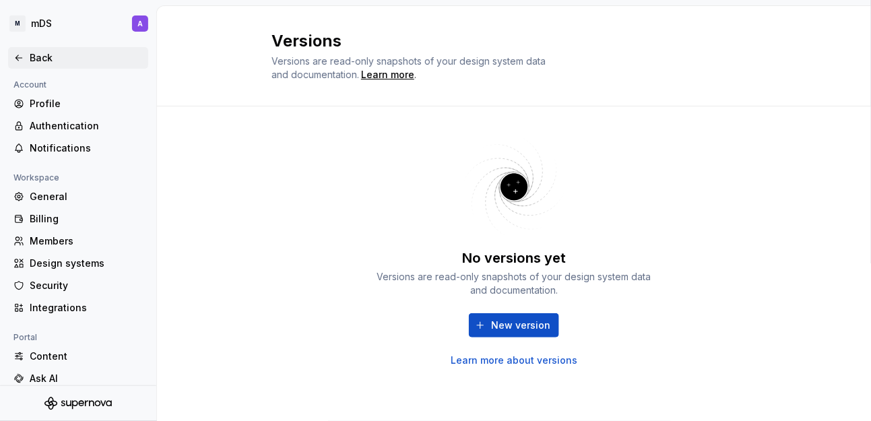
click at [37, 62] on div "Back" at bounding box center [86, 57] width 113 height 13
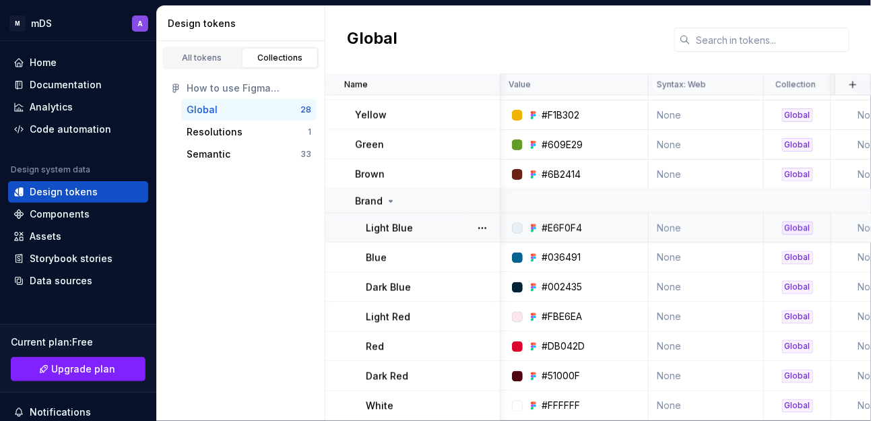
scroll to position [584, 225]
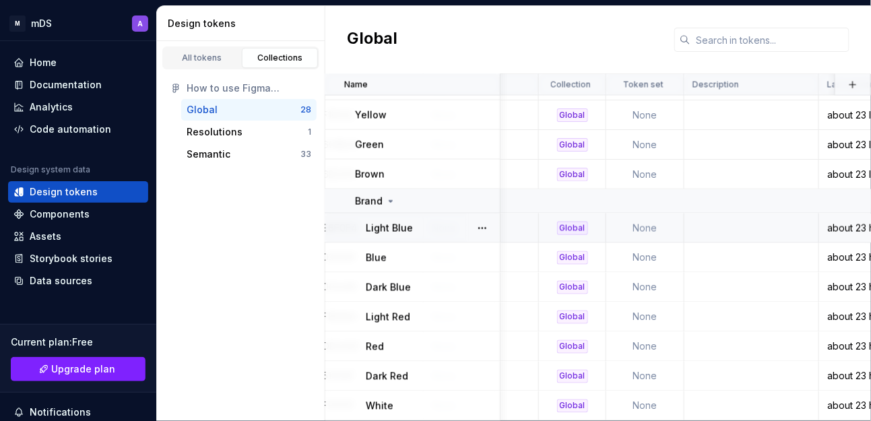
drag, startPoint x: 438, startPoint y: 237, endPoint x: 589, endPoint y: 230, distance: 151.1
click at [141, 42] on button "Collapse sidebar" at bounding box center [146, 41] width 19 height 19
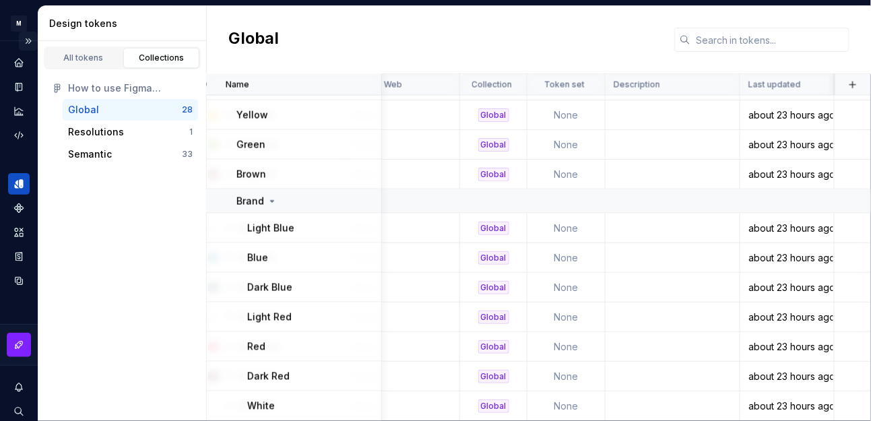
scroll to position [584, 191]
click at [12, 203] on div "Components" at bounding box center [19, 208] width 22 height 22
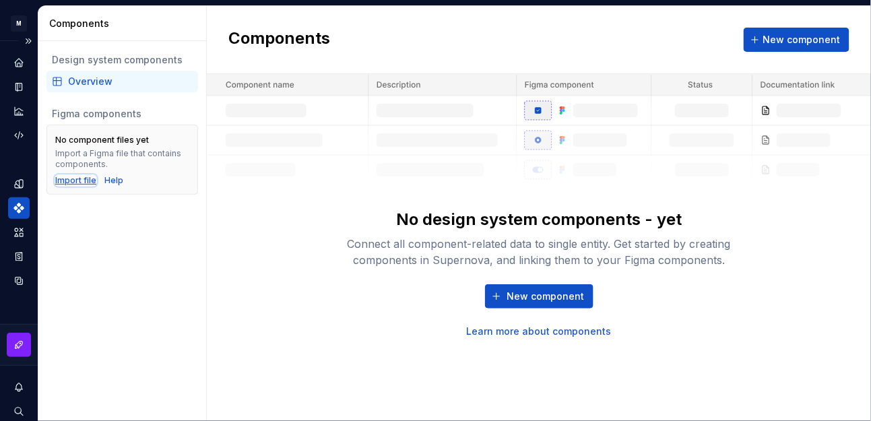
click at [73, 181] on div "Import file" at bounding box center [75, 180] width 41 height 11
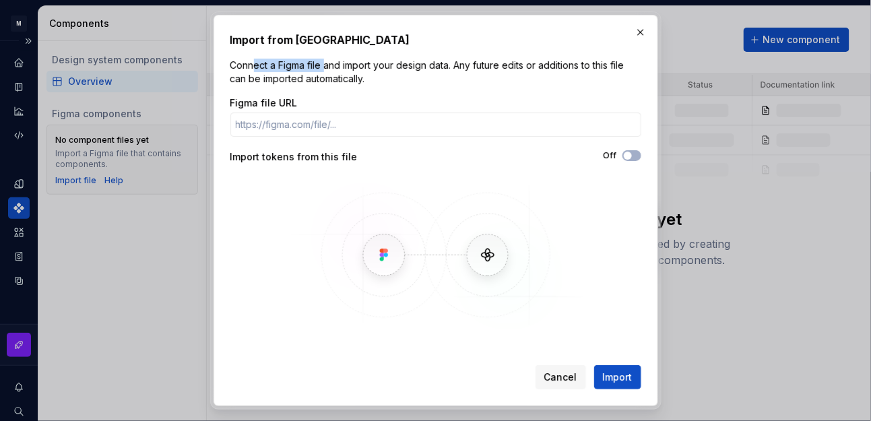
drag, startPoint x: 253, startPoint y: 68, endPoint x: 345, endPoint y: 68, distance: 92.3
click at [325, 68] on p "Connect a Figma file and import your design data. Any future edits or additions…" at bounding box center [435, 72] width 411 height 27
drag, startPoint x: 355, startPoint y: 68, endPoint x: 452, endPoint y: 68, distance: 97.0
click at [452, 68] on p "Connect a Figma file and import your design data. Any future edits or additions…" at bounding box center [435, 72] width 411 height 27
drag, startPoint x: 470, startPoint y: 73, endPoint x: 523, endPoint y: 73, distance: 53.2
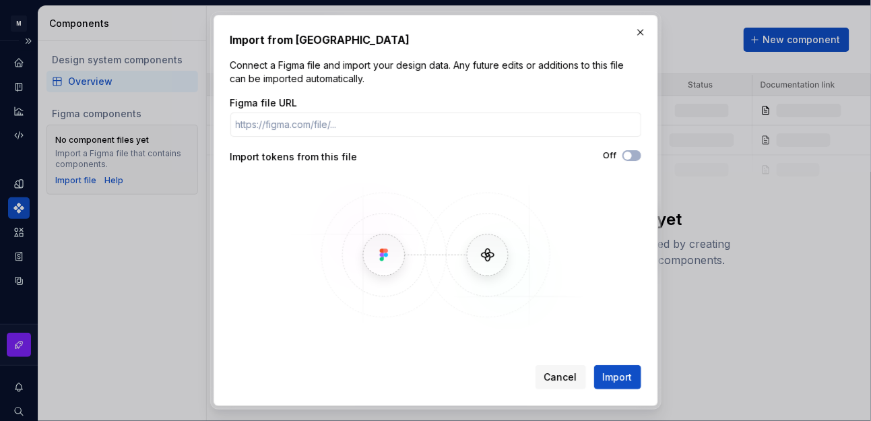
click at [523, 73] on p "Connect a Figma file and import your design data. Any future edits or additions…" at bounding box center [435, 72] width 411 height 27
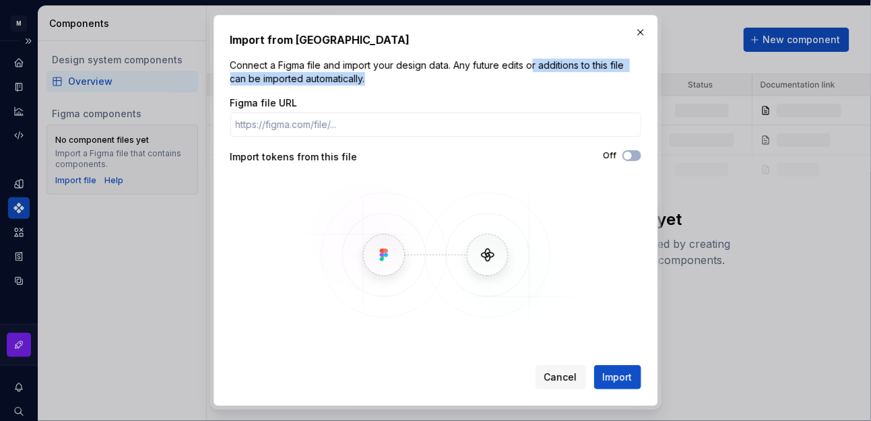
drag, startPoint x: 533, startPoint y: 71, endPoint x: 604, endPoint y: 72, distance: 70.7
click at [604, 72] on p "Connect a Figma file and import your design data. Any future edits or additions…" at bounding box center [435, 72] width 411 height 27
click at [288, 81] on p "Connect a Figma file and import your design data. Any future edits or additions…" at bounding box center [435, 72] width 411 height 27
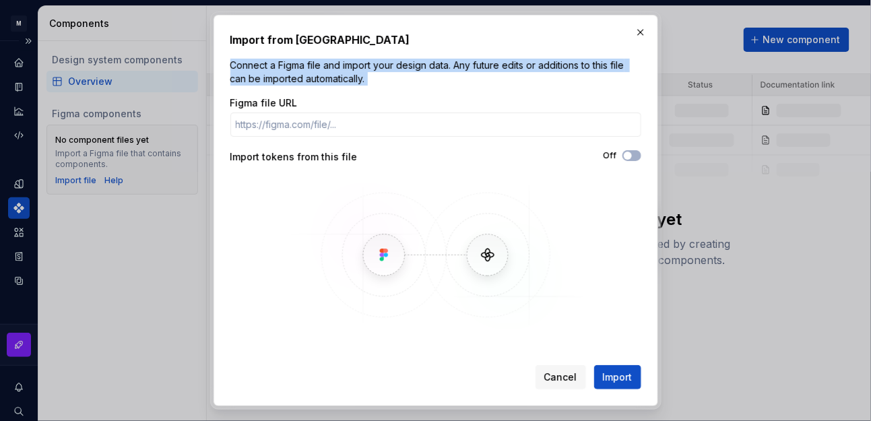
click at [288, 81] on p "Connect a Figma file and import your design data. Any future edits or additions…" at bounding box center [435, 72] width 411 height 27
click at [390, 84] on p "Connect a Figma file and import your design data. Any future edits or additions…" at bounding box center [435, 72] width 411 height 27
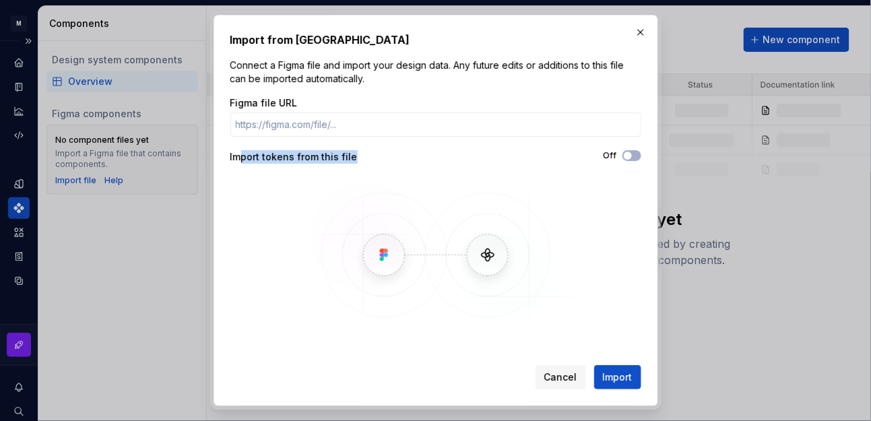
drag, startPoint x: 237, startPoint y: 158, endPoint x: 353, endPoint y: 156, distance: 115.9
click at [353, 156] on div "Import tokens from this file" at bounding box center [332, 156] width 205 height 13
click at [284, 160] on div "Import tokens from this file" at bounding box center [332, 156] width 205 height 13
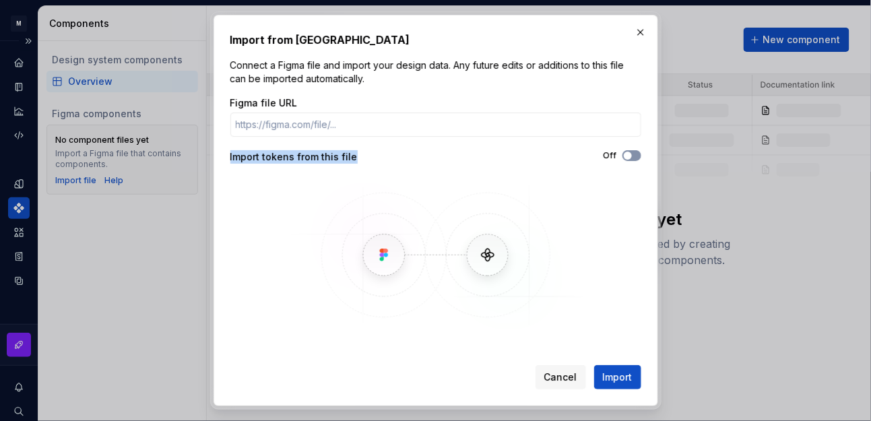
click at [631, 156] on span "button" at bounding box center [628, 156] width 8 height 8
click at [631, 156] on icon "button" at bounding box center [627, 156] width 11 height 8
click at [289, 65] on p "Connect a Figma file and import your design data. Any future edits or additions…" at bounding box center [435, 72] width 411 height 27
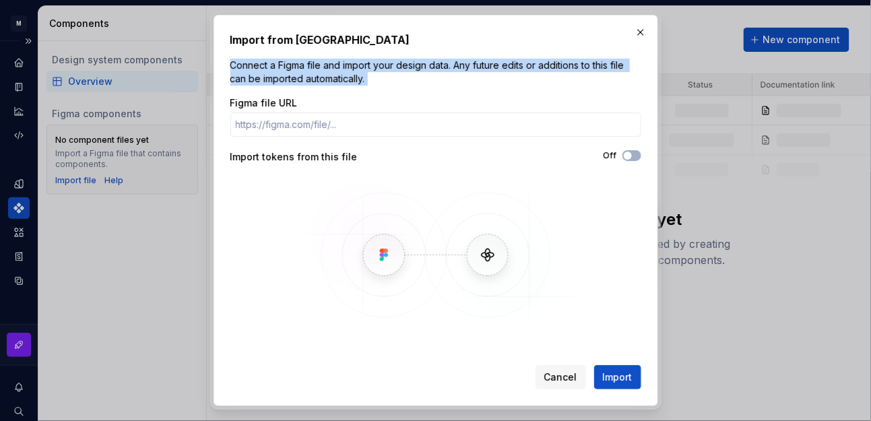
click at [289, 65] on p "Connect a Figma file and import your design data. Any future edits or additions…" at bounding box center [435, 72] width 411 height 27
click at [350, 67] on p "Connect a Figma file and import your design data. Any future edits or additions…" at bounding box center [435, 72] width 411 height 27
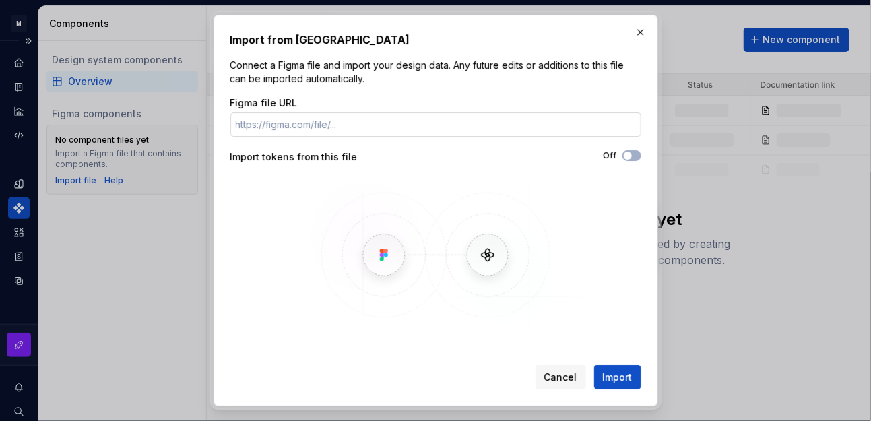
click at [267, 134] on input "Figma file URL" at bounding box center [435, 125] width 411 height 24
click at [640, 34] on button "button" at bounding box center [640, 32] width 19 height 19
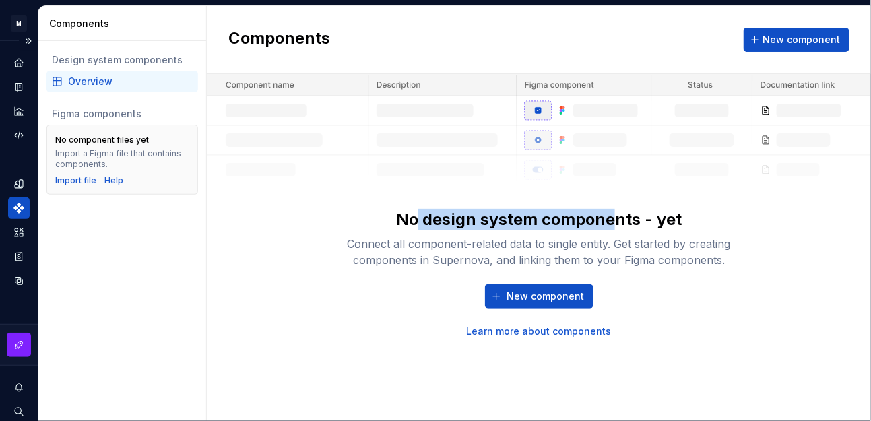
drag, startPoint x: 536, startPoint y: 222, endPoint x: 619, endPoint y: 222, distance: 82.9
click at [619, 222] on div "No design system components - yet" at bounding box center [539, 220] width 286 height 22
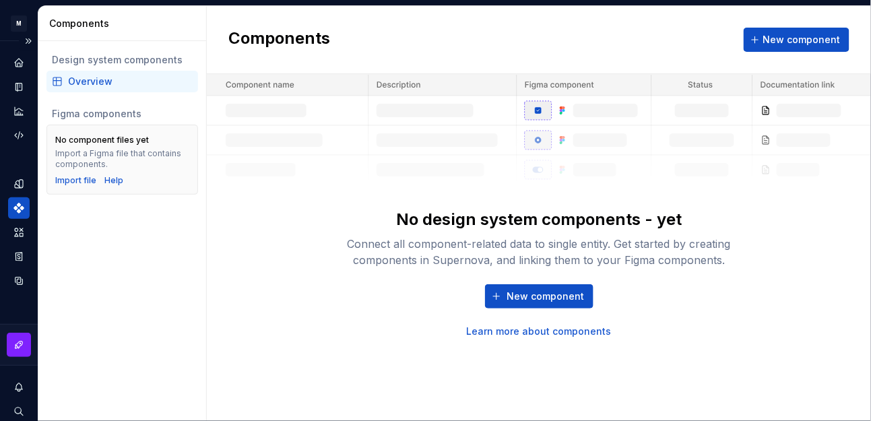
click at [366, 244] on div "Connect all component-related data to single entity. Get started by creating co…" at bounding box center [538, 252] width 431 height 32
drag, startPoint x: 350, startPoint y: 245, endPoint x: 494, endPoint y: 244, distance: 144.8
click at [494, 244] on div "Connect all component-related data to single entity. Get started by creating co…" at bounding box center [538, 252] width 431 height 32
click at [508, 244] on div "Connect all component-related data to single entity. Get started by creating co…" at bounding box center [538, 252] width 431 height 32
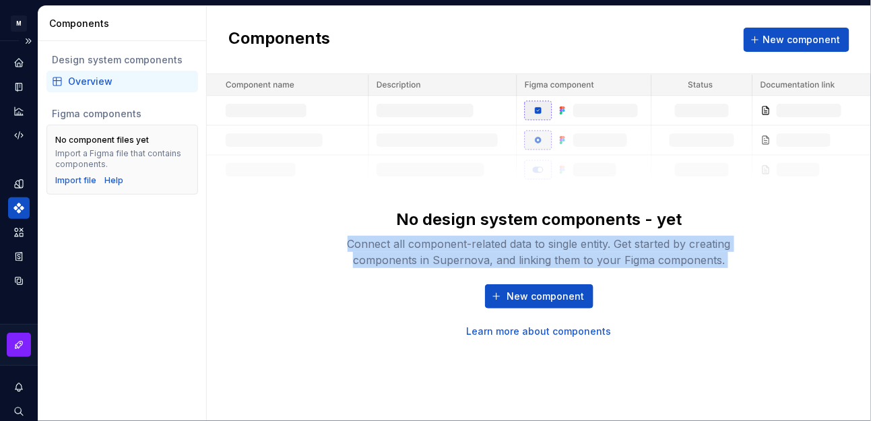
click at [508, 244] on div "Connect all component-related data to single entity. Get started by creating co…" at bounding box center [538, 252] width 431 height 32
click at [612, 244] on div "Connect all component-related data to single entity. Get started by creating co…" at bounding box center [538, 252] width 431 height 32
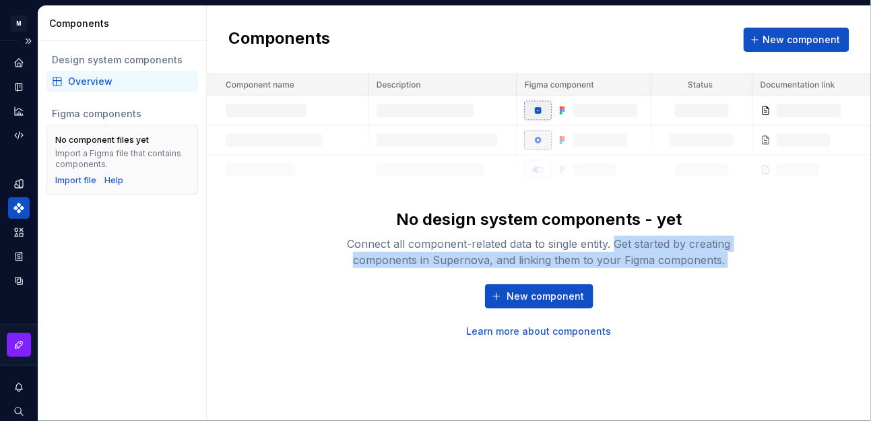
drag, startPoint x: 612, startPoint y: 244, endPoint x: 721, endPoint y: 252, distance: 109.4
click at [721, 252] on div "Connect all component-related data to single entity. Get started by creating co…" at bounding box center [538, 252] width 431 height 32
click at [378, 263] on div "Connect all component-related data to single entity. Get started by creating co…" at bounding box center [538, 252] width 431 height 32
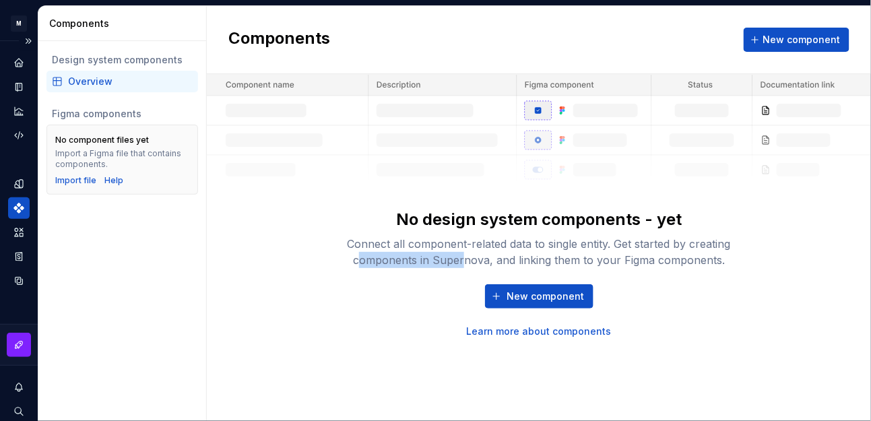
drag, startPoint x: 365, startPoint y: 263, endPoint x: 468, endPoint y: 263, distance: 102.4
click at [468, 263] on div "Connect all component-related data to single entity. Get started by creating co…" at bounding box center [538, 252] width 431 height 32
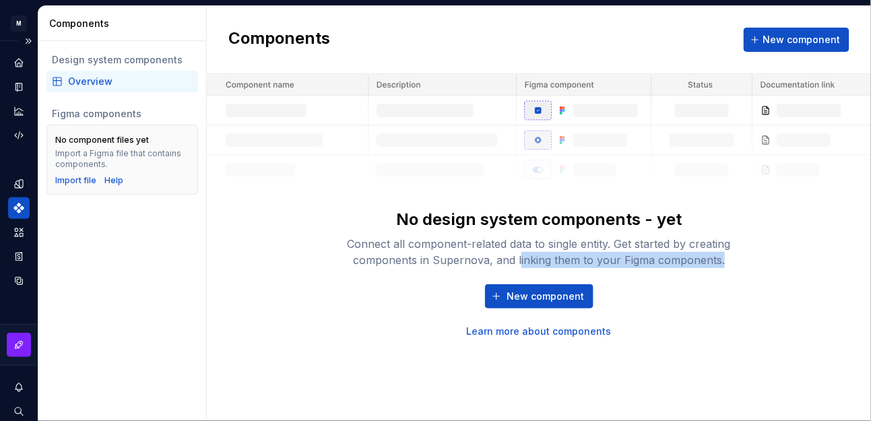
drag, startPoint x: 539, startPoint y: 262, endPoint x: 730, endPoint y: 256, distance: 191.4
click at [730, 256] on div "Connect all component-related data to single entity. Get started by creating co…" at bounding box center [538, 252] width 431 height 32
click at [546, 258] on div "Connect all component-related data to single entity. Get started by creating co…" at bounding box center [538, 252] width 431 height 32
drag, startPoint x: 513, startPoint y: 256, endPoint x: 703, endPoint y: 256, distance: 189.3
click at [703, 256] on div "Connect all component-related data to single entity. Get started by creating co…" at bounding box center [538, 252] width 431 height 32
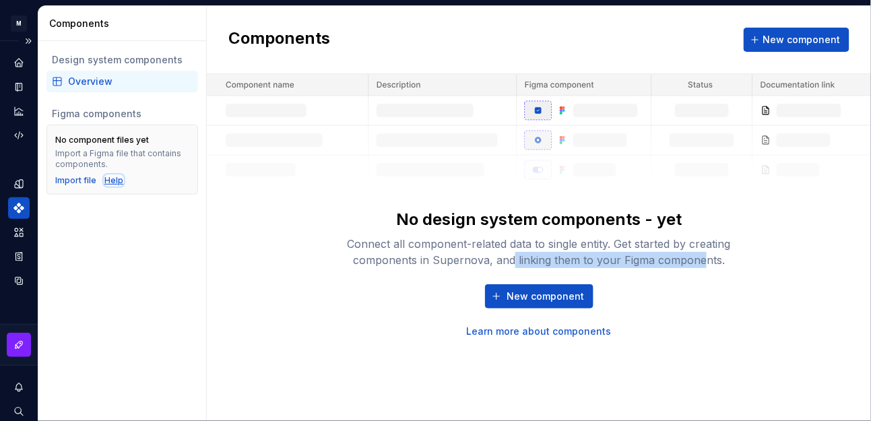
click at [114, 179] on div "Help" at bounding box center [113, 180] width 19 height 11
click at [19, 35] on button "Expand sidebar" at bounding box center [28, 41] width 19 height 19
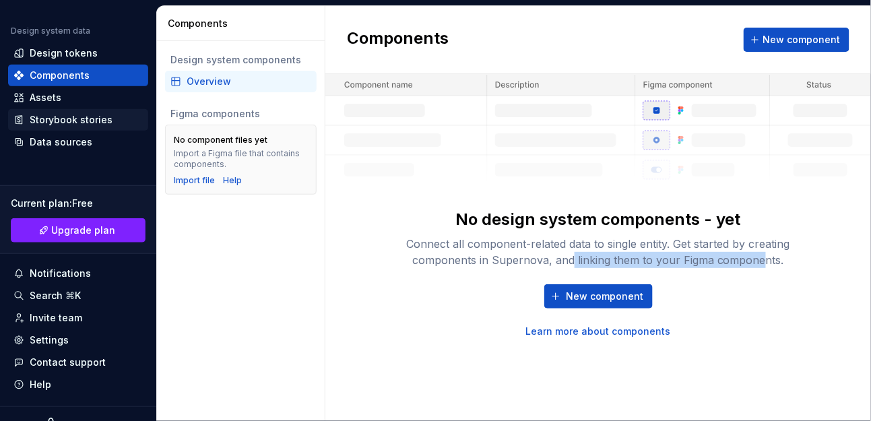
scroll to position [158, 0]
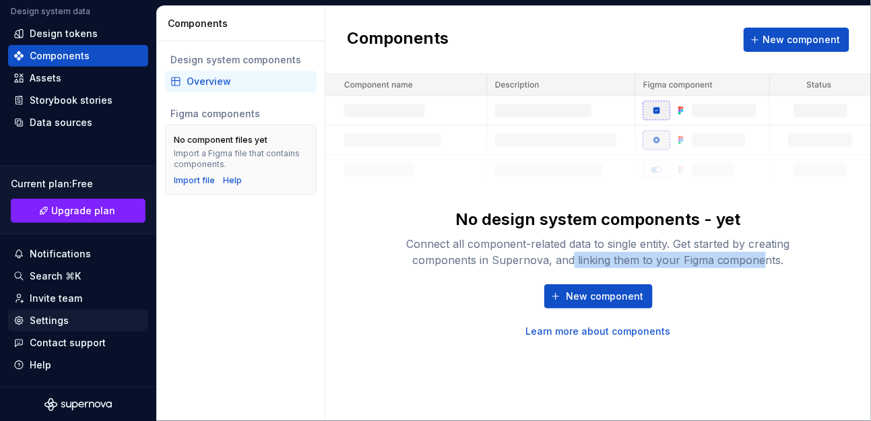
click at [84, 318] on div "Settings" at bounding box center [77, 320] width 129 height 13
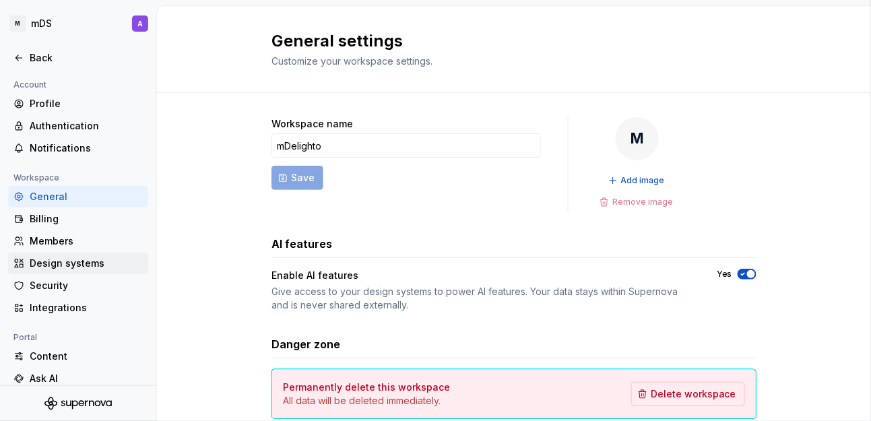
click at [106, 266] on div "Design systems" at bounding box center [86, 263] width 113 height 13
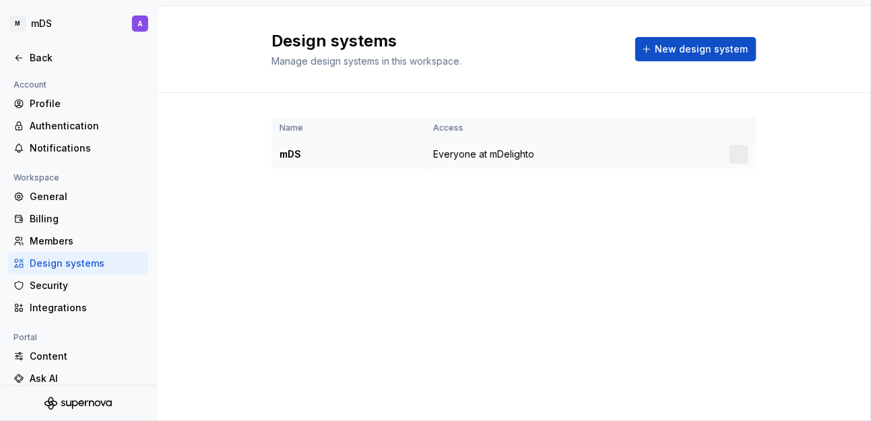
click at [465, 154] on span "Everyone at mDelighto" at bounding box center [483, 154] width 101 height 13
click at [740, 150] on html "M mDS A Back Account Profile Authentication Notifications Workspace General Bil…" at bounding box center [435, 210] width 871 height 421
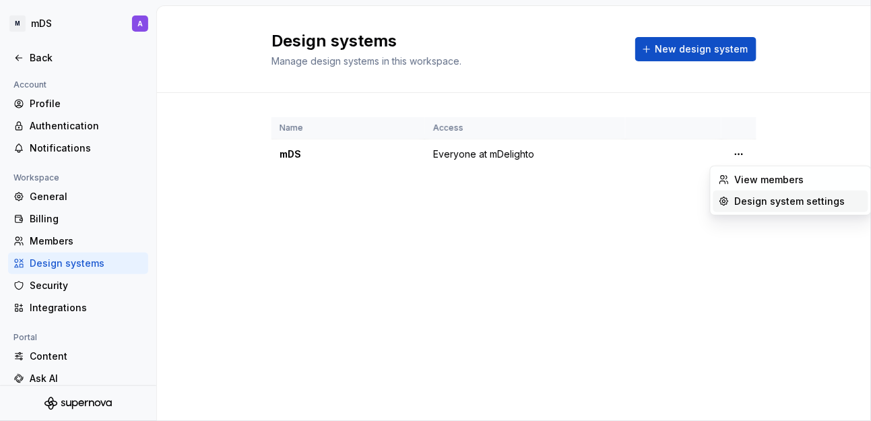
click at [770, 195] on div "Design system settings" at bounding box center [799, 201] width 128 height 13
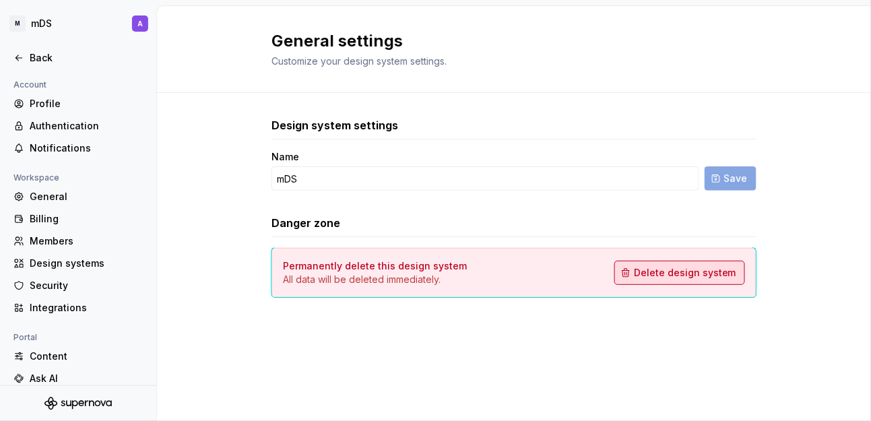
click at [685, 269] on span "Delete design system" at bounding box center [685, 272] width 102 height 13
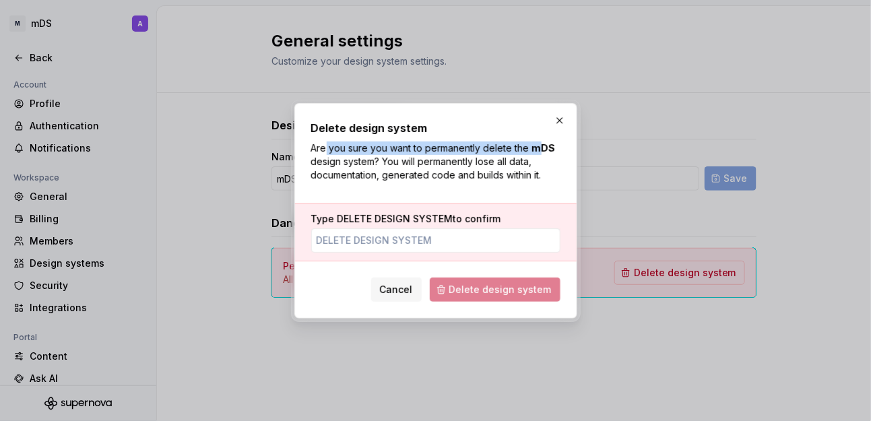
drag, startPoint x: 326, startPoint y: 154, endPoint x: 539, endPoint y: 147, distance: 213.0
click at [539, 147] on p "Are you sure you want to permanently delete the mDS design system? You will per…" at bounding box center [435, 161] width 249 height 40
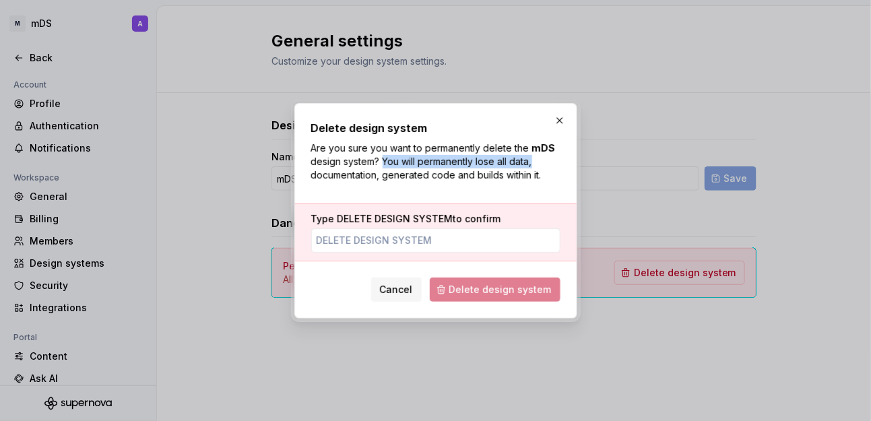
drag, startPoint x: 382, startPoint y: 161, endPoint x: 537, endPoint y: 161, distance: 154.9
click at [542, 161] on p "Are you sure you want to permanently delete the mDS design system? You will per…" at bounding box center [435, 161] width 249 height 40
drag, startPoint x: 317, startPoint y: 174, endPoint x: 354, endPoint y: 174, distance: 37.1
click at [354, 174] on p "Are you sure you want to permanently delete the mDS design system? You will per…" at bounding box center [435, 161] width 249 height 40
drag, startPoint x: 392, startPoint y: 174, endPoint x: 538, endPoint y: 174, distance: 146.2
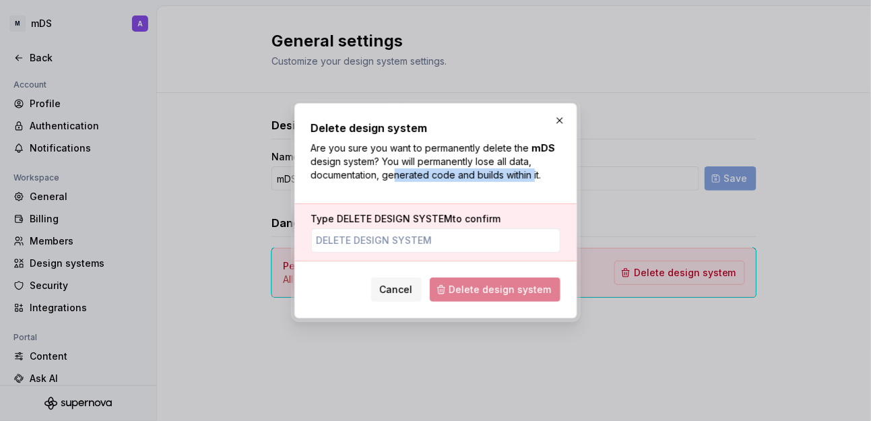
click at [538, 174] on p "Are you sure you want to permanently delete the mDS design system? You will per…" at bounding box center [435, 161] width 249 height 40
click at [376, 248] on input "Type DELETE DESIGN SYSTEM to confirm" at bounding box center [435, 240] width 249 height 24
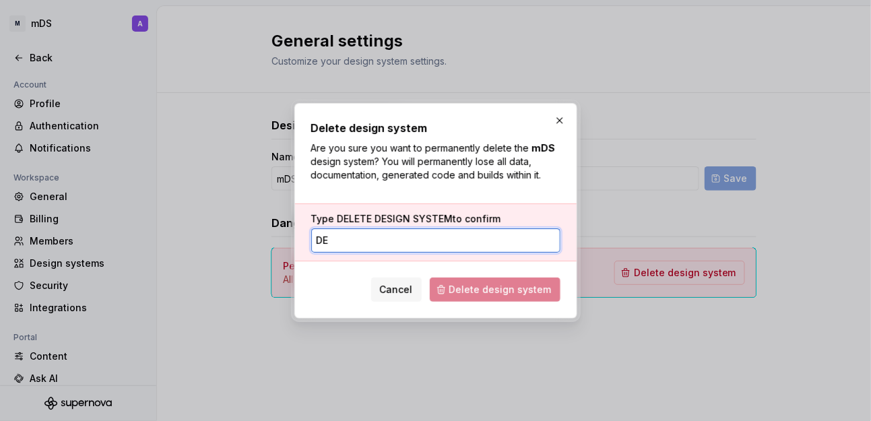
type input "dEL"
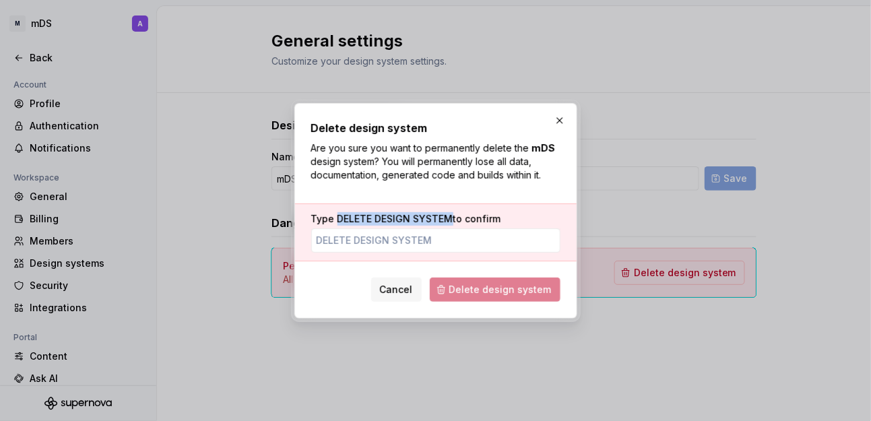
drag, startPoint x: 375, startPoint y: 216, endPoint x: 450, endPoint y: 220, distance: 75.6
click at [450, 220] on label "Type DELETE DESIGN SYSTEM to confirm" at bounding box center [406, 218] width 190 height 13
copy span "DELETE DESIGN SYSTEM"
click at [404, 250] on input "Type DELETE DESIGN SYSTEM to confirm" at bounding box center [435, 240] width 249 height 24
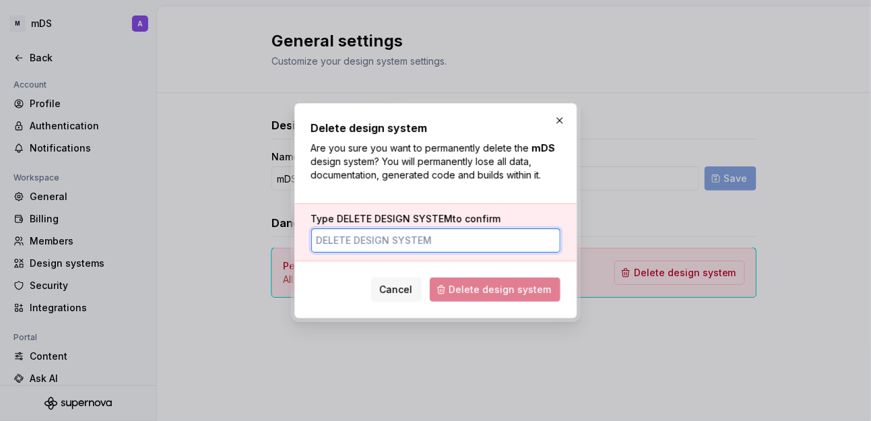
paste input "DELETE DESIGN SYSTEM"
type input "DELETE DESIGN SYSTEM"
click at [486, 235] on input "Type DELETE DESIGN SYSTEM to confirm" at bounding box center [435, 240] width 249 height 24
paste input "DELETE DESIGN SYSTEM"
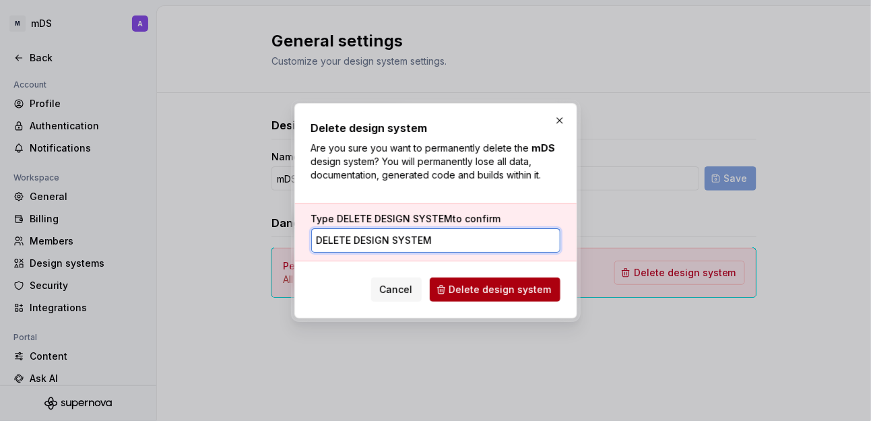
type input "DELETE DESIGN SYSTEM"
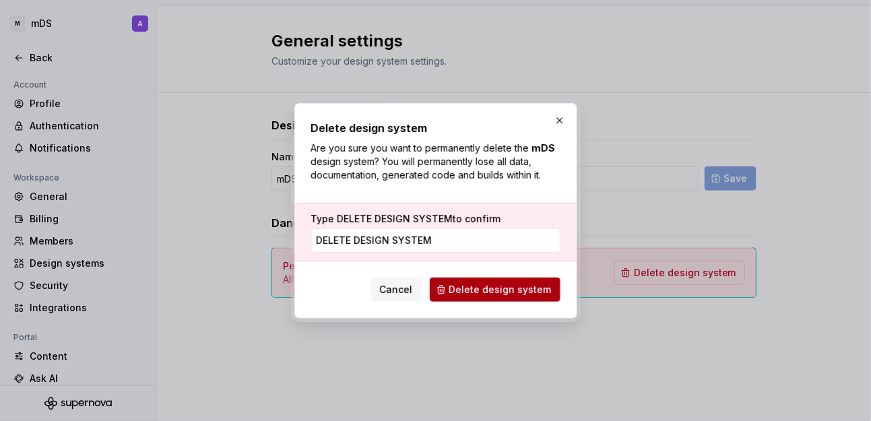
click at [501, 286] on span "Delete design system" at bounding box center [500, 289] width 102 height 13
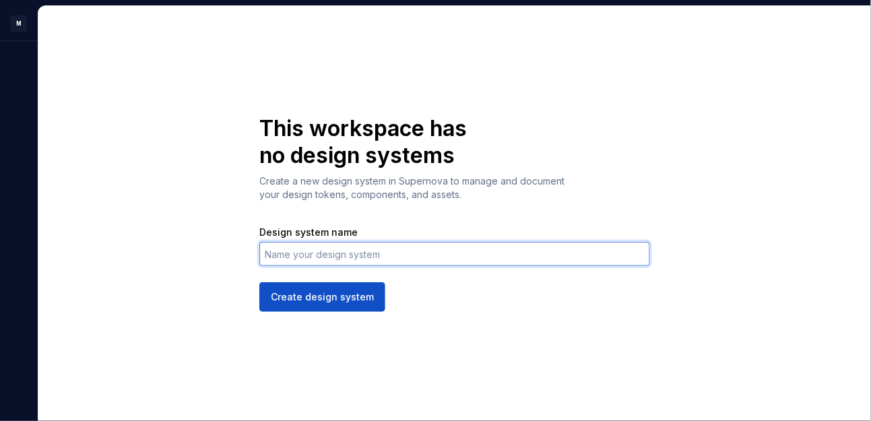
click at [415, 259] on input "Design system name" at bounding box center [454, 254] width 391 height 24
type input "M"
type input "m"
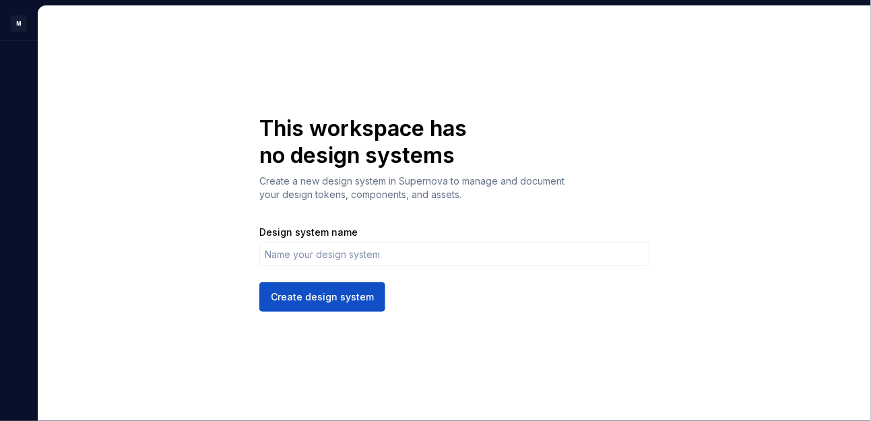
click at [137, 148] on div "This workspace has no design systems Create a new design system in Supernova to…" at bounding box center [454, 213] width 833 height 415
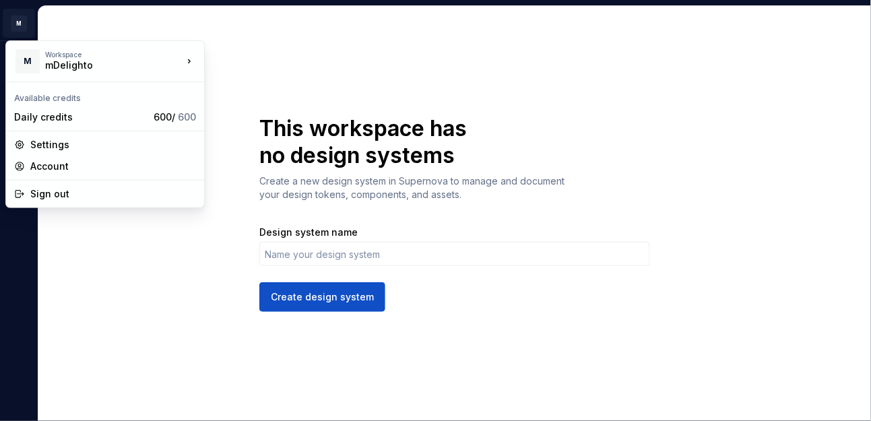
click at [19, 22] on html "M A This workspace has no design systems Create a new design system in Supernov…" at bounding box center [435, 210] width 871 height 421
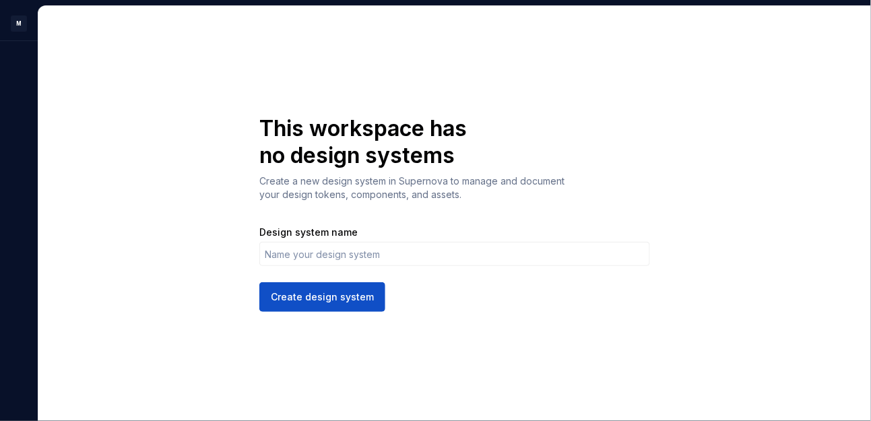
click at [325, 78] on html "M A This workspace has no design systems Create a new design system in Supernov…" at bounding box center [435, 210] width 871 height 421
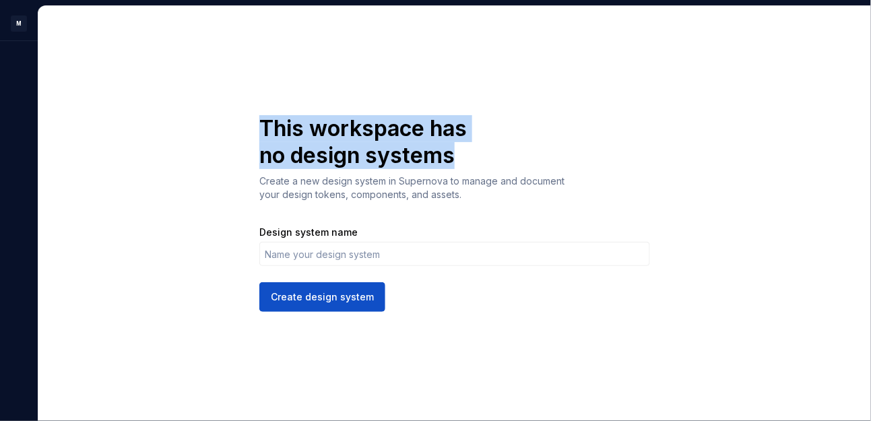
drag, startPoint x: 261, startPoint y: 128, endPoint x: 455, endPoint y: 156, distance: 196.0
click at [455, 156] on h1 "This workspace has no design systems" at bounding box center [376, 142] width 234 height 54
click at [471, 153] on h1 "This workspace has no design systems" at bounding box center [376, 142] width 234 height 54
drag, startPoint x: 455, startPoint y: 155, endPoint x: 212, endPoint y: 140, distance: 243.0
click at [212, 140] on div "This workspace has no design systems Create a new design system in Supernova to…" at bounding box center [454, 213] width 833 height 415
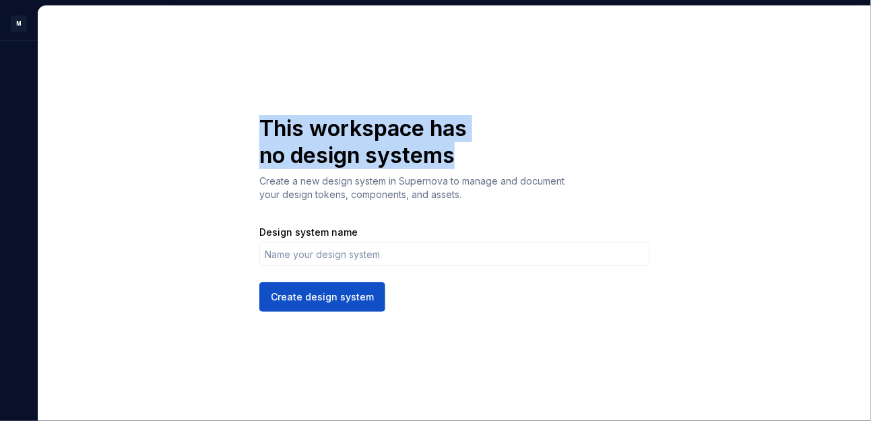
click at [304, 131] on h1 "This workspace has no design systems" at bounding box center [376, 142] width 234 height 54
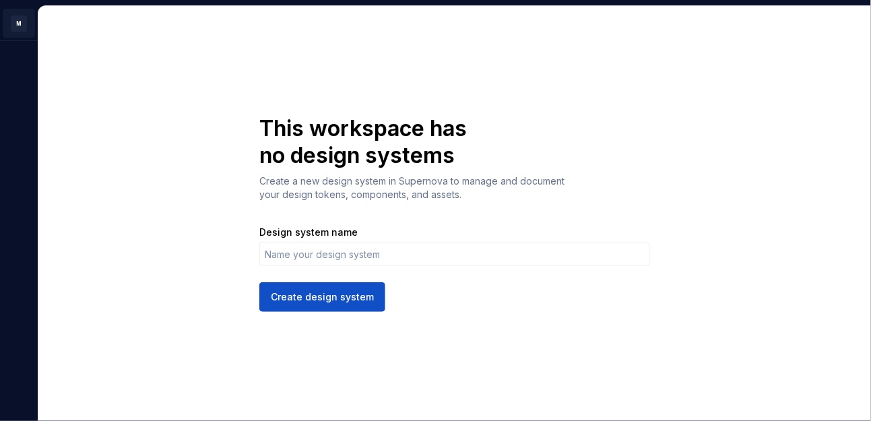
click at [22, 19] on html "M A This workspace has no design systems Create a new design system in Supernov…" at bounding box center [435, 210] width 871 height 421
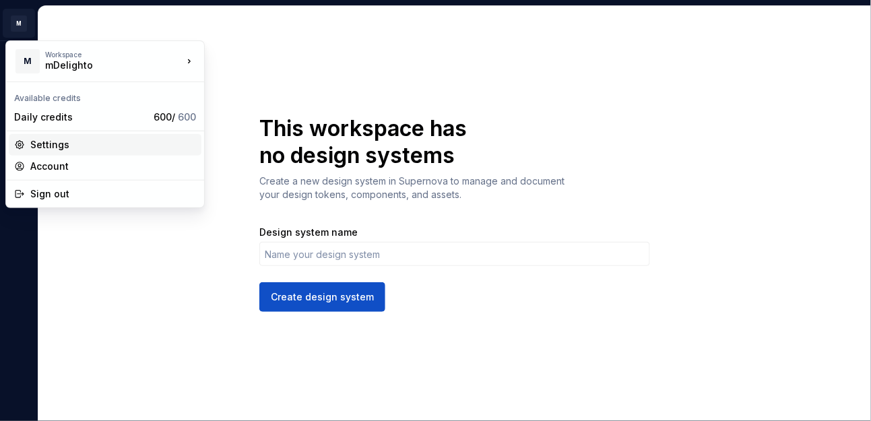
click at [87, 143] on div "Settings" at bounding box center [113, 144] width 166 height 13
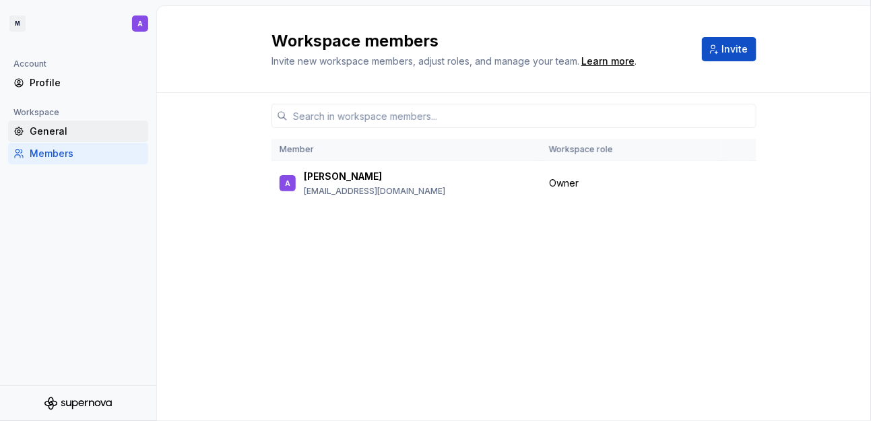
click at [69, 131] on div "General" at bounding box center [86, 131] width 113 height 13
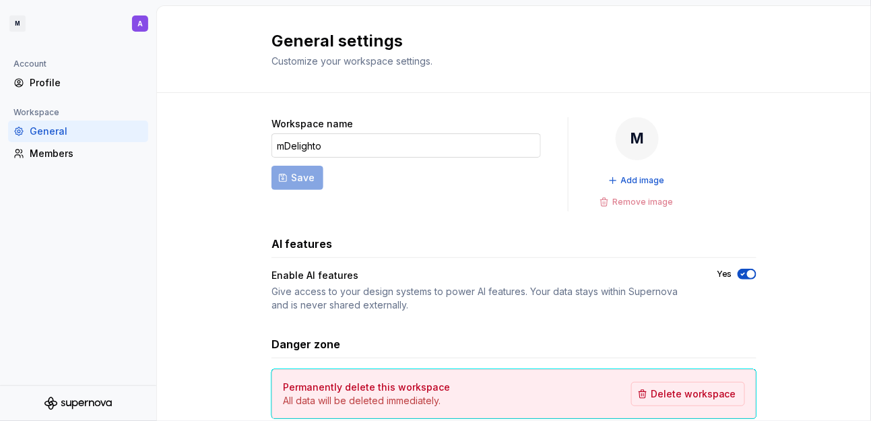
click at [350, 150] on input "mDelighto" at bounding box center [405, 145] width 269 height 24
drag, startPoint x: 335, startPoint y: 143, endPoint x: 225, endPoint y: 139, distance: 110.6
click at [225, 139] on div "Workspace name mDelighto Save M Add image Remove image AI features Enable AI fe…" at bounding box center [514, 281] width 714 height 377
click at [214, 140] on div "Workspace name mDelighto Save M Add image Remove image AI features Enable AI fe…" at bounding box center [514, 281] width 714 height 377
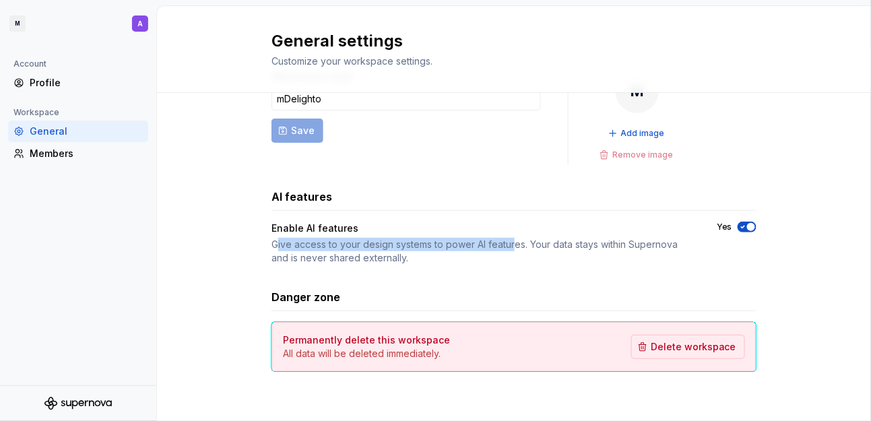
drag, startPoint x: 278, startPoint y: 240, endPoint x: 662, endPoint y: 232, distance: 384.1
click at [508, 243] on div "Give access to your design systems to power AI features. Your data stays within…" at bounding box center [481, 251] width 421 height 27
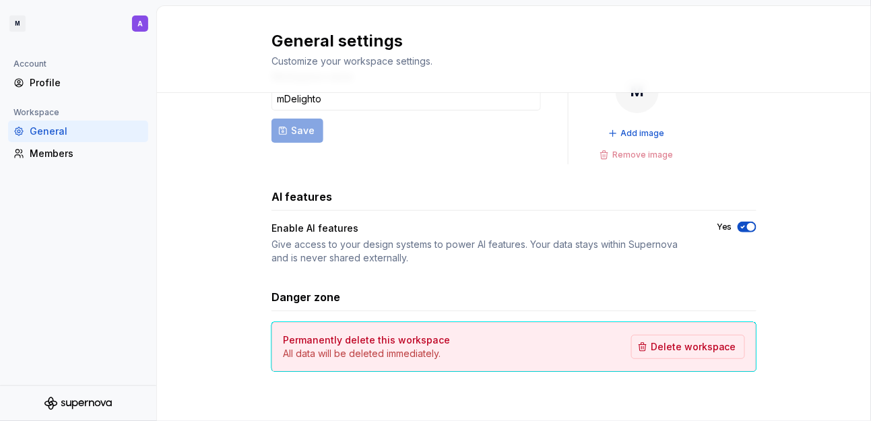
click at [611, 247] on div "Give access to your design systems to power AI features. Your data stays within…" at bounding box center [481, 251] width 421 height 27
drag, startPoint x: 523, startPoint y: 245, endPoint x: 661, endPoint y: 245, distance: 137.4
click at [661, 245] on div "Give access to your design systems to power AI features. Your data stays within…" at bounding box center [481, 251] width 421 height 27
drag, startPoint x: 283, startPoint y: 260, endPoint x: 400, endPoint y: 260, distance: 117.2
click at [400, 260] on div "Give access to your design systems to power AI features. Your data stays within…" at bounding box center [481, 251] width 421 height 27
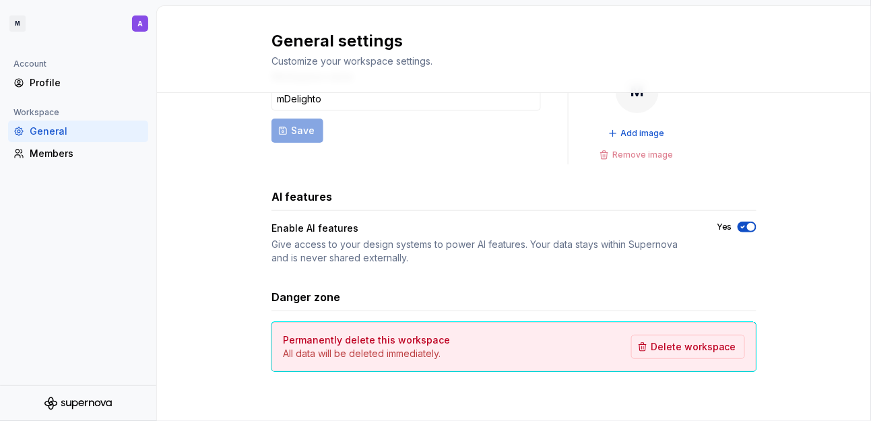
click at [273, 240] on div "Give access to your design systems to power AI features. Your data stays within…" at bounding box center [481, 251] width 421 height 27
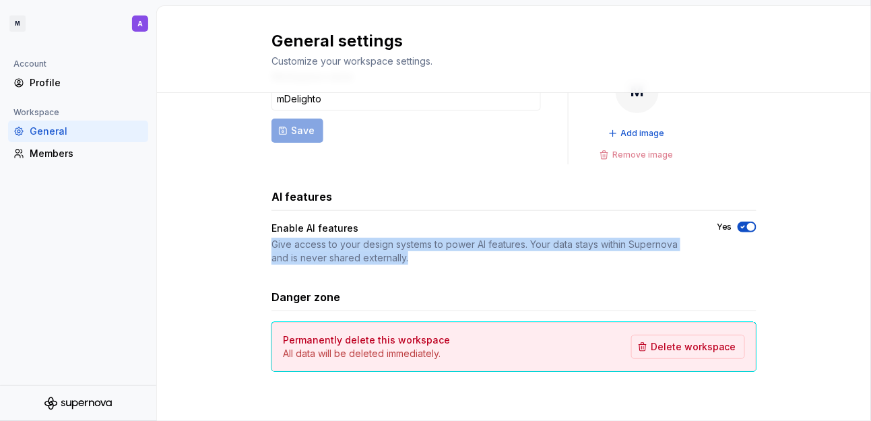
drag, startPoint x: 267, startPoint y: 243, endPoint x: 422, endPoint y: 266, distance: 156.6
click at [422, 266] on div "Workspace name mDelighto Save M Add image Remove image AI features Enable AI fe…" at bounding box center [513, 221] width 485 height 302
click at [179, 243] on div "Workspace name mDelighto Save M Add image Remove image AI features Enable AI fe…" at bounding box center [514, 234] width 714 height 377
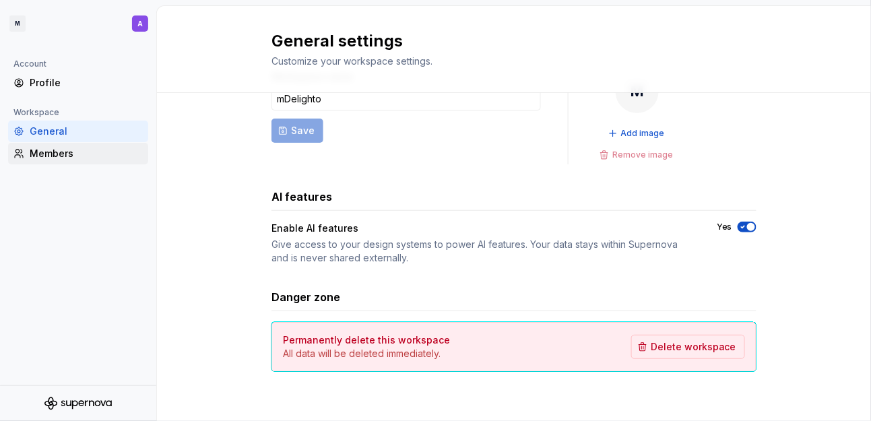
click at [69, 160] on div "Members" at bounding box center [78, 154] width 140 height 22
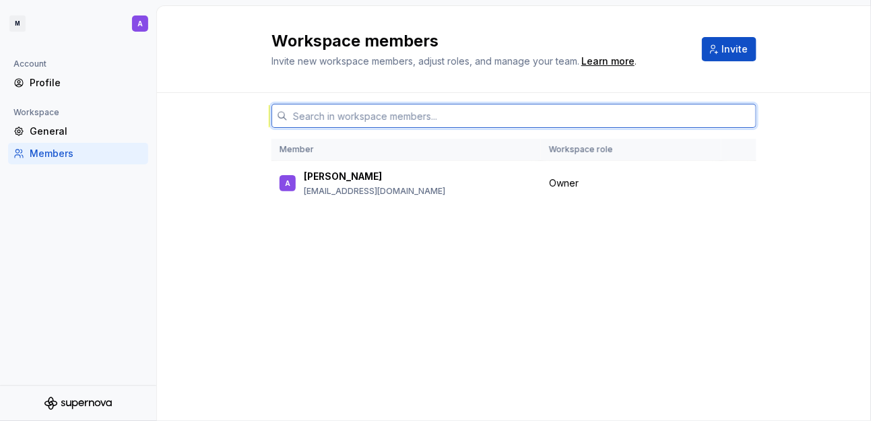
click at [379, 118] on input "text" at bounding box center [522, 116] width 469 height 24
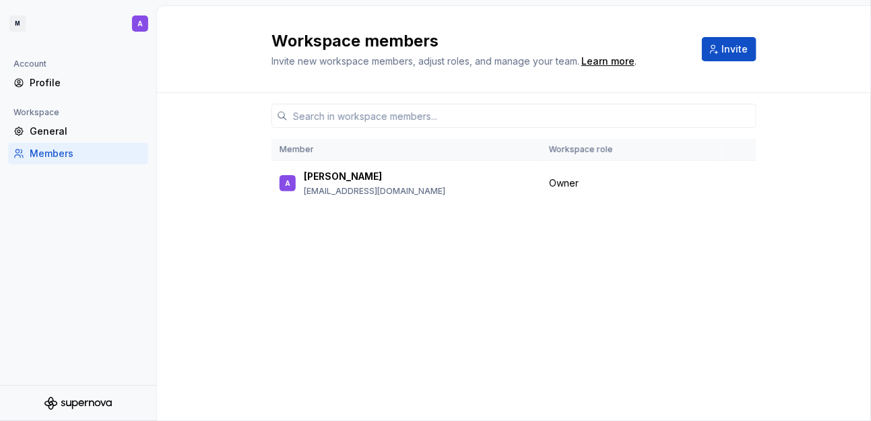
click at [241, 135] on div "Member Workspace role A Anand anandpadia25@gmail.com Owner" at bounding box center [514, 257] width 714 height 328
drag, startPoint x: 261, startPoint y: 39, endPoint x: 442, endPoint y: 39, distance: 180.5
click at [442, 39] on div "Workspace members Invite new workspace members, adjust roles, and manage your t…" at bounding box center [514, 49] width 714 height 87
click at [222, 181] on div "Member Workspace role A Anand anandpadia25@gmail.com Owner" at bounding box center [514, 257] width 714 height 328
click at [46, 130] on div "General" at bounding box center [86, 131] width 113 height 13
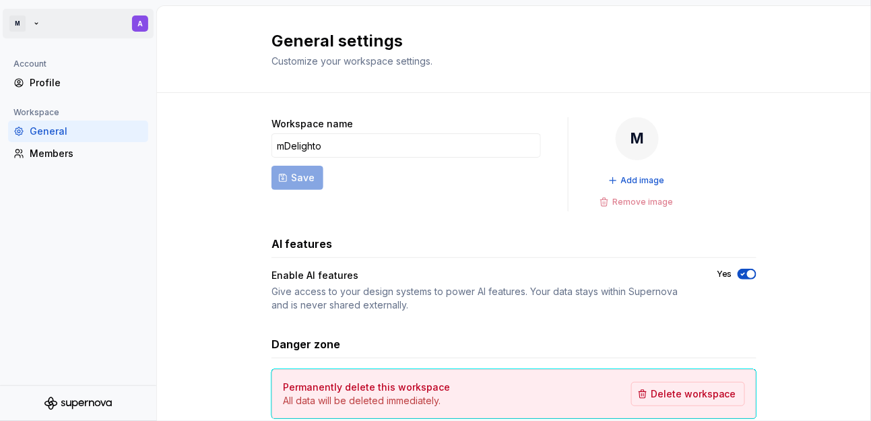
click at [20, 24] on html "M A Account Profile Workspace General Members General settings Customize your w…" at bounding box center [435, 210] width 871 height 421
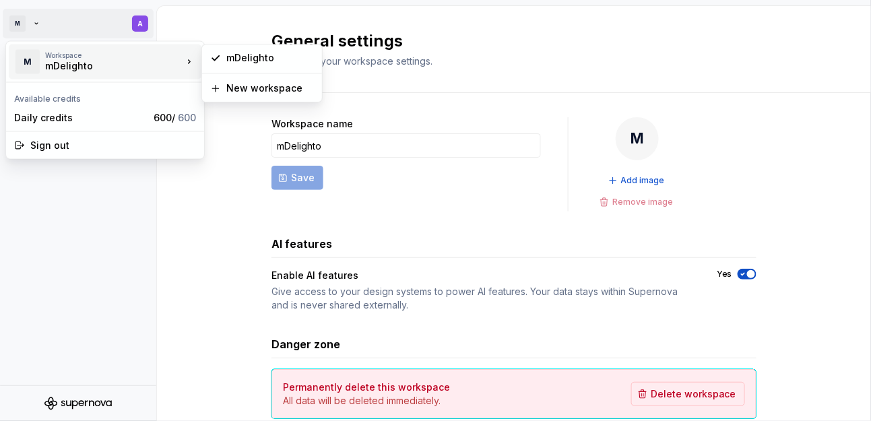
click at [93, 67] on div "mDelighto" at bounding box center [102, 65] width 115 height 13
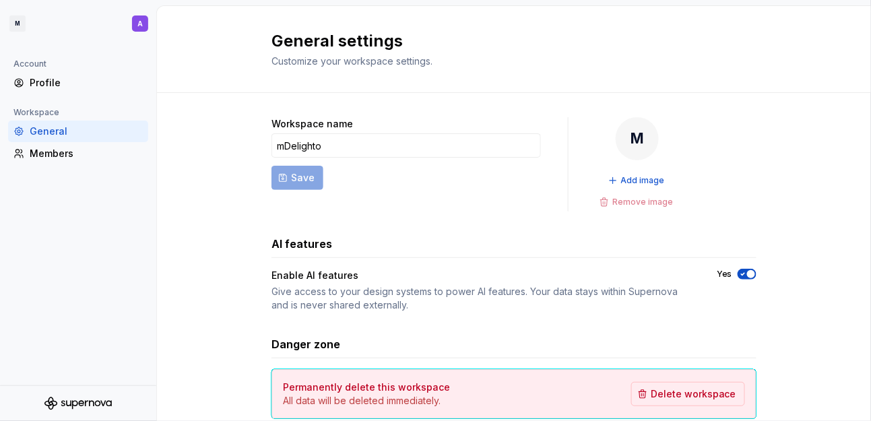
click at [220, 181] on html "M A Account Profile Workspace General Members General settings Customize your w…" at bounding box center [435, 210] width 871 height 421
click at [50, 81] on div "Profile" at bounding box center [86, 82] width 113 height 13
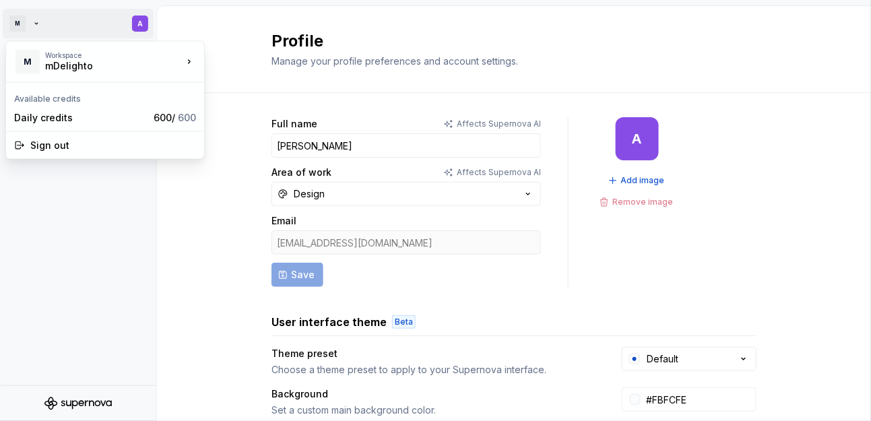
click at [19, 22] on html "M A Account Profile Workspace General Members Profile Manage your profile prefe…" at bounding box center [435, 210] width 871 height 421
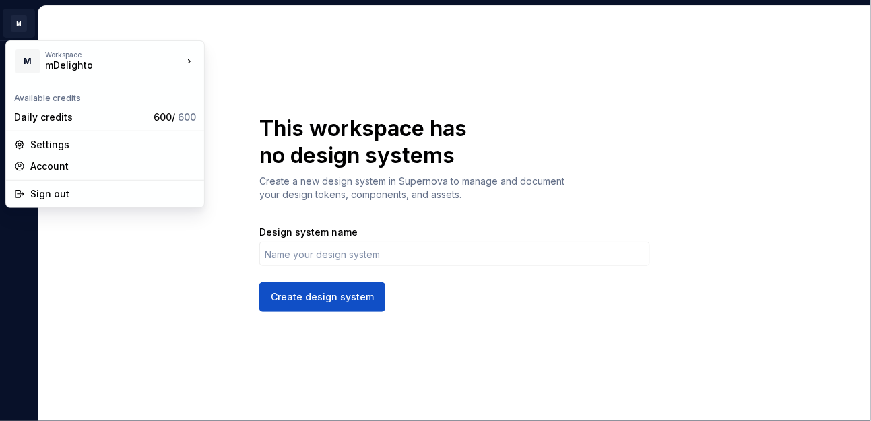
click at [14, 19] on html "M A This workspace has no design systems Create a new design system in Supernov…" at bounding box center [435, 210] width 871 height 421
click at [63, 199] on div "Sign out" at bounding box center [113, 193] width 166 height 13
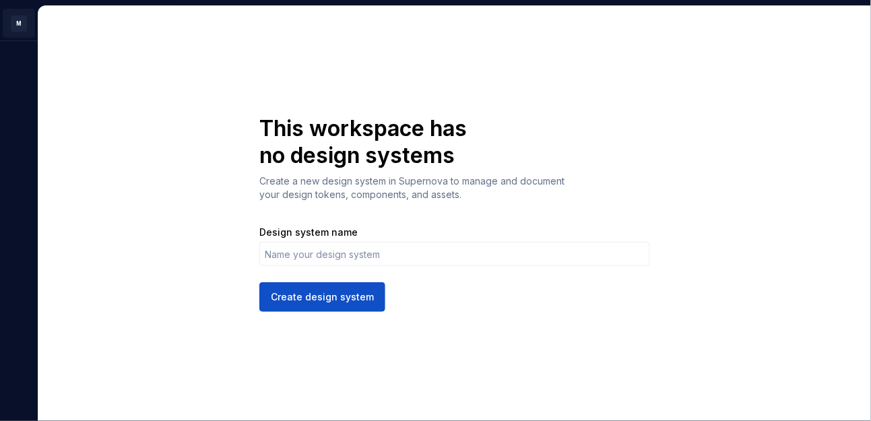
click at [24, 25] on html "M A This workspace has no design systems Create a new design system in Supernov…" at bounding box center [435, 210] width 871 height 421
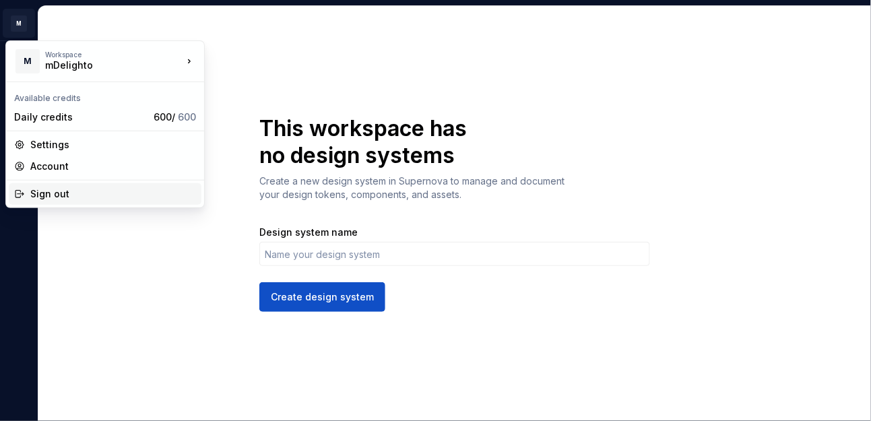
click at [54, 199] on div "Sign out" at bounding box center [113, 193] width 166 height 13
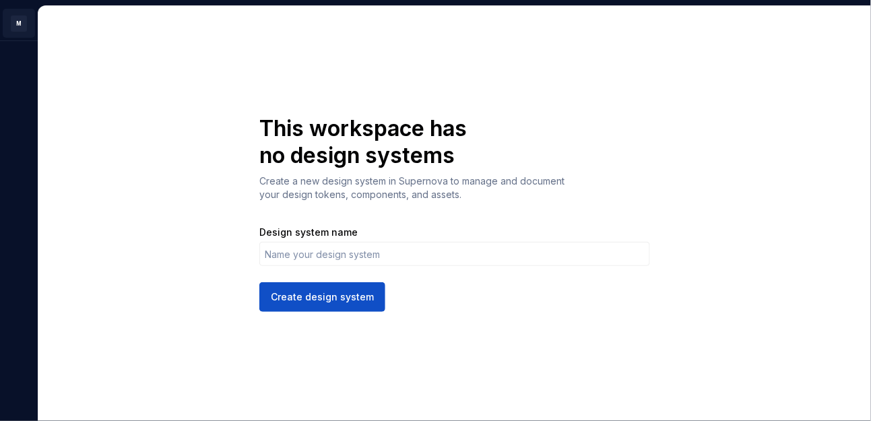
click at [15, 20] on html "M A This workspace has no design systems Create a new design system in Supernov…" at bounding box center [435, 210] width 871 height 421
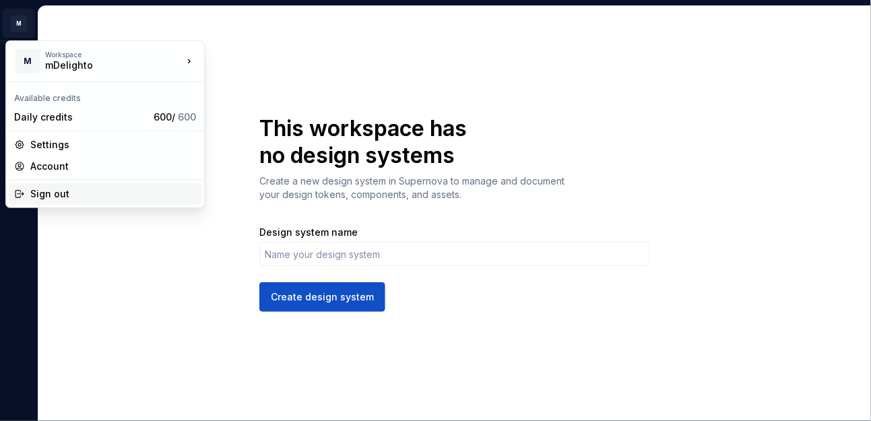
click at [59, 188] on div "Sign out" at bounding box center [113, 193] width 166 height 13
